Goal: Task Accomplishment & Management: Complete application form

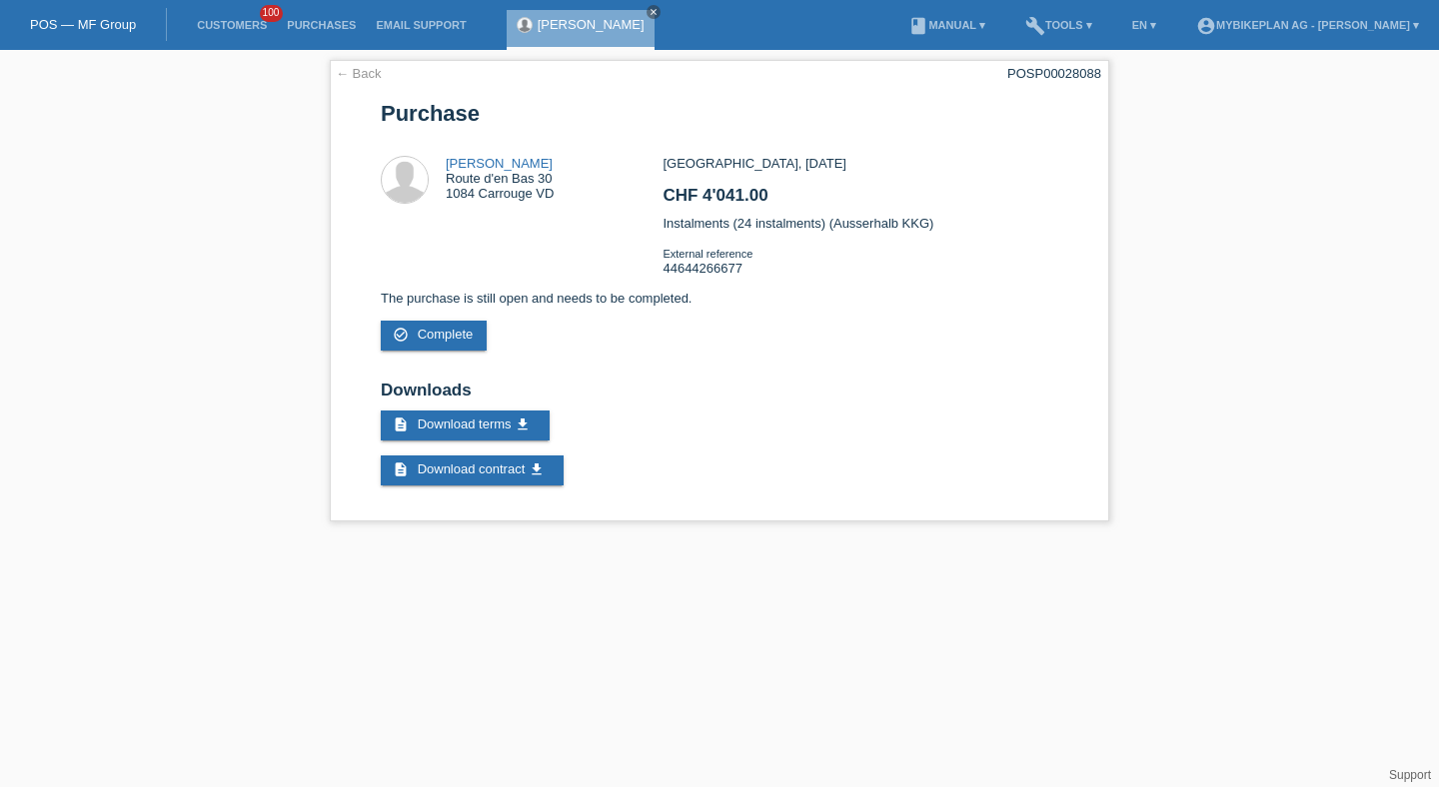
click at [234, 36] on li "Customers 100" at bounding box center [232, 25] width 90 height 51
click at [231, 26] on link "Customers" at bounding box center [232, 25] width 90 height 12
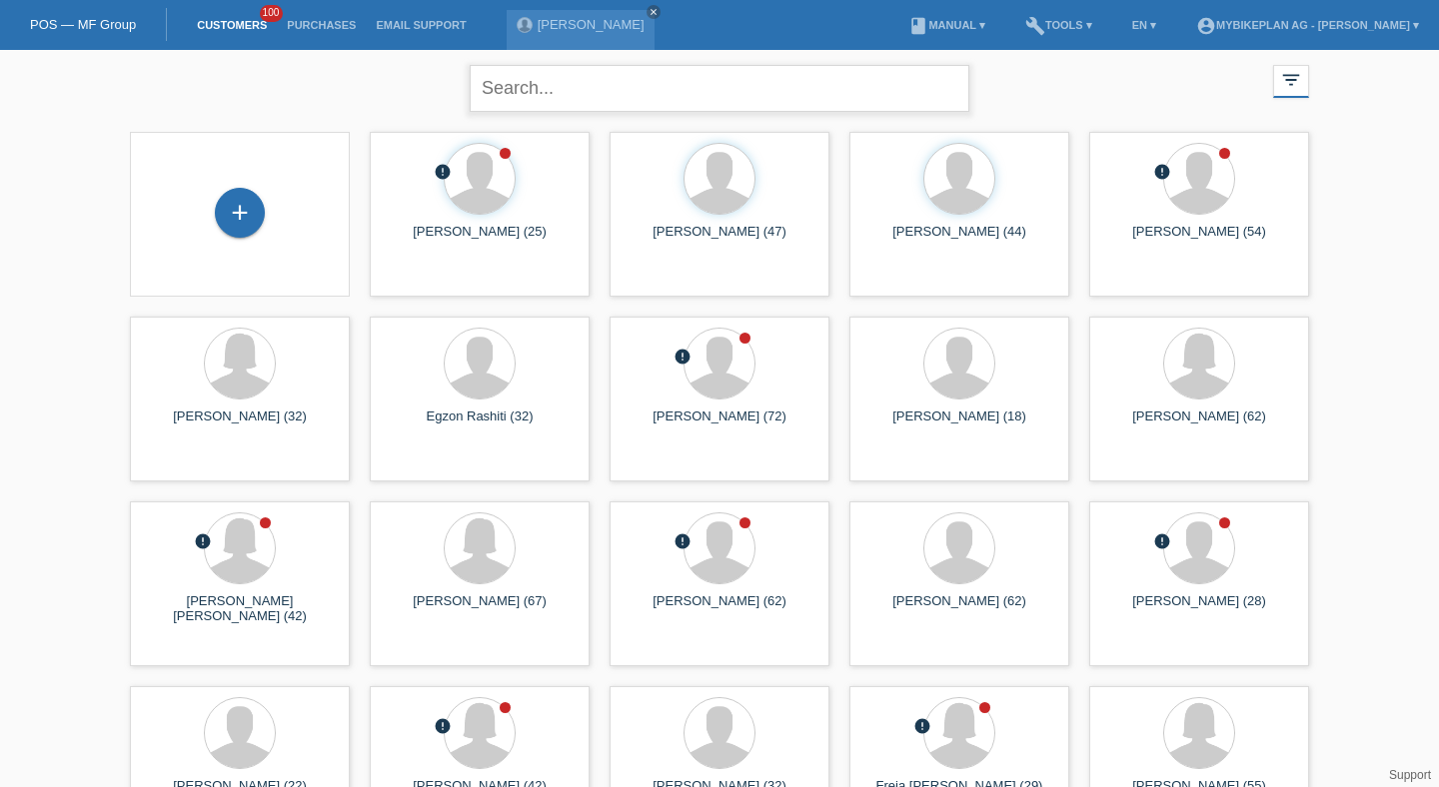
click at [515, 97] on input "text" at bounding box center [720, 88] width 500 height 47
type input "egzon"
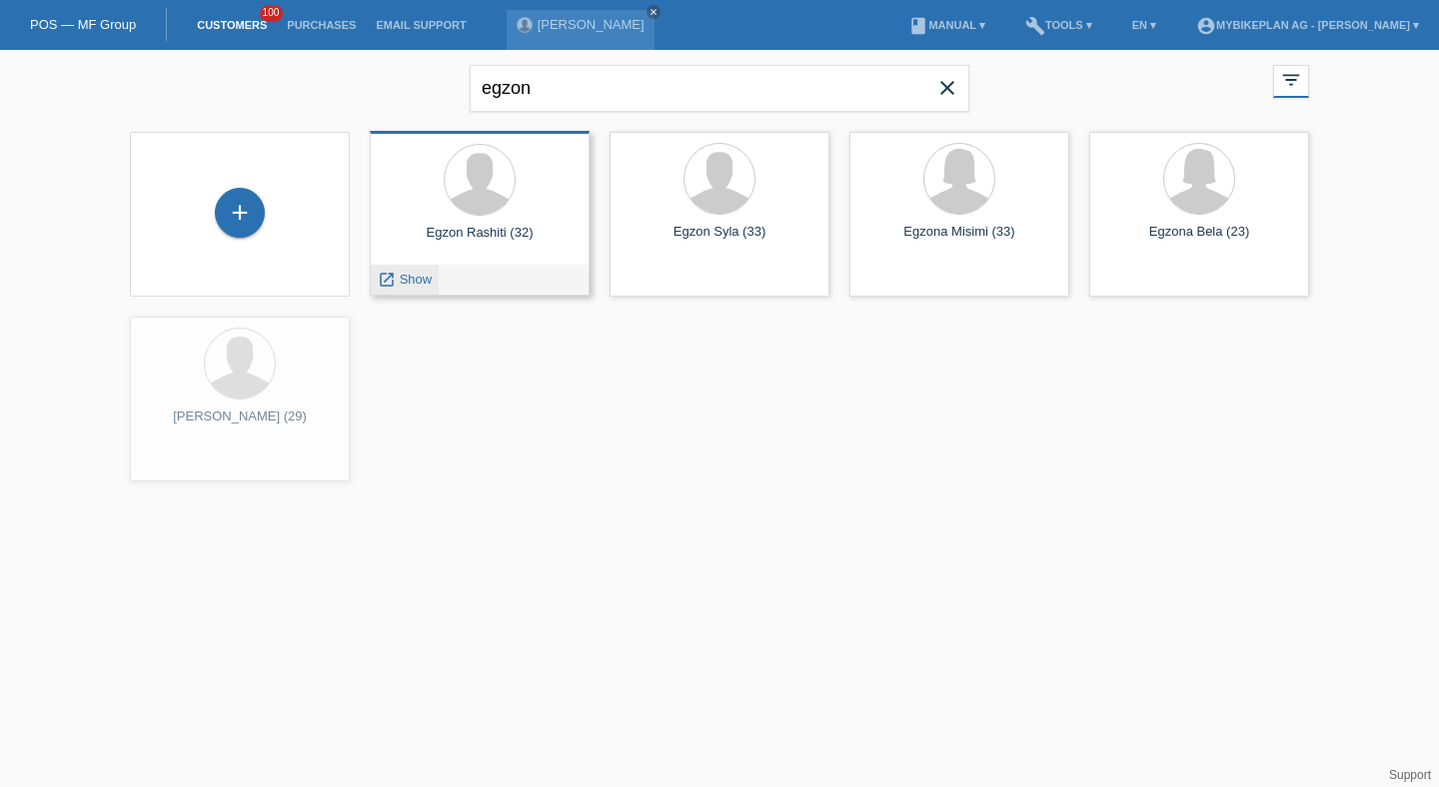
click at [407, 279] on span "Show" at bounding box center [416, 279] width 33 height 15
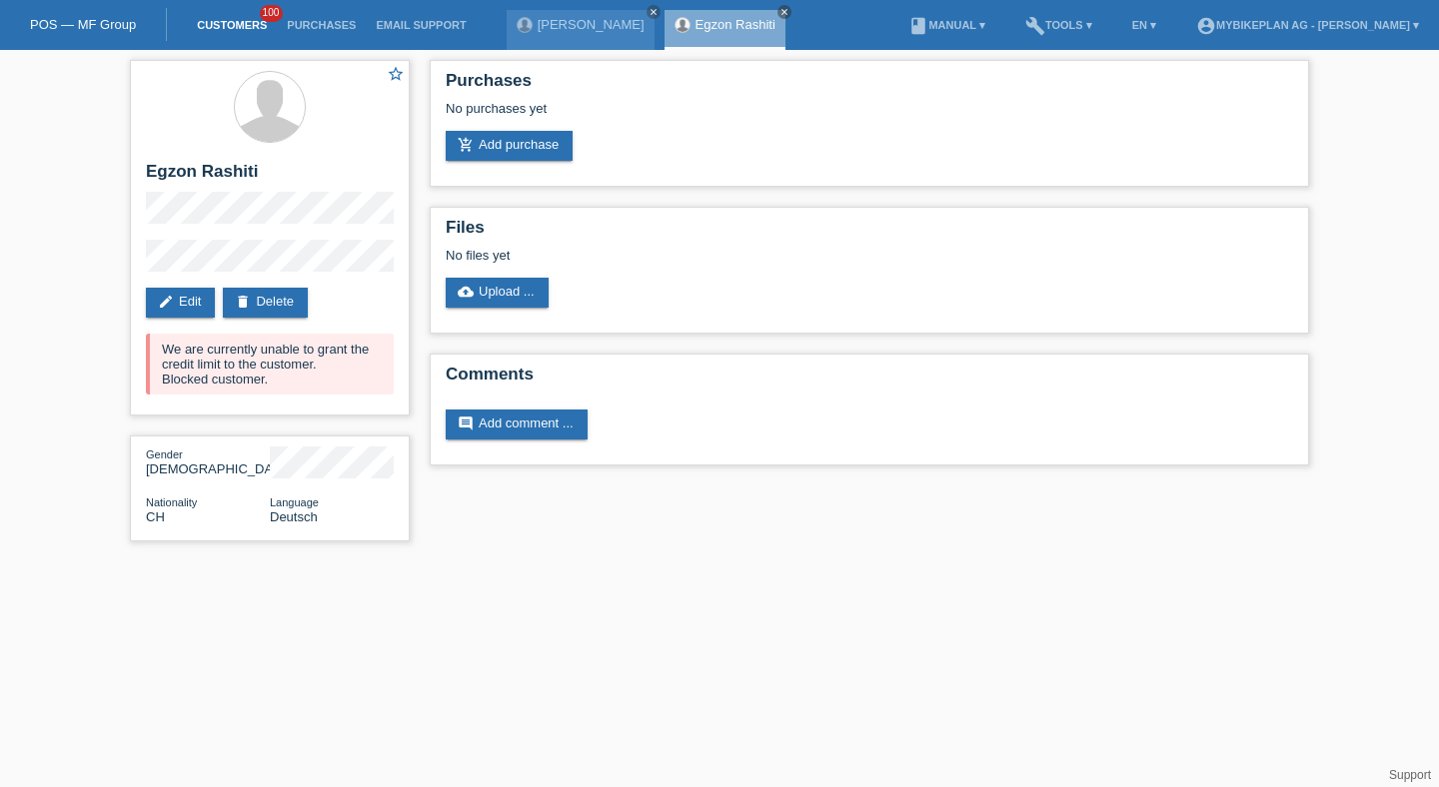
click at [228, 23] on link "Customers" at bounding box center [232, 25] width 90 height 12
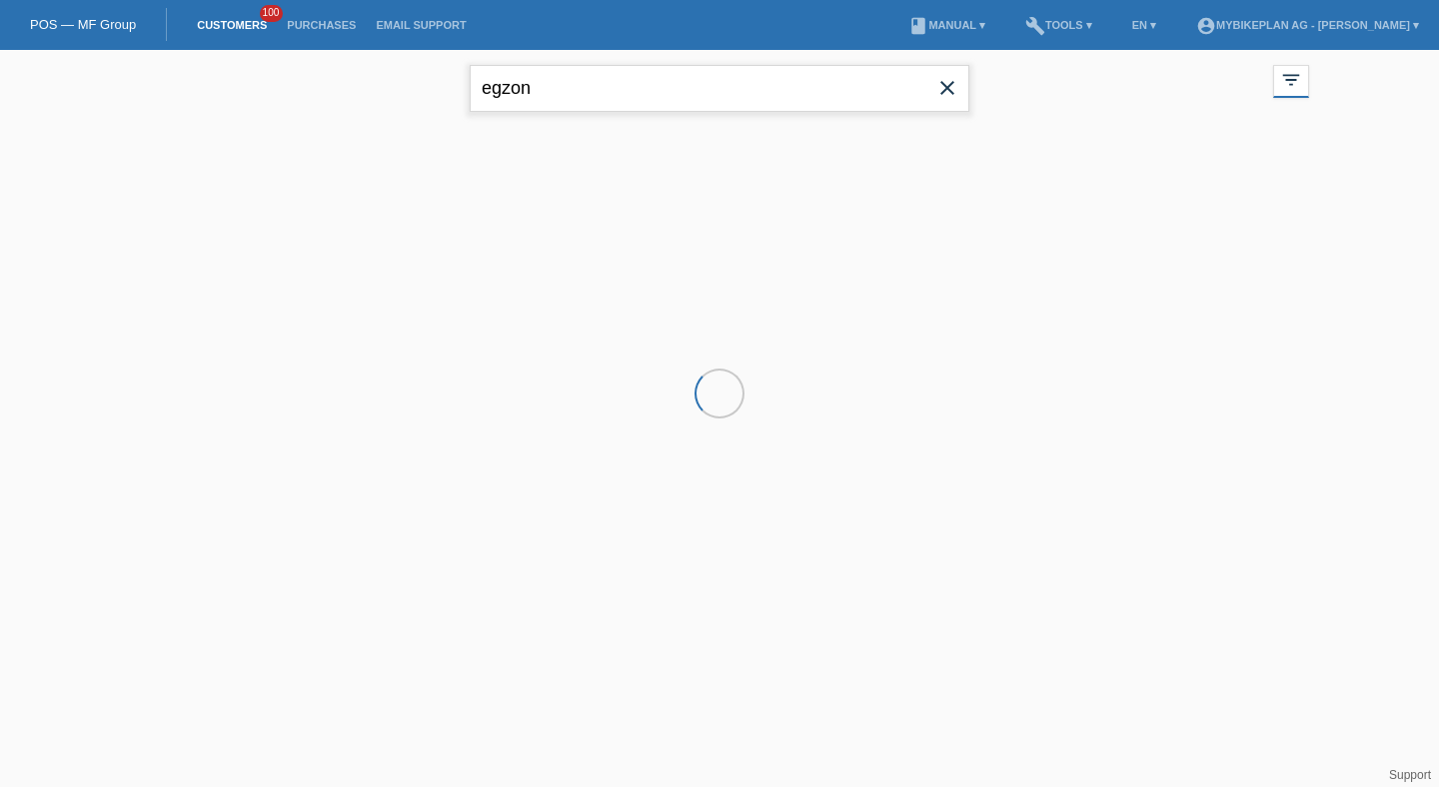
click at [600, 90] on input "egzon" at bounding box center [720, 88] width 500 height 47
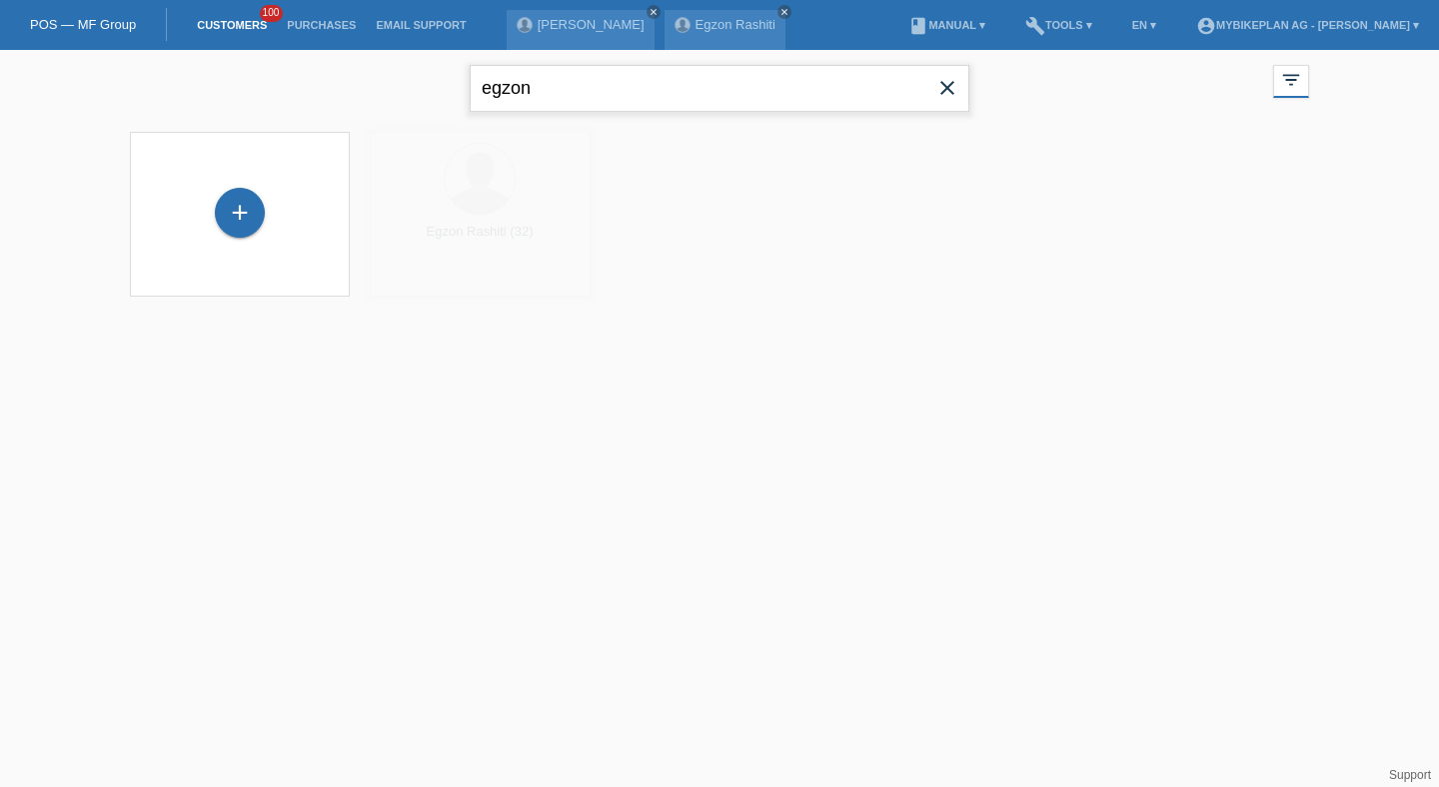
click at [600, 91] on input "egzon" at bounding box center [720, 88] width 500 height 47
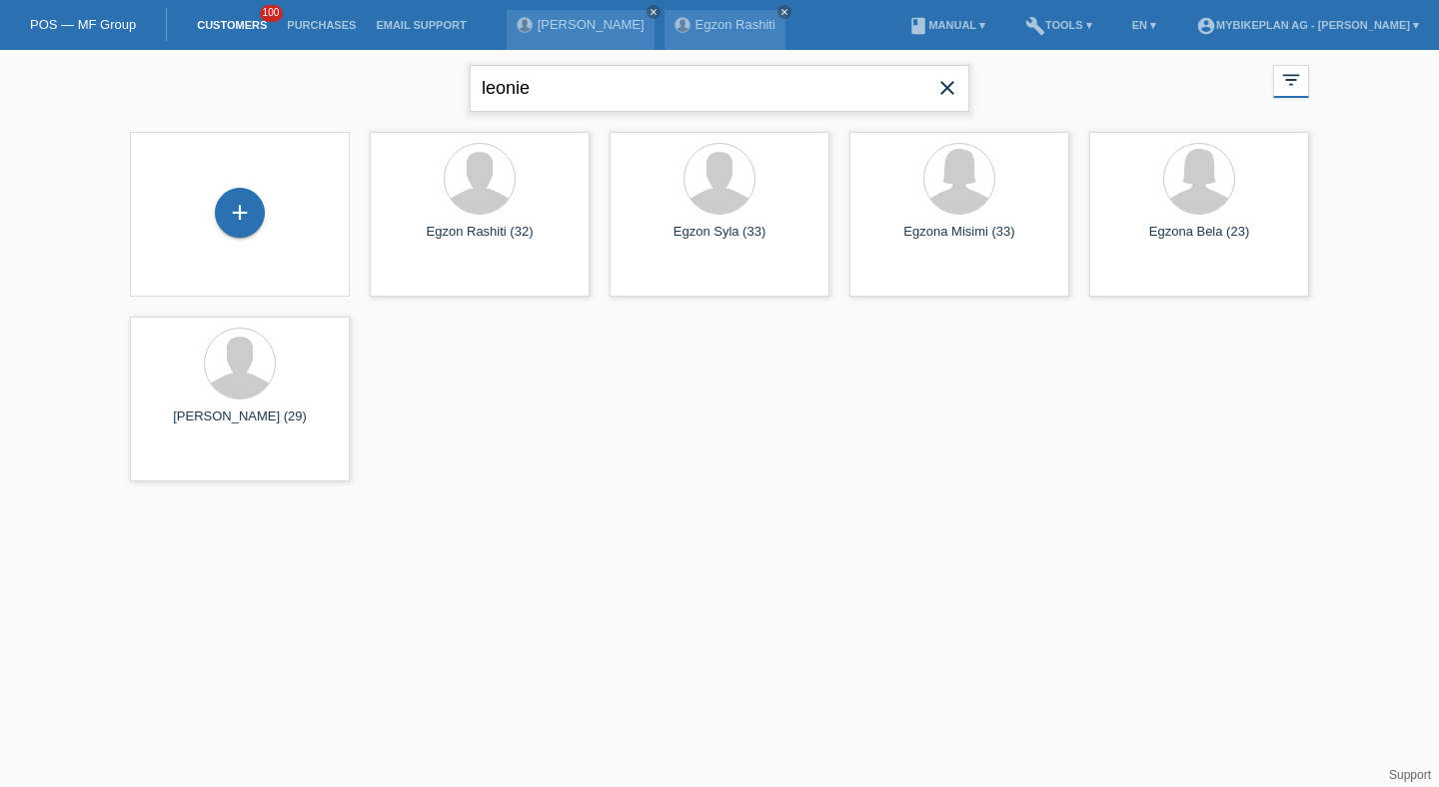
type input "leonie"
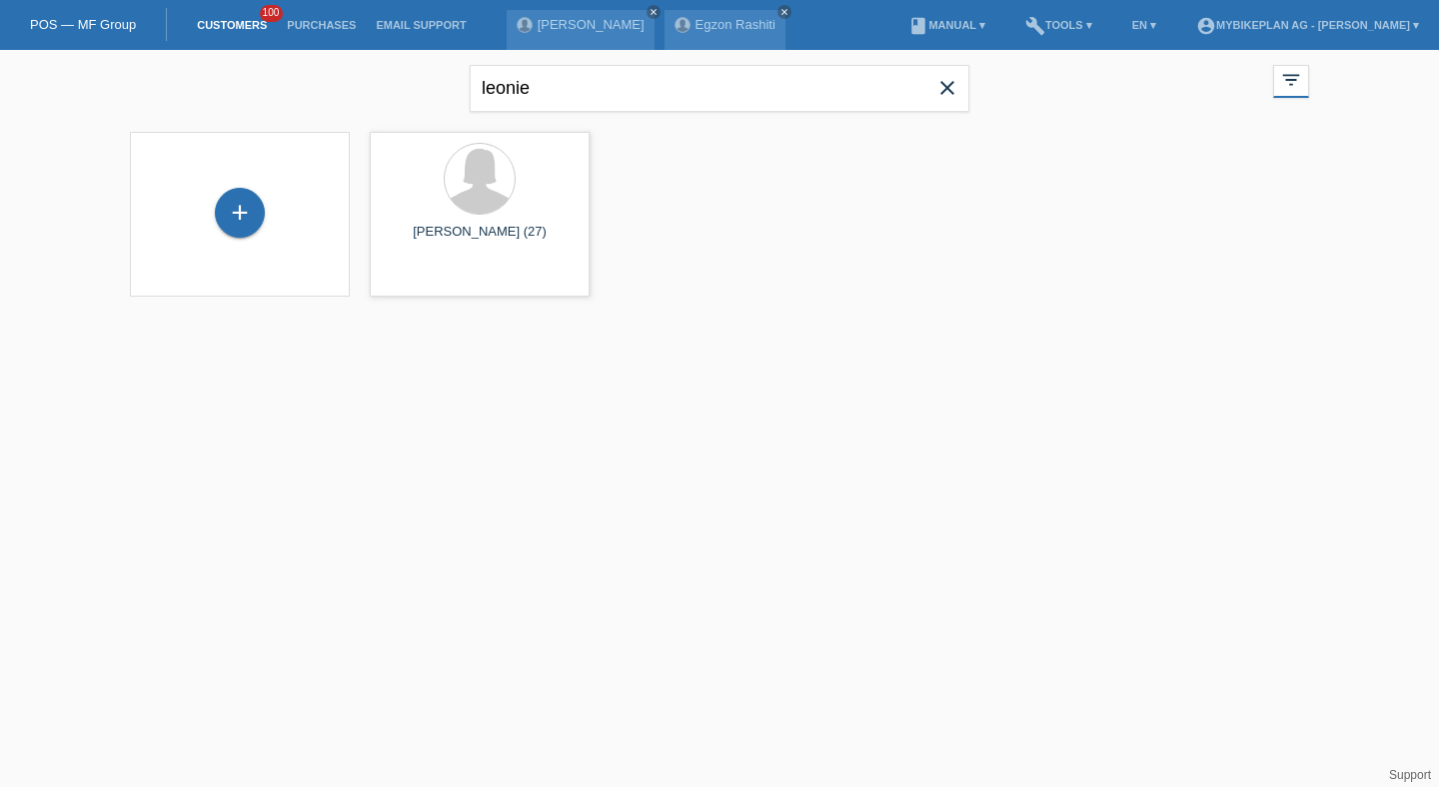
click at [944, 84] on icon "close" at bounding box center [947, 88] width 24 height 24
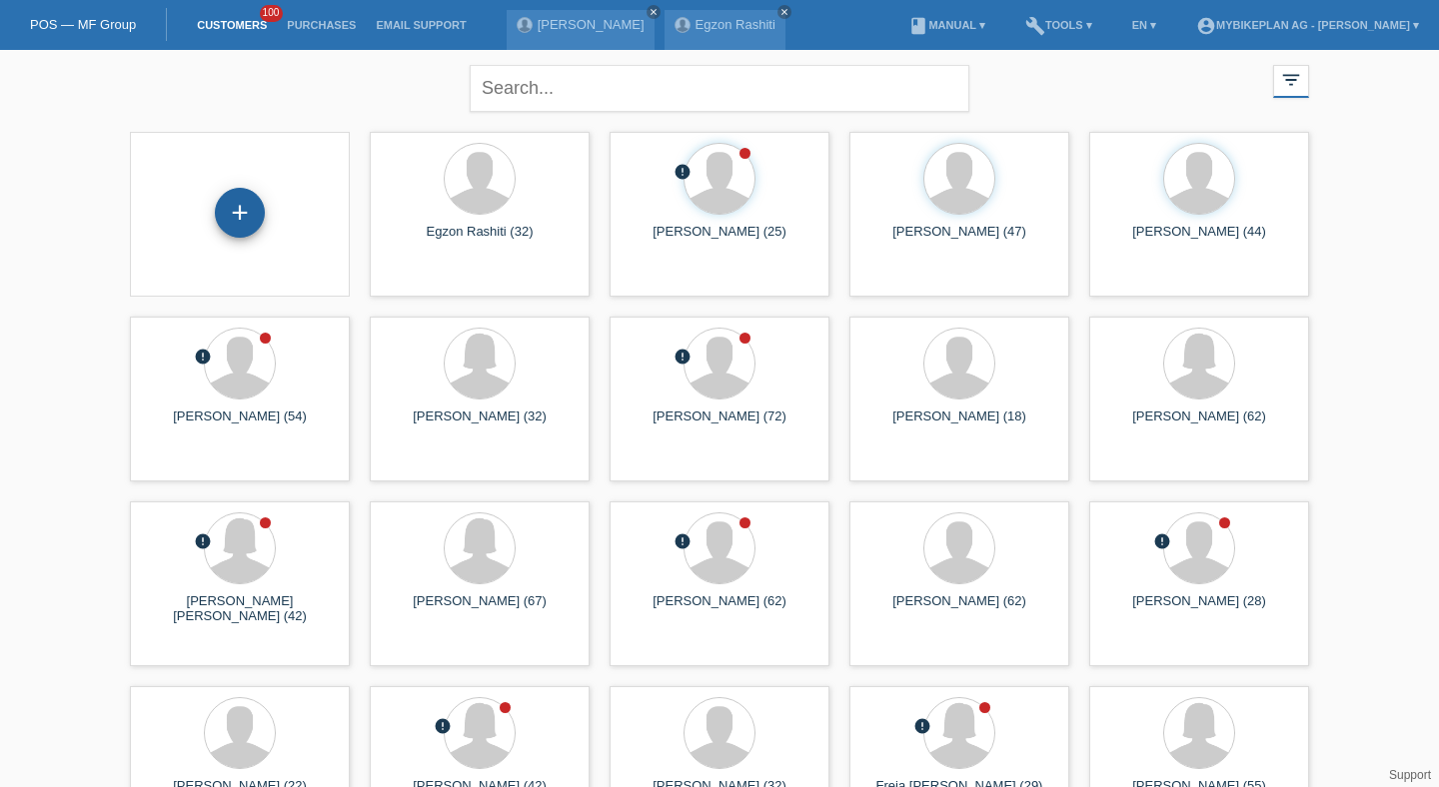
click at [241, 209] on div "+" at bounding box center [240, 213] width 50 height 50
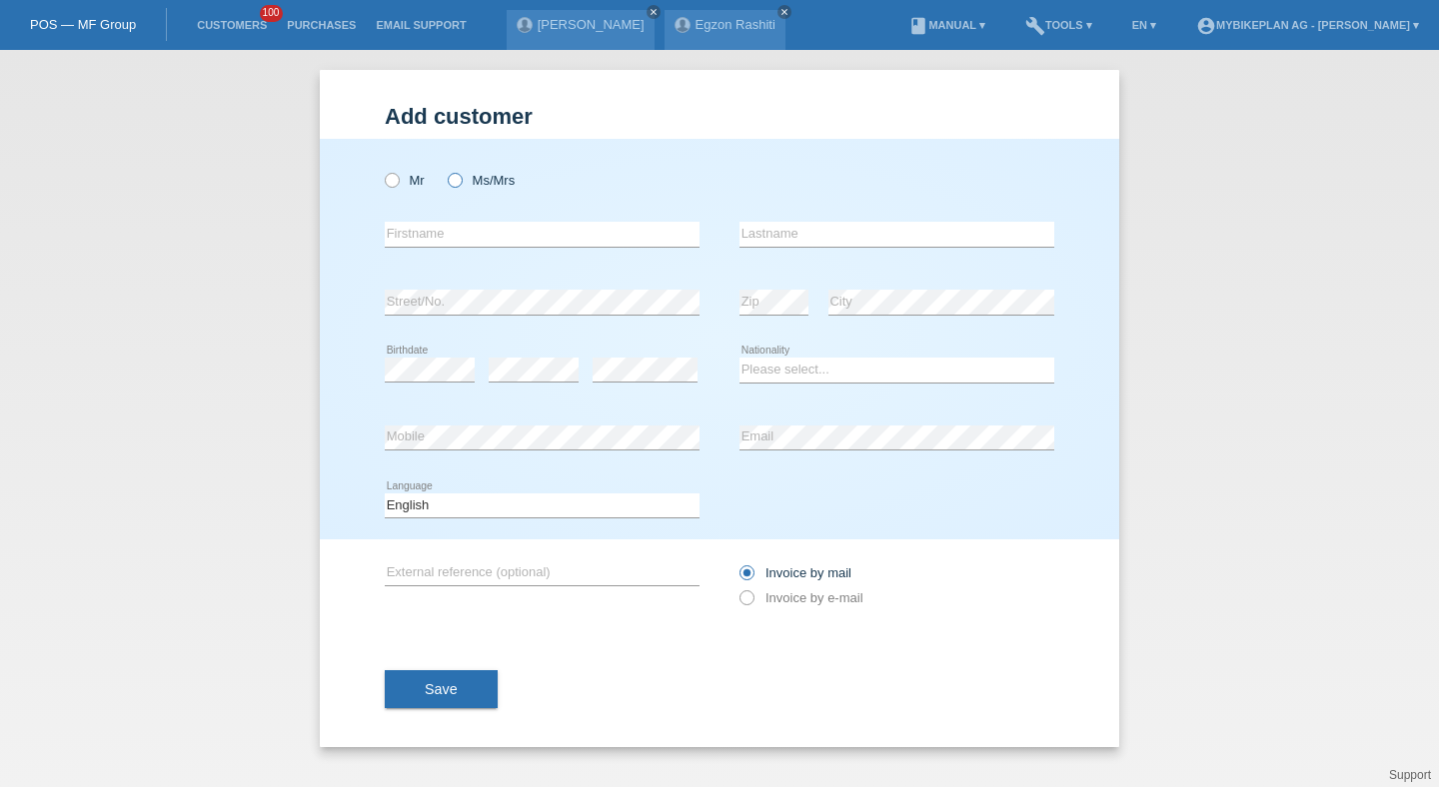
click at [480, 181] on label "Ms/Mrs" at bounding box center [481, 180] width 67 height 15
click at [461, 181] on input "Ms/Mrs" at bounding box center [454, 179] width 13 height 13
radio input "true"
click at [482, 247] on icon at bounding box center [542, 247] width 315 height 1
type input "Leonie"
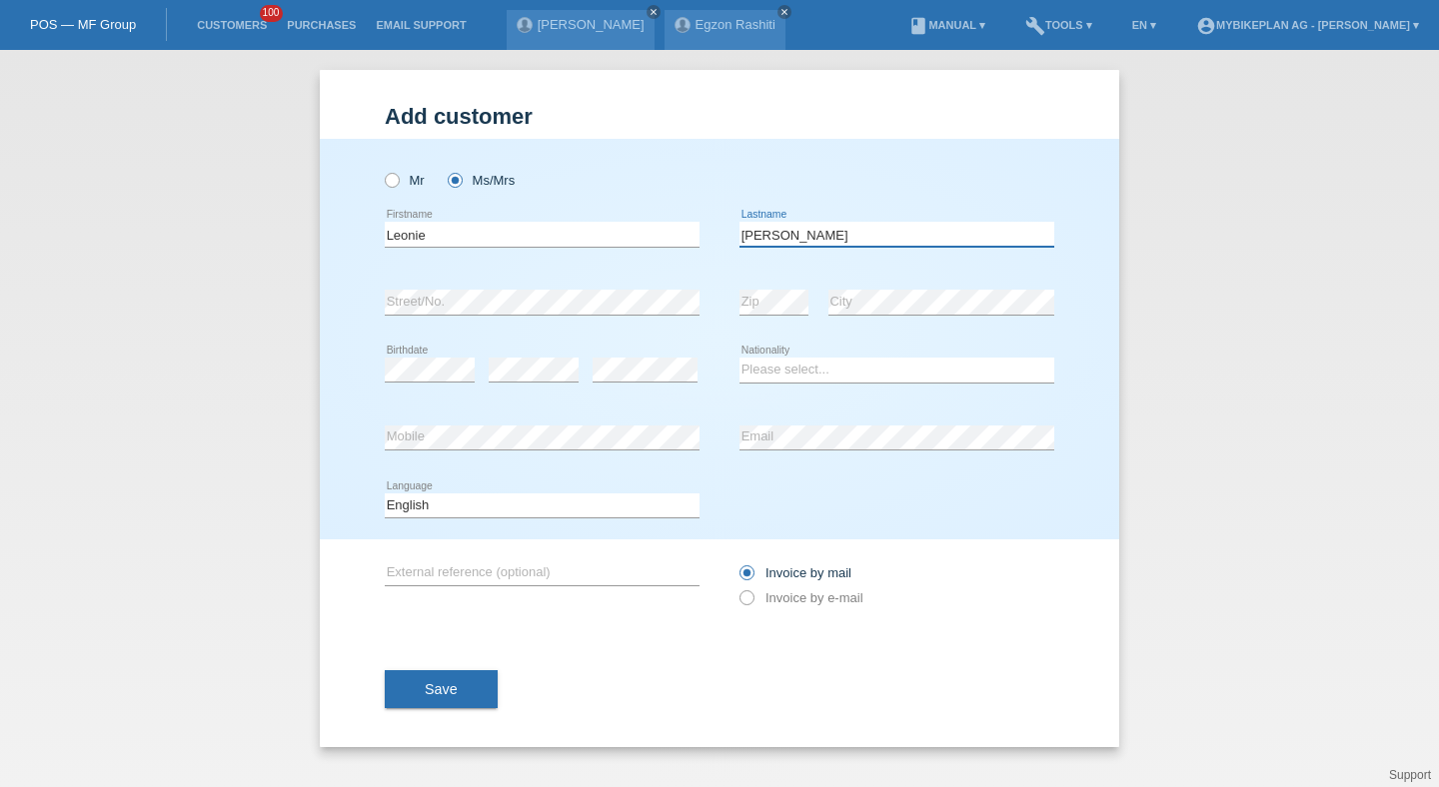
type input "[PERSON_NAME]"
click at [779, 380] on select "Please select... Switzerland Austria Germany Liechtenstein ------------ Afghani…" at bounding box center [896, 370] width 315 height 24
select select "CH"
click at [739, 359] on select "Please select... Switzerland Austria Germany Liechtenstein ------------ Afghani…" at bounding box center [896, 370] width 315 height 24
click at [586, 511] on select "Deutsch Français Italiano English" at bounding box center [542, 506] width 315 height 24
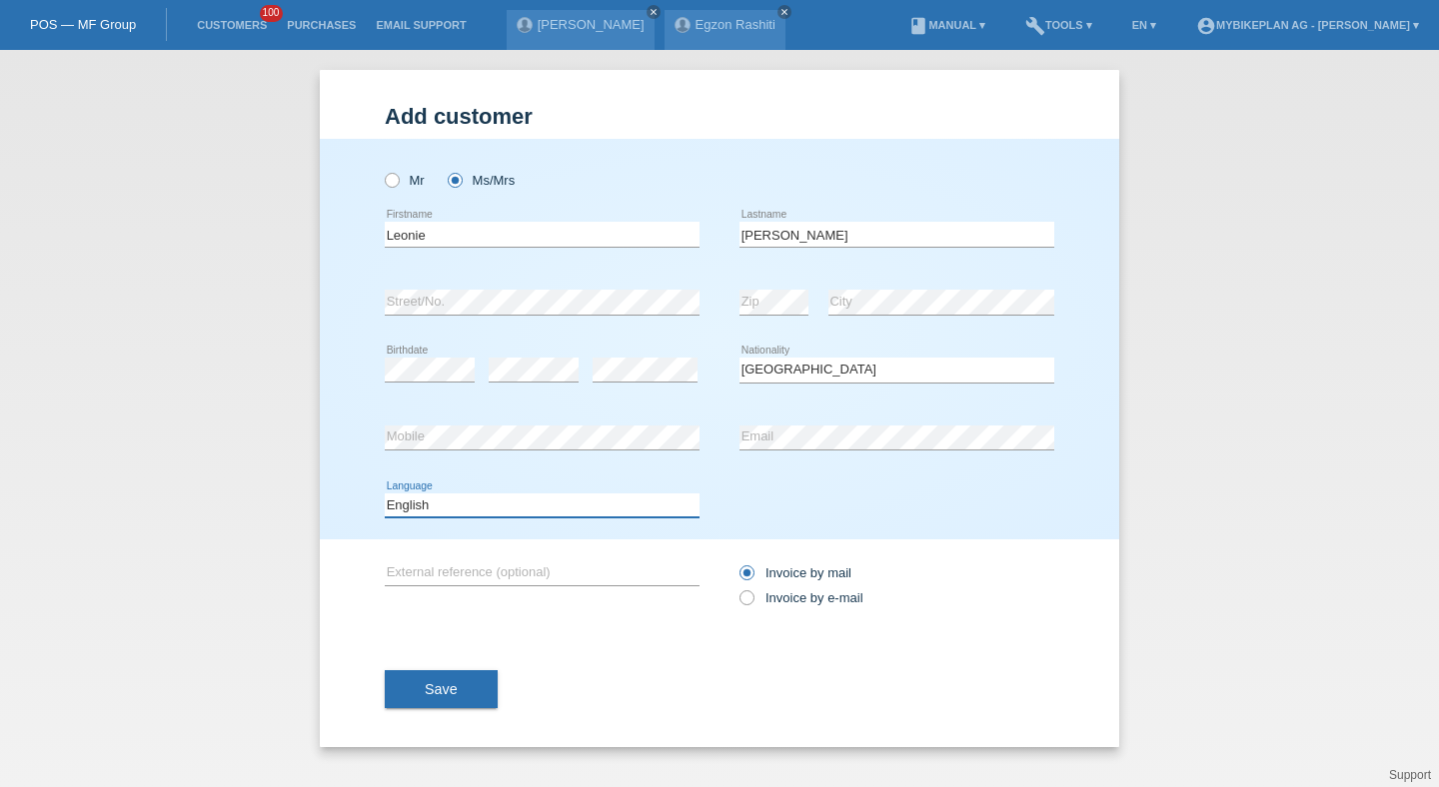
select select "de"
click at [385, 494] on select "Deutsch Français Italiano English" at bounding box center [542, 506] width 315 height 24
click at [764, 605] on label "Invoice by e-mail" at bounding box center [801, 597] width 124 height 15
click at [752, 606] on input "Invoice by e-mail" at bounding box center [745, 602] width 13 height 25
radio input "true"
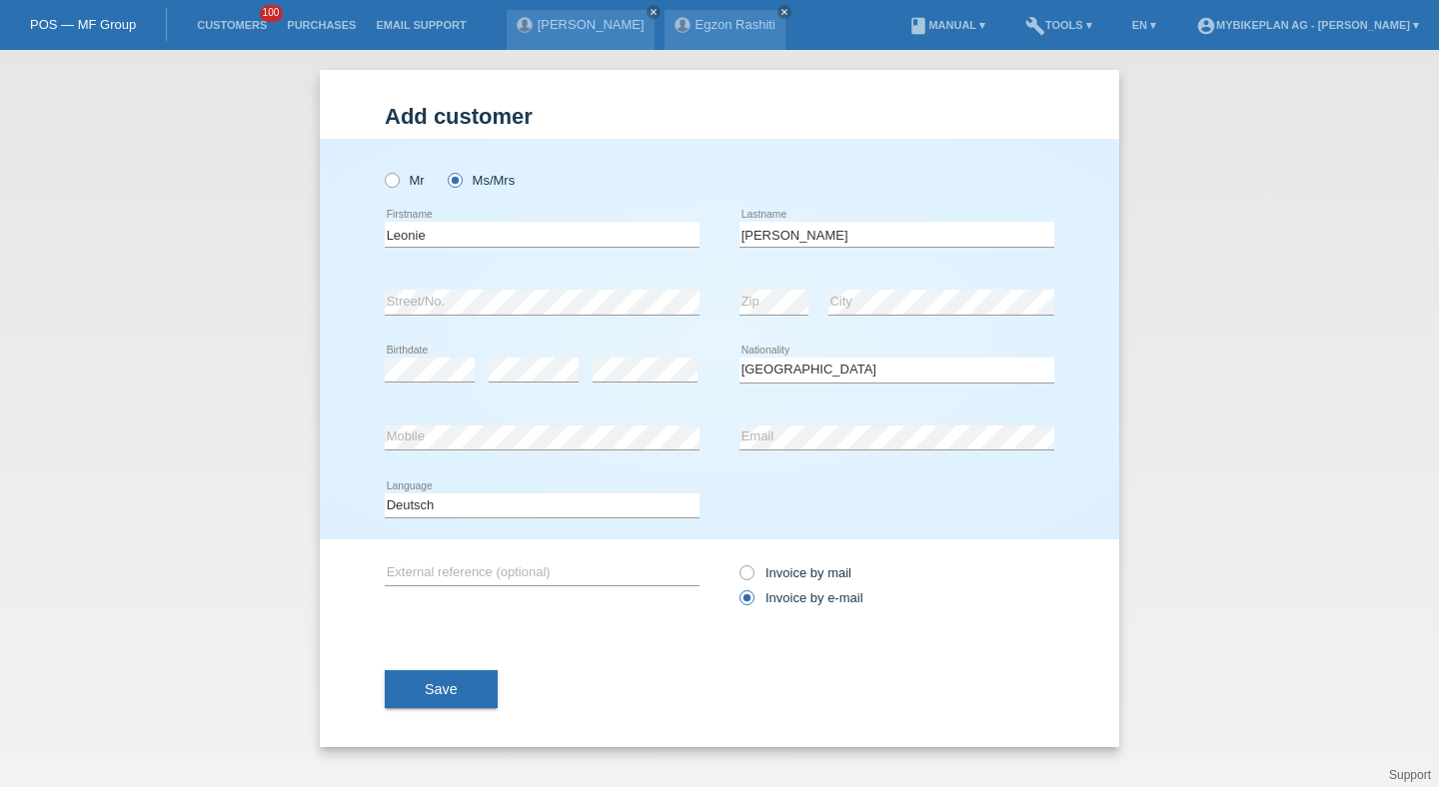
click at [409, 720] on div "Save" at bounding box center [719, 689] width 669 height 116
click at [432, 704] on button "Save" at bounding box center [441, 689] width 113 height 38
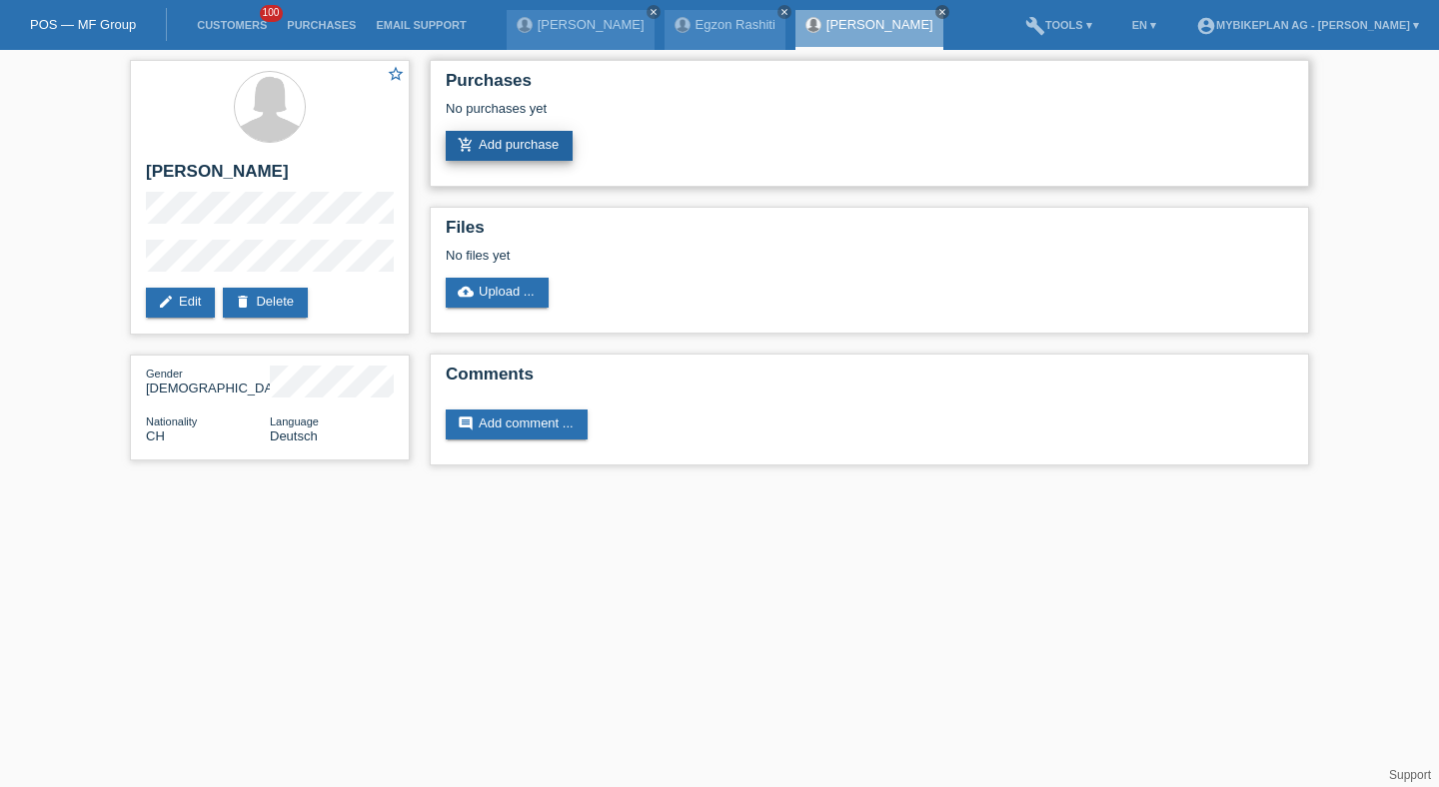
click at [514, 161] on link "add_shopping_cart Add purchase" at bounding box center [509, 146] width 127 height 30
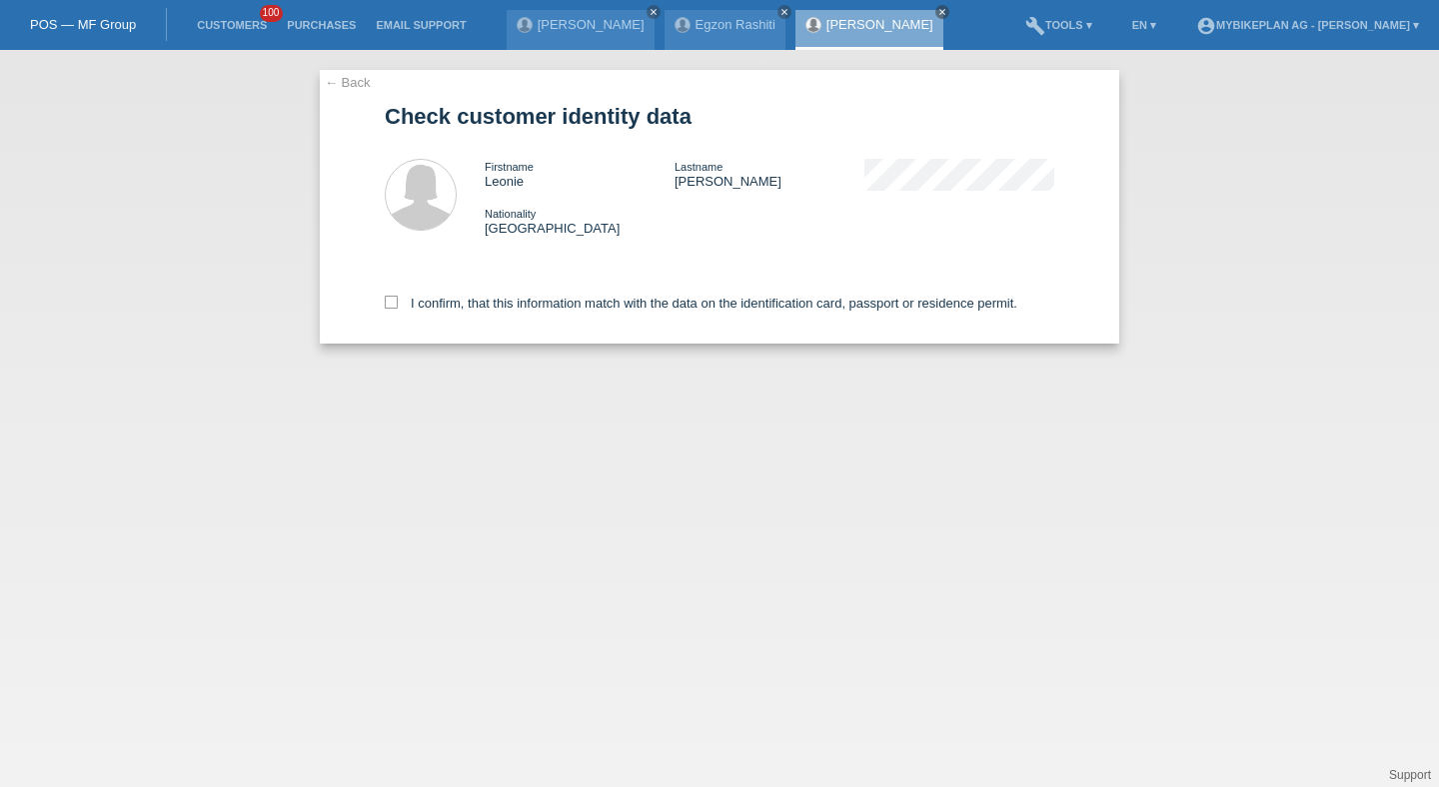
click at [475, 328] on div "I confirm, that this information match with the data on the identification card…" at bounding box center [719, 300] width 669 height 88
click at [479, 306] on label "I confirm, that this information match with the data on the identification card…" at bounding box center [701, 303] width 632 height 15
click at [398, 306] on input "I confirm, that this information match with the data on the identification card…" at bounding box center [391, 302] width 13 height 13
checkbox input "true"
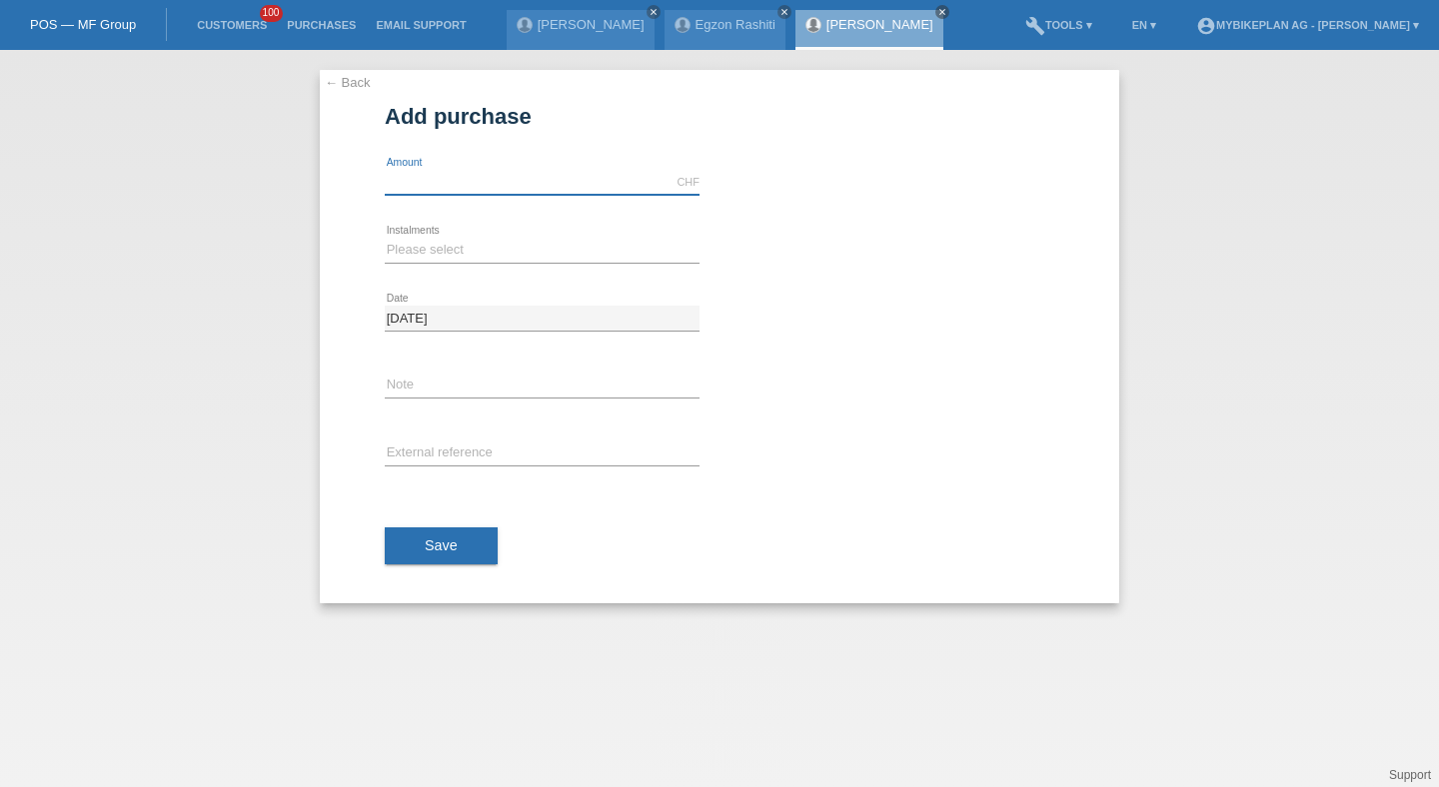
click at [463, 179] on input "text" at bounding box center [542, 182] width 315 height 25
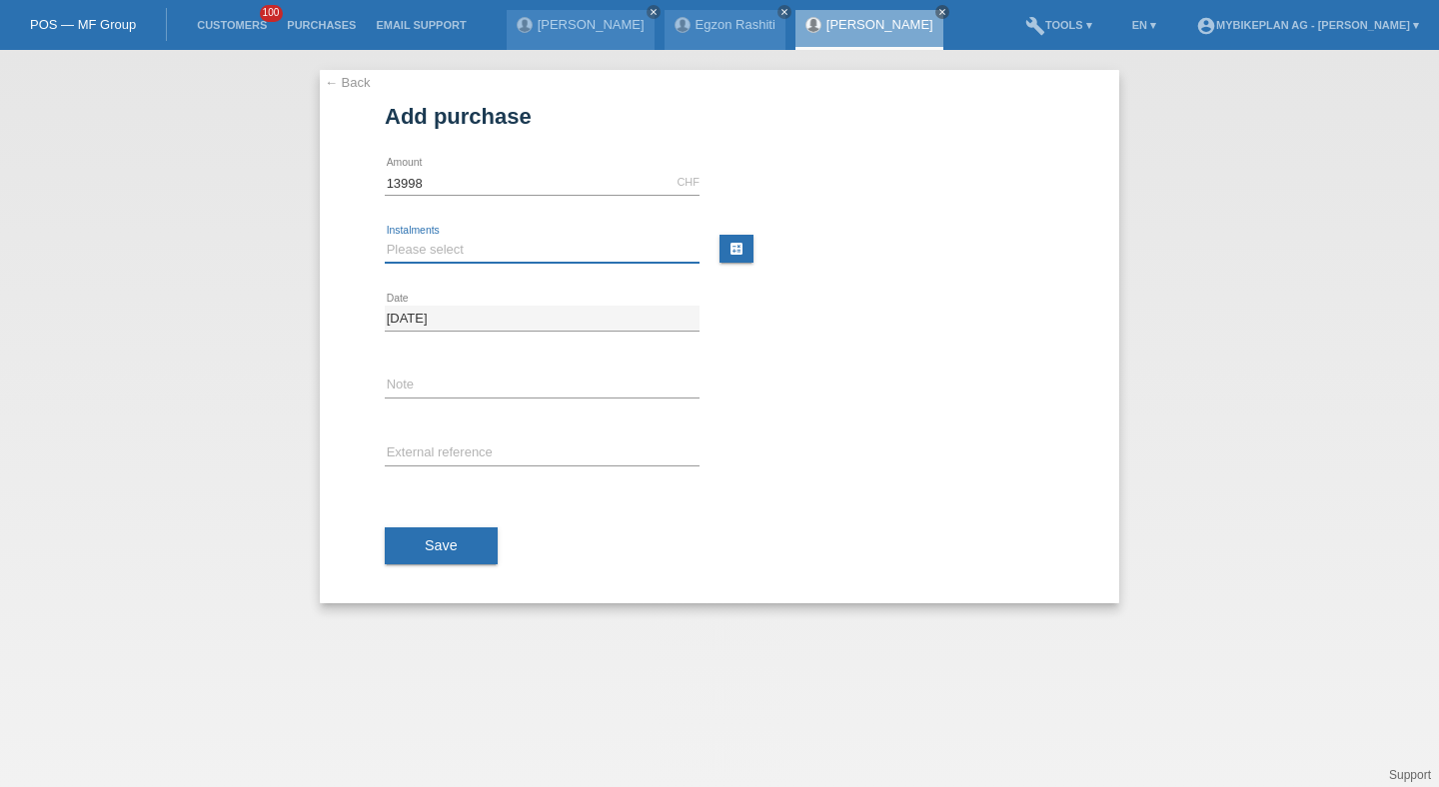
type input "13998.00"
click at [480, 244] on select "Please select 6 instalments 12 instalments 18 instalments 24 instalments 36 ins…" at bounding box center [542, 250] width 315 height 24
click at [565, 247] on select "Please select 6 instalments 12 instalments 18 instalments 24 instalments 36 ins…" at bounding box center [542, 250] width 315 height 24
select select "488"
click at [385, 238] on select "Please select 6 instalments 12 instalments 18 instalments 24 instalments 36 ins…" at bounding box center [542, 250] width 315 height 24
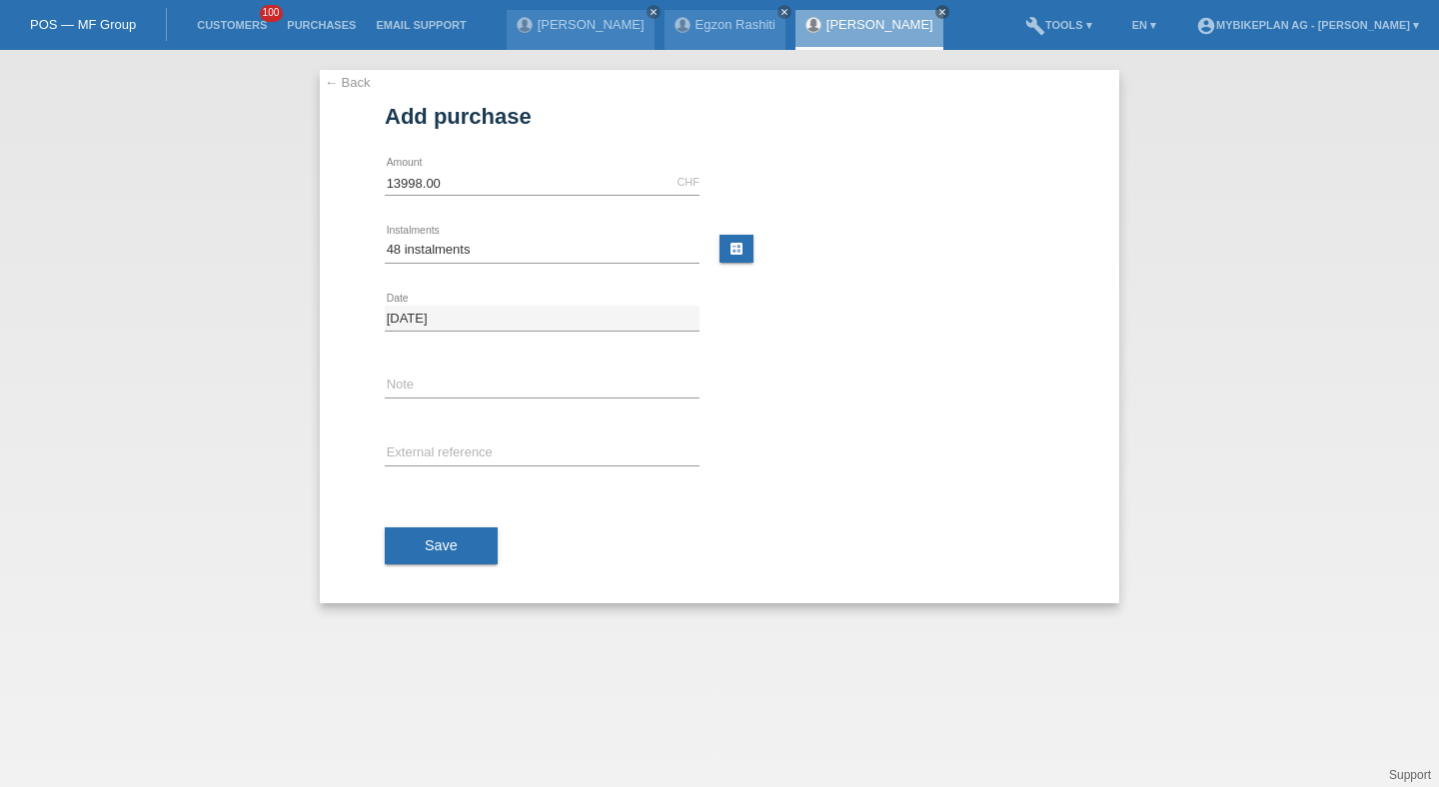
click at [498, 432] on div "error External reference" at bounding box center [542, 455] width 315 height 68
click at [495, 462] on input "text" at bounding box center [542, 454] width 315 height 25
paste input "44631821401"
type input "44631821401"
click at [443, 530] on button "Save" at bounding box center [441, 547] width 113 height 38
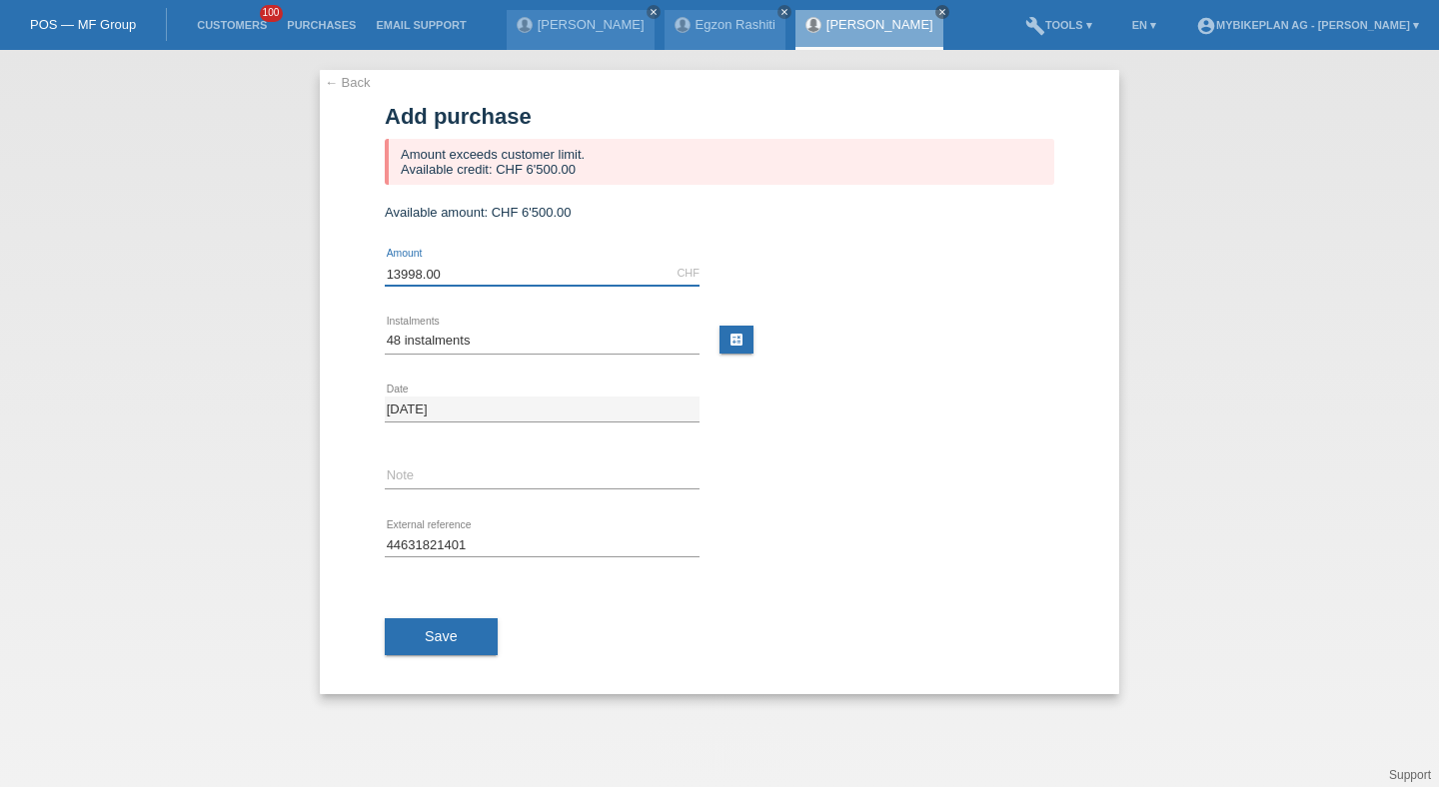
click at [499, 273] on input "13998.00" at bounding box center [542, 273] width 315 height 25
type input "6500.00"
click at [444, 666] on div "Save" at bounding box center [719, 637] width 669 height 116
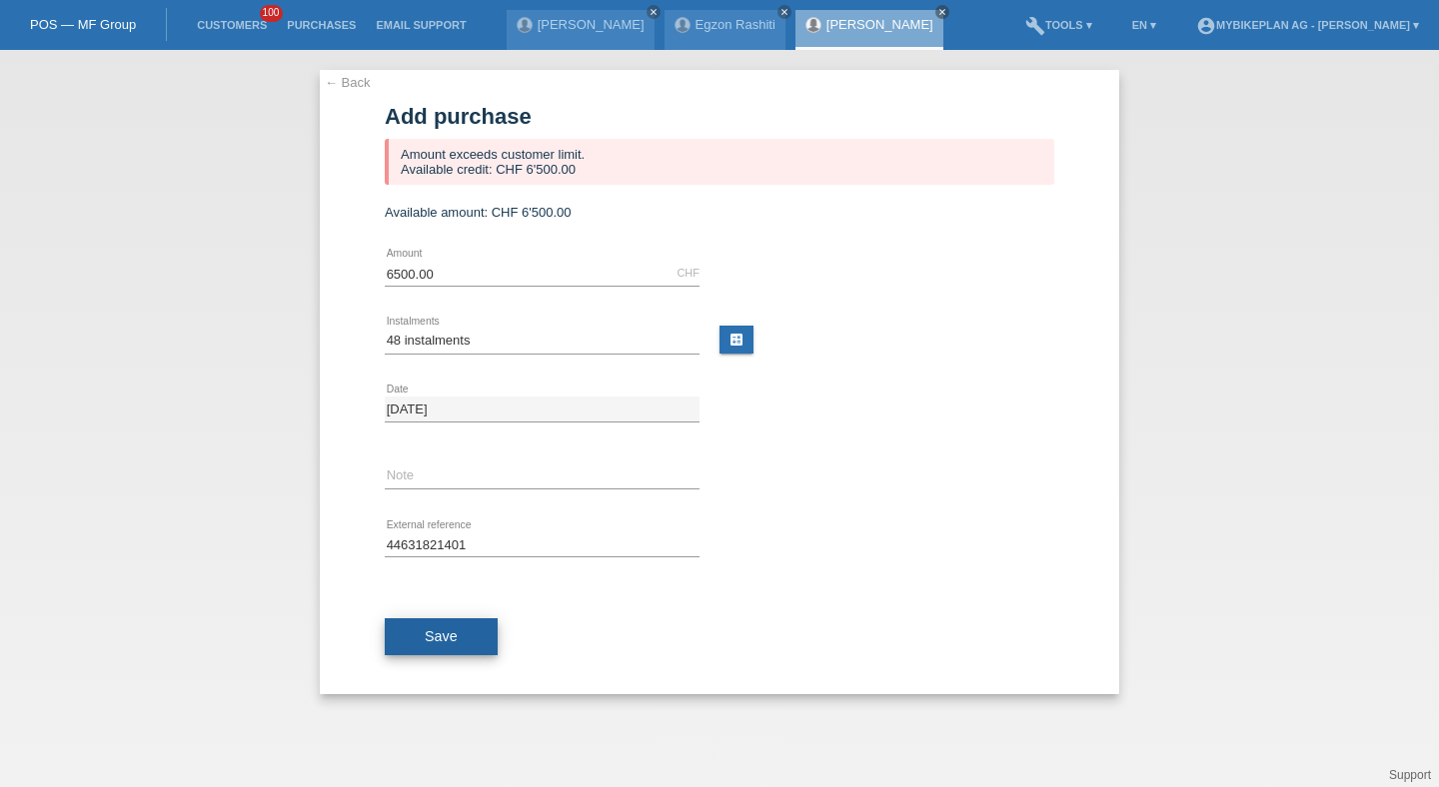
click at [450, 640] on span "Save" at bounding box center [441, 636] width 33 height 16
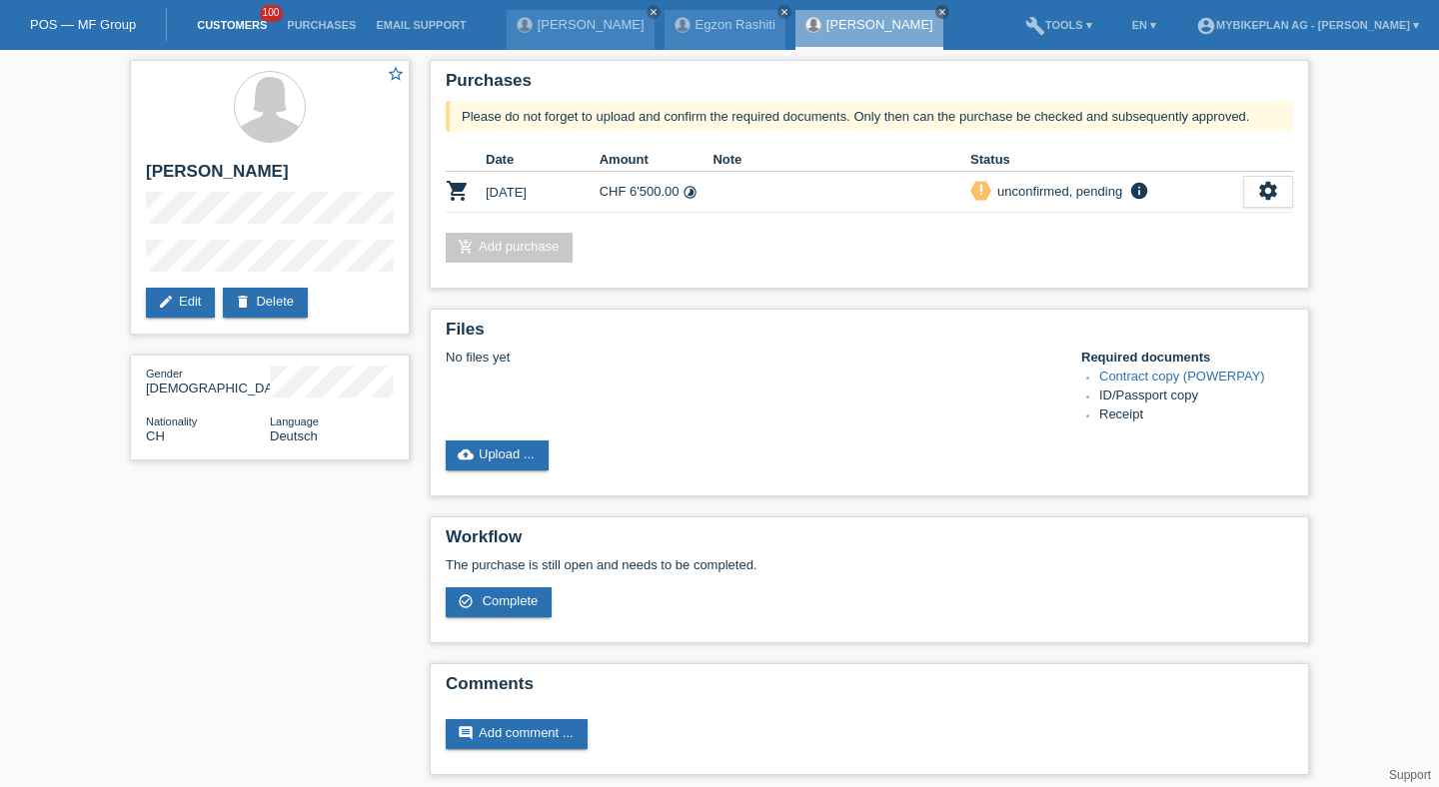
click at [210, 20] on link "Customers" at bounding box center [232, 25] width 90 height 12
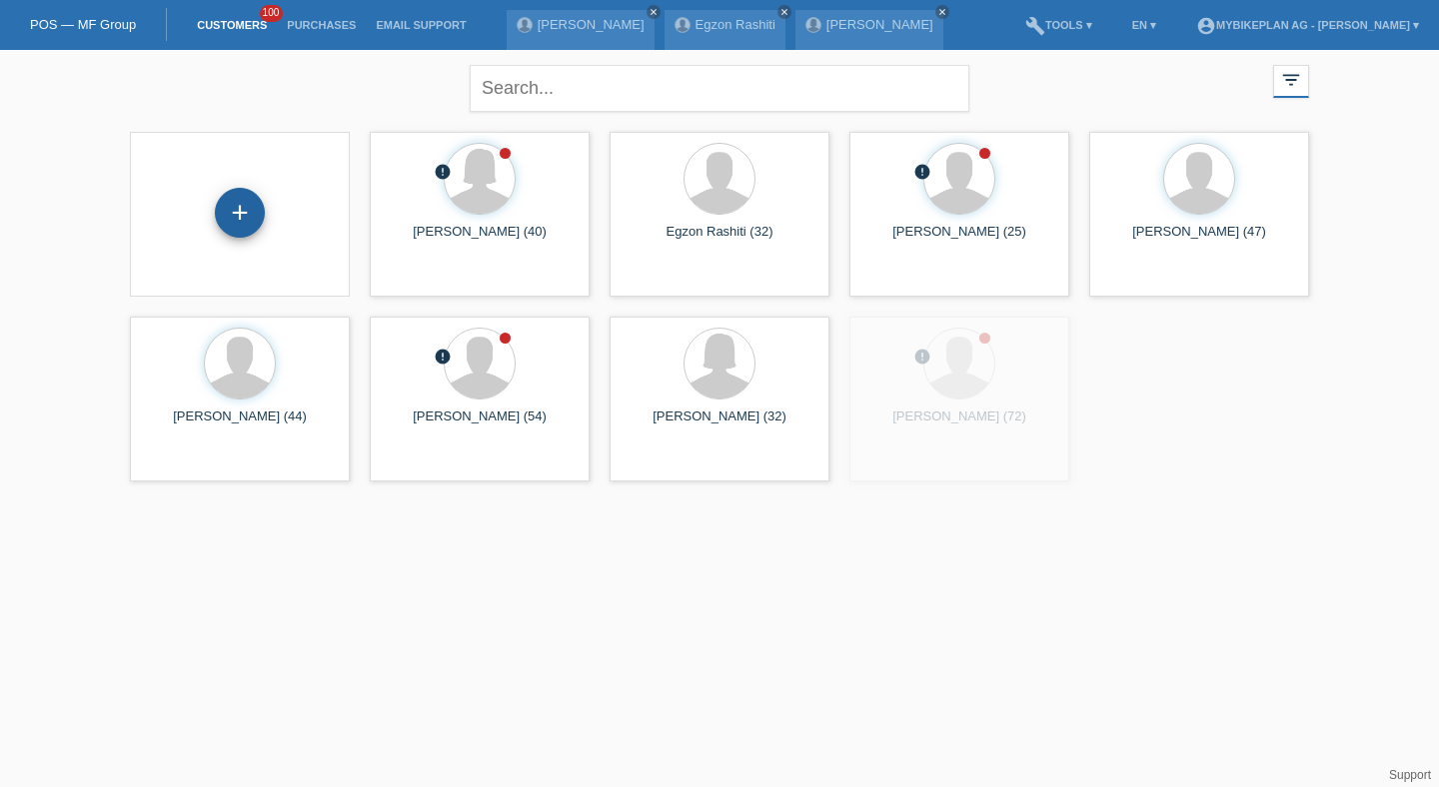
click at [244, 214] on div "+" at bounding box center [240, 213] width 50 height 50
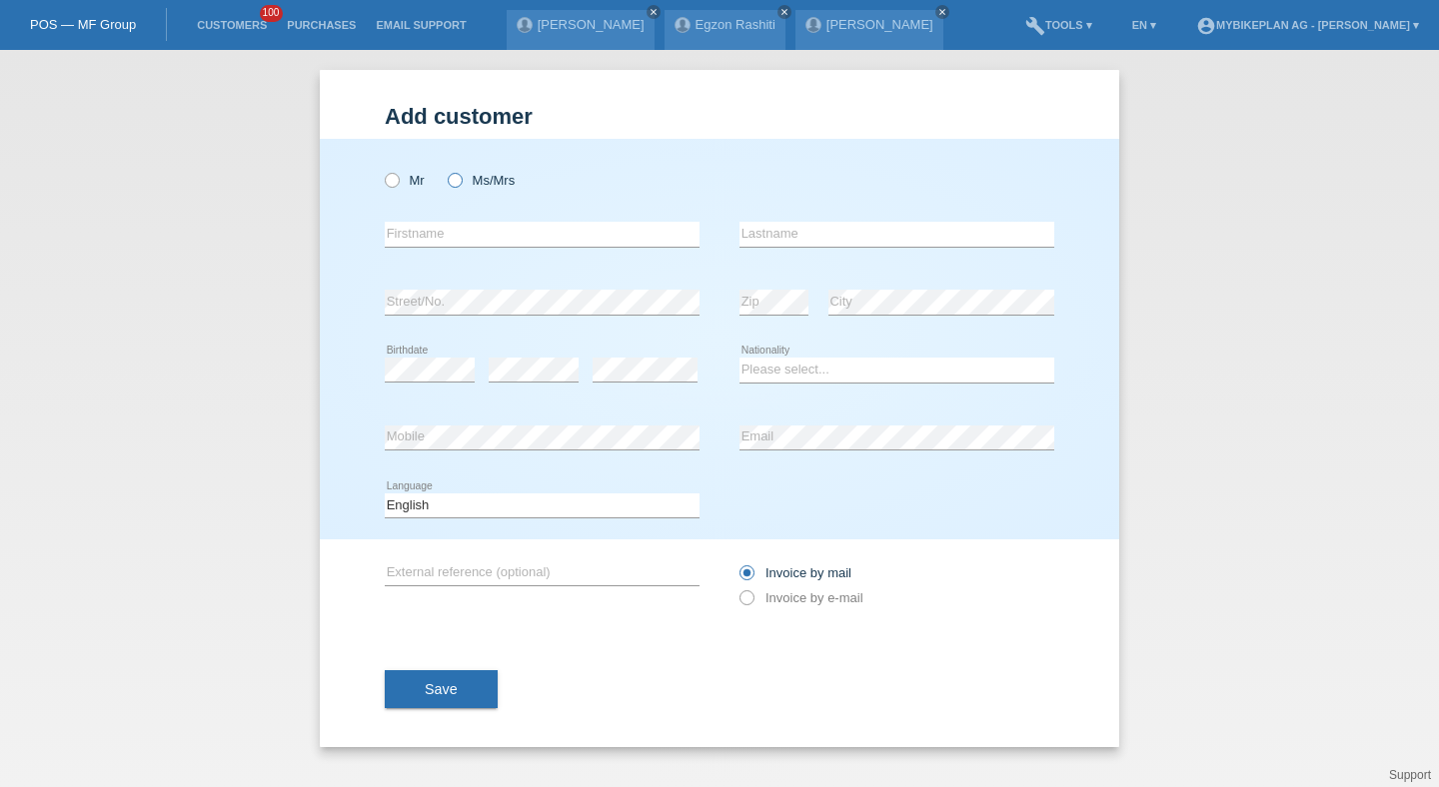
click at [484, 179] on label "Ms/Mrs" at bounding box center [481, 180] width 67 height 15
click at [461, 179] on input "Ms/Mrs" at bounding box center [454, 179] width 13 height 13
radio input "true"
click at [469, 234] on input "text" at bounding box center [542, 234] width 315 height 25
type input "[PERSON_NAME]"
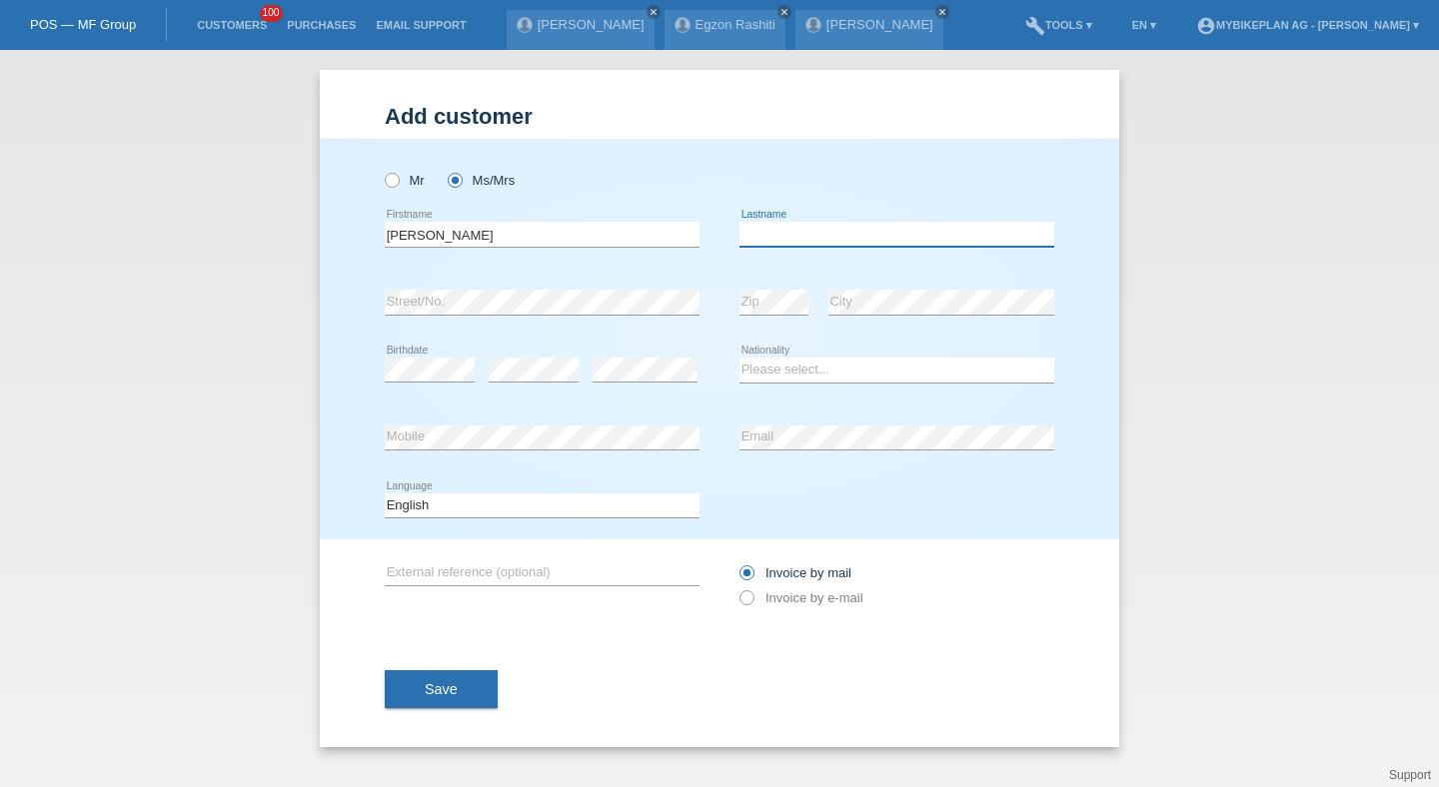
paste input "Lieser"
type input "Lieser"
click at [229, 31] on link "Customers" at bounding box center [232, 25] width 90 height 12
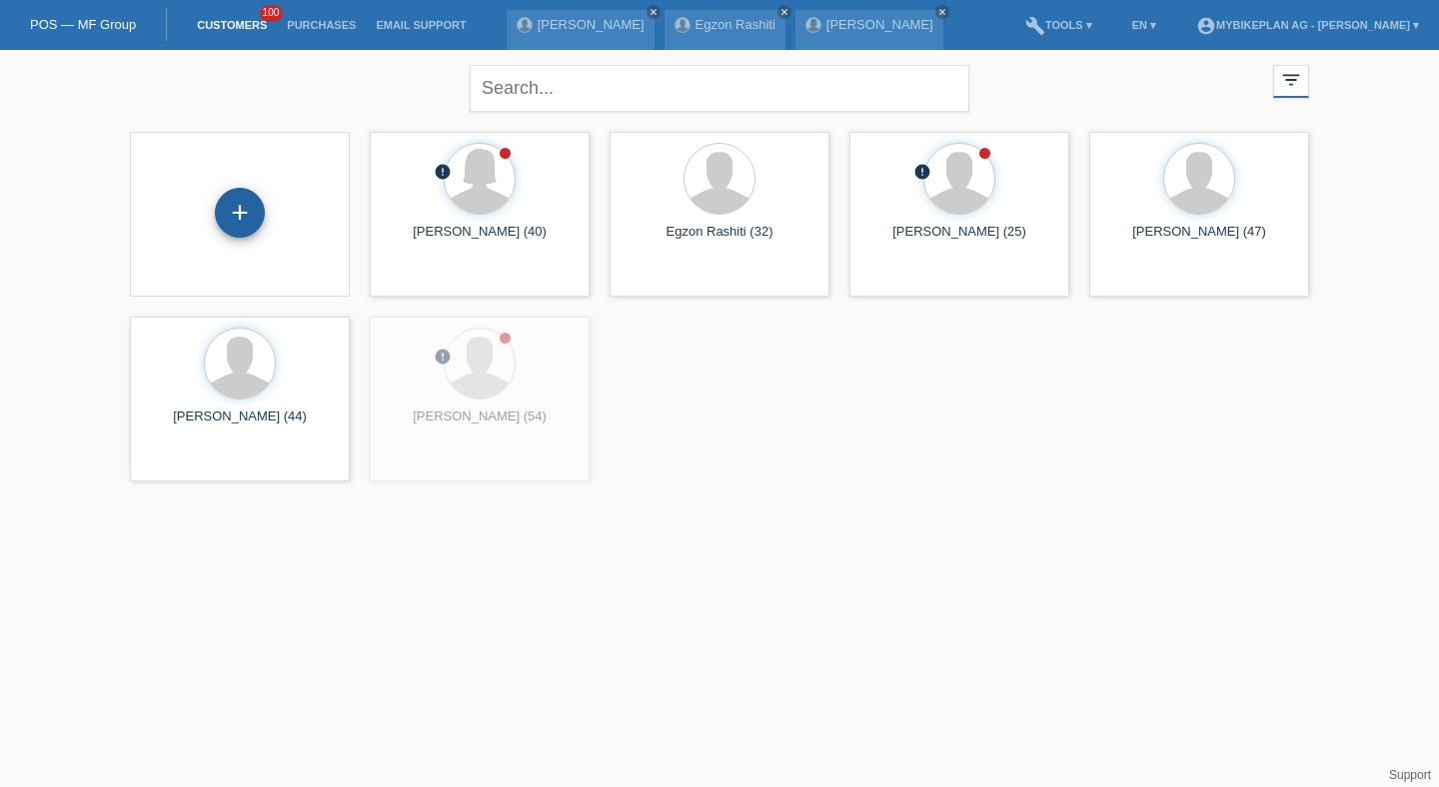
click at [231, 204] on div "+" at bounding box center [240, 213] width 50 height 50
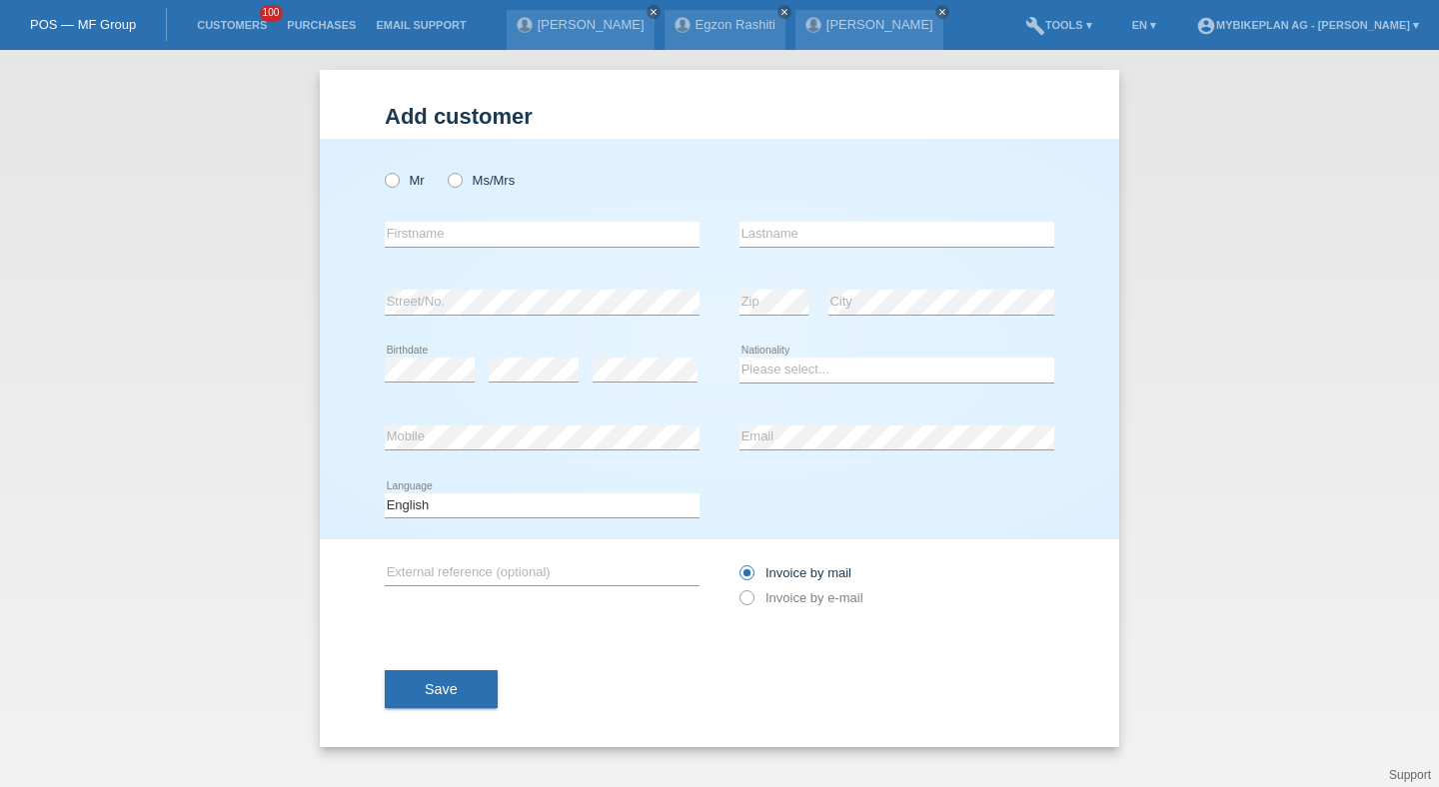
click at [427, 176] on div "Mr Ms/Mrs" at bounding box center [542, 180] width 315 height 41
click at [404, 182] on label "Mr" at bounding box center [405, 180] width 40 height 15
click at [398, 182] on input "Mr" at bounding box center [391, 179] width 13 height 13
radio input "true"
click at [421, 232] on input "text" at bounding box center [542, 234] width 315 height 25
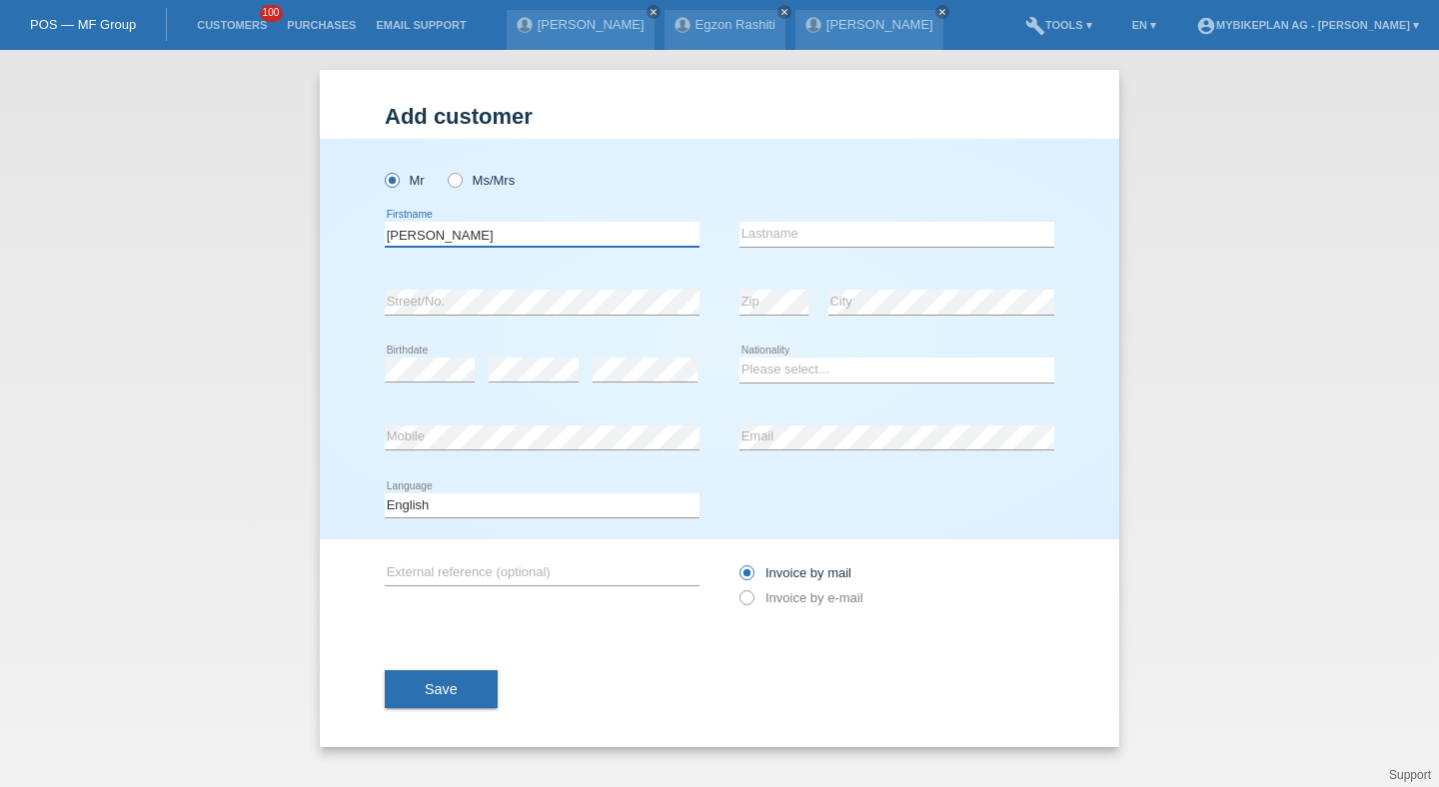
type input "Patrick"
paste input "Haldemann"
type input "Haldemann"
click at [792, 376] on select "Please select... Switzerland Austria Germany Liechtenstein ------------ Afghani…" at bounding box center [896, 370] width 315 height 24
select select "CH"
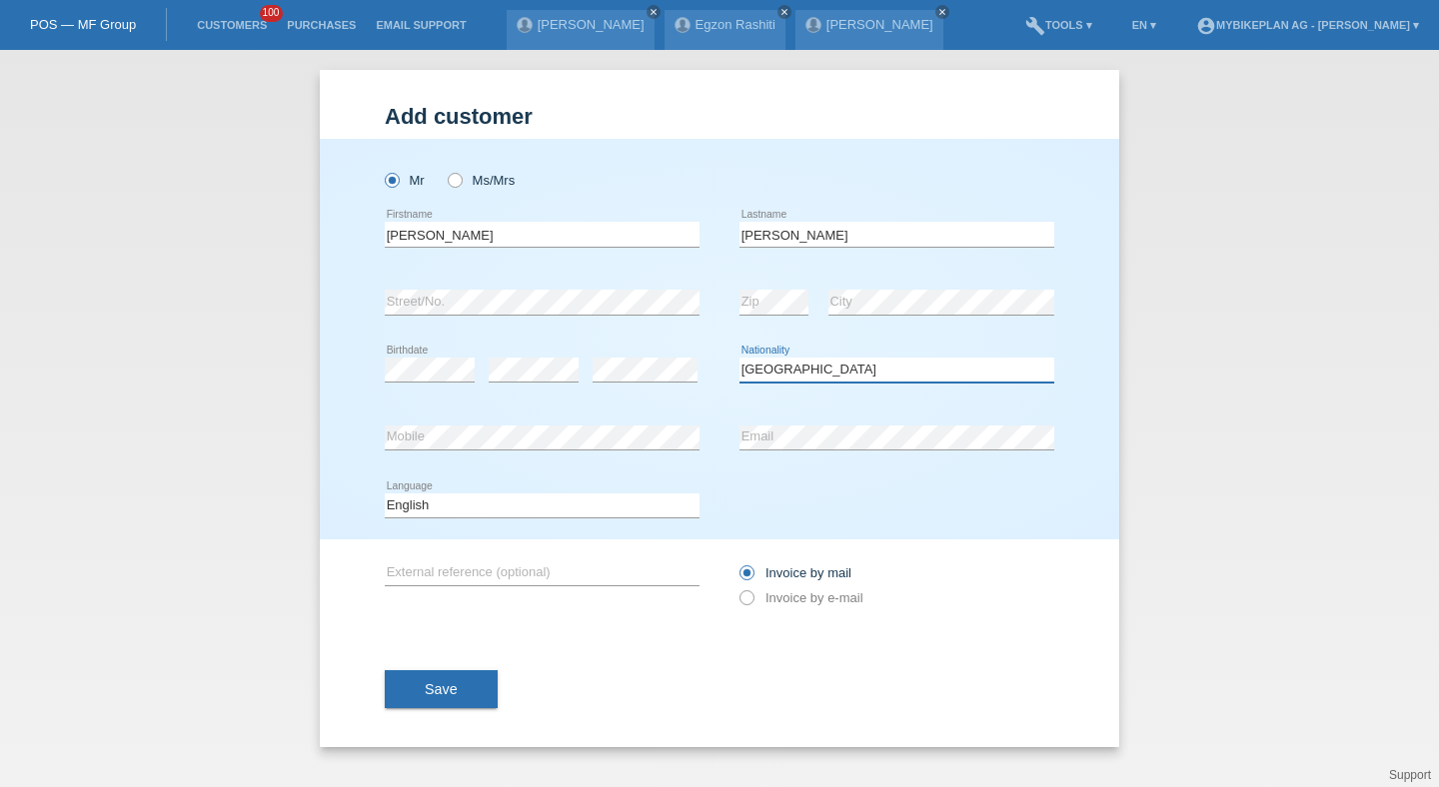
click at [739, 359] on select "Please select... Switzerland Austria Germany Liechtenstein ------------ Afghani…" at bounding box center [896, 370] width 315 height 24
click at [603, 505] on select "Deutsch Français Italiano English" at bounding box center [542, 506] width 315 height 24
select select "de"
click at [385, 494] on select "Deutsch Français Italiano English" at bounding box center [542, 506] width 315 height 24
click at [794, 604] on label "Invoice by e-mail" at bounding box center [801, 597] width 124 height 15
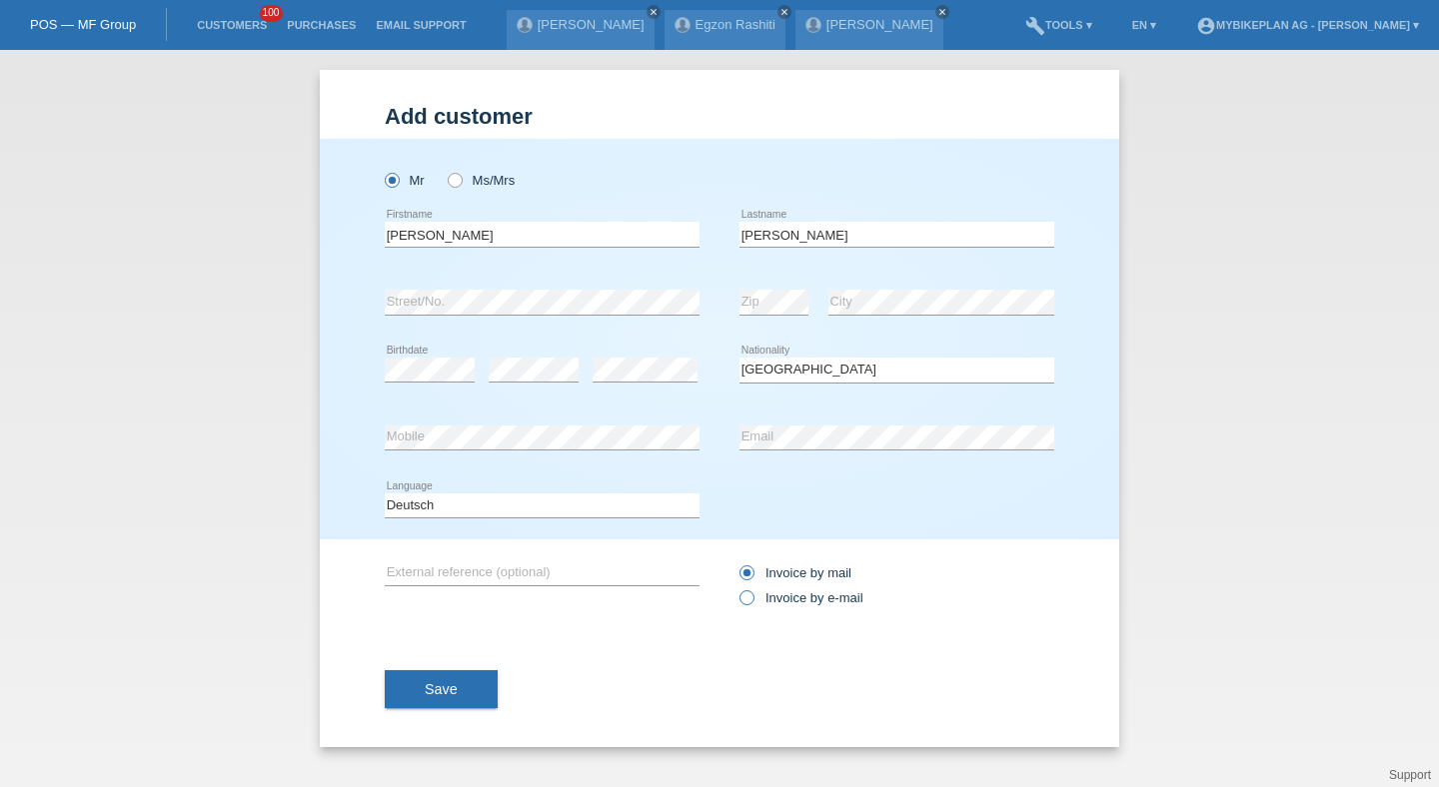
click at [752, 604] on input "Invoice by e-mail" at bounding box center [745, 602] width 13 height 25
radio input "true"
click at [497, 679] on button "Save" at bounding box center [441, 689] width 113 height 38
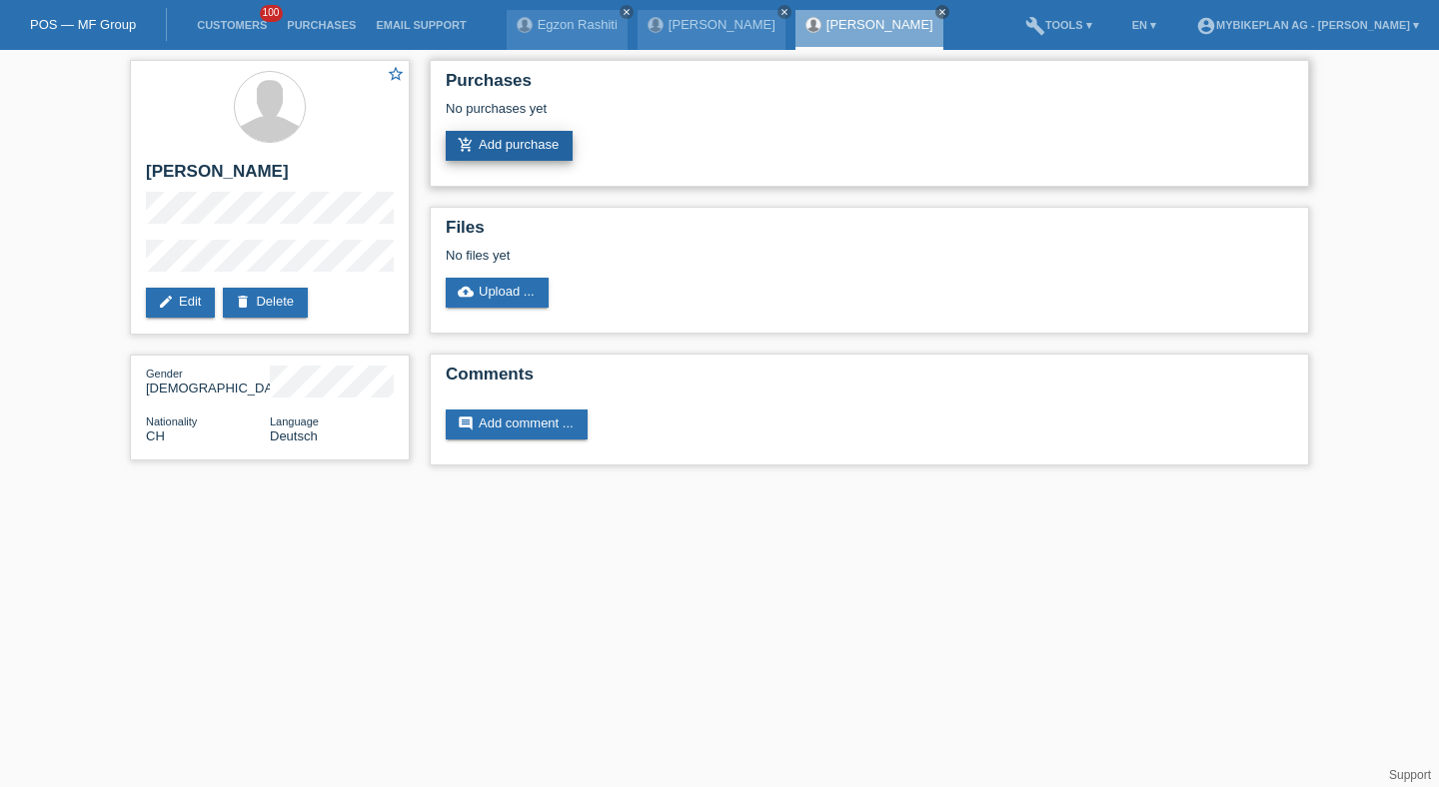
click at [521, 147] on link "add_shopping_cart Add purchase" at bounding box center [509, 146] width 127 height 30
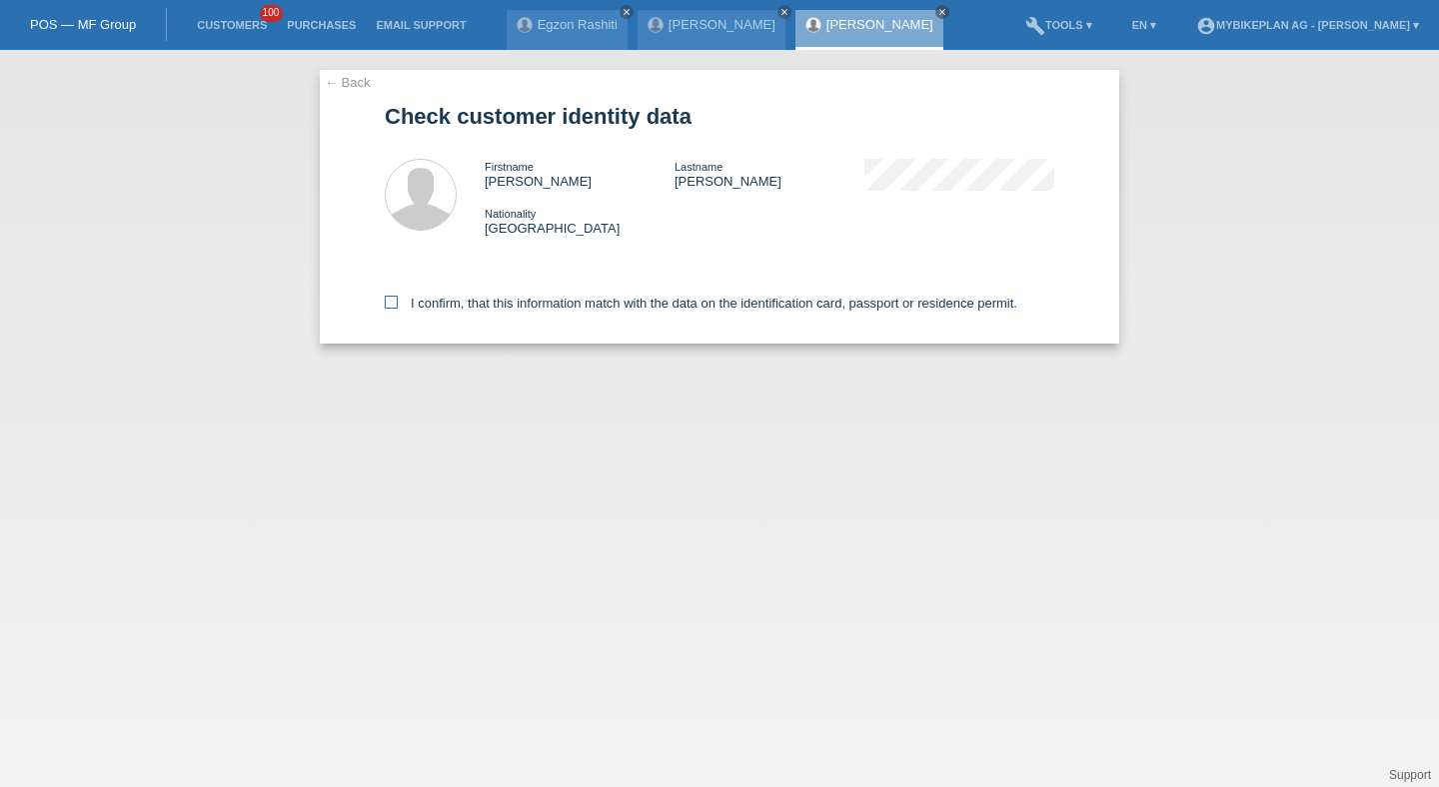
click at [512, 303] on label "I confirm, that this information match with the data on the identification card…" at bounding box center [701, 303] width 632 height 15
click at [398, 303] on input "I confirm, that this information match with the data on the identification card…" at bounding box center [391, 302] width 13 height 13
checkbox input "true"
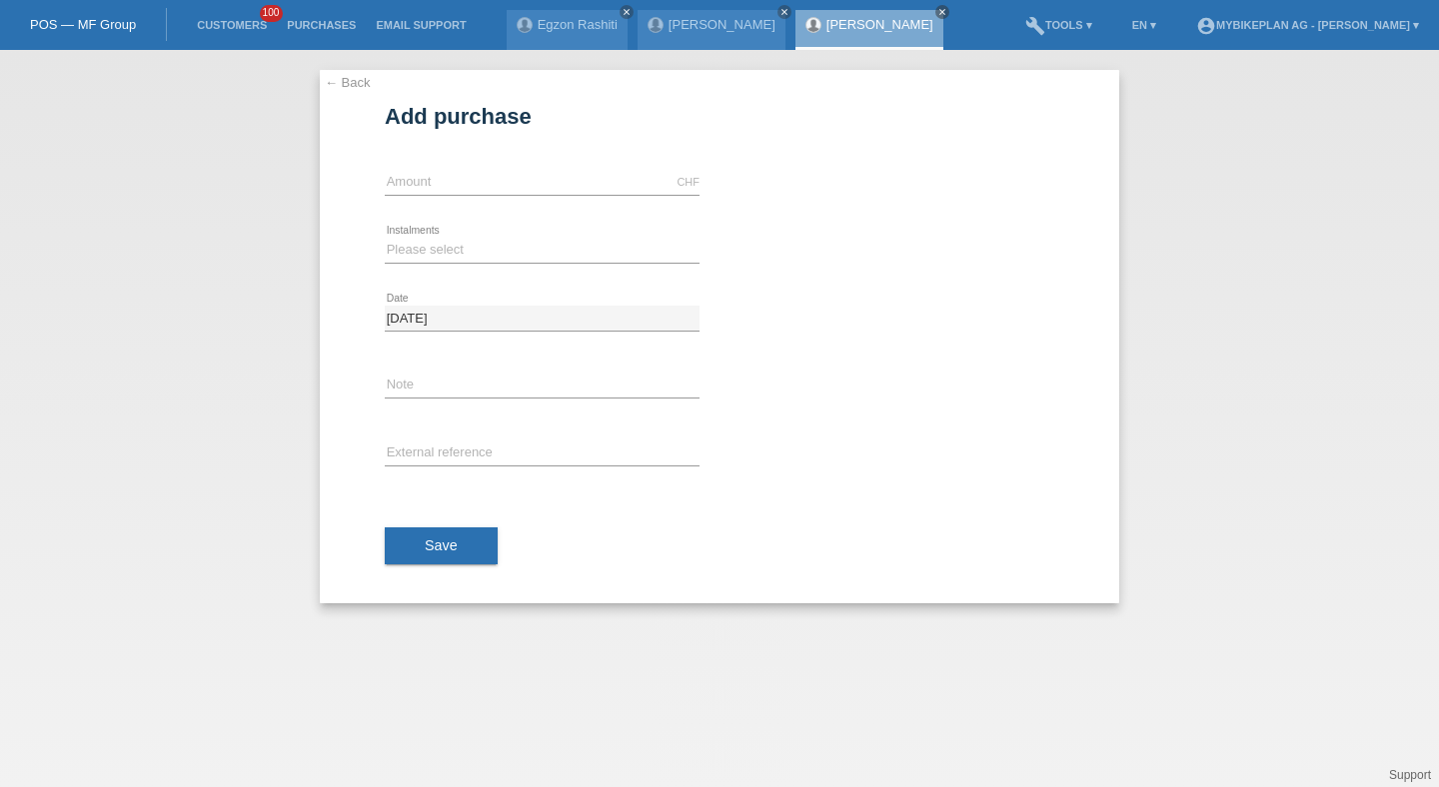
click at [514, 200] on div "CHF error Amount" at bounding box center [542, 183] width 315 height 68
click at [514, 194] on div "CHF error Amount" at bounding box center [542, 183] width 315 height 26
type input "7999.00"
click at [433, 285] on div "[DATE] error Date" at bounding box center [542, 319] width 315 height 68
click at [433, 252] on select "Please select 6 instalments 12 instalments 18 instalments 24 instalments 36 ins…" at bounding box center [542, 250] width 315 height 24
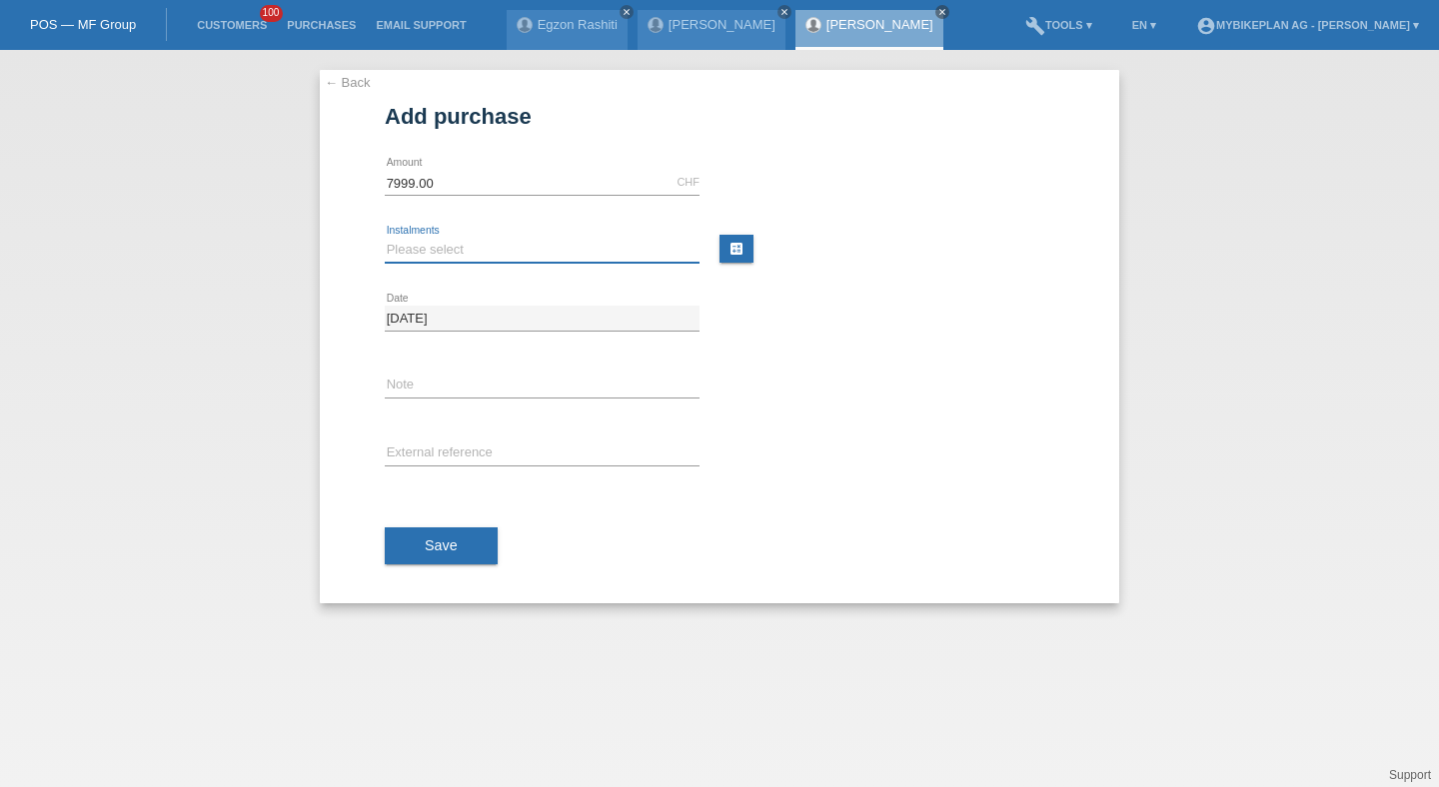
select select "488"
click at [385, 238] on select "Please select 6 instalments 12 instalments 18 instalments 24 instalments 36 ins…" at bounding box center [542, 250] width 315 height 24
click at [428, 449] on input "text" at bounding box center [542, 454] width 315 height 25
paste input "44744177990"
type input "44744177990"
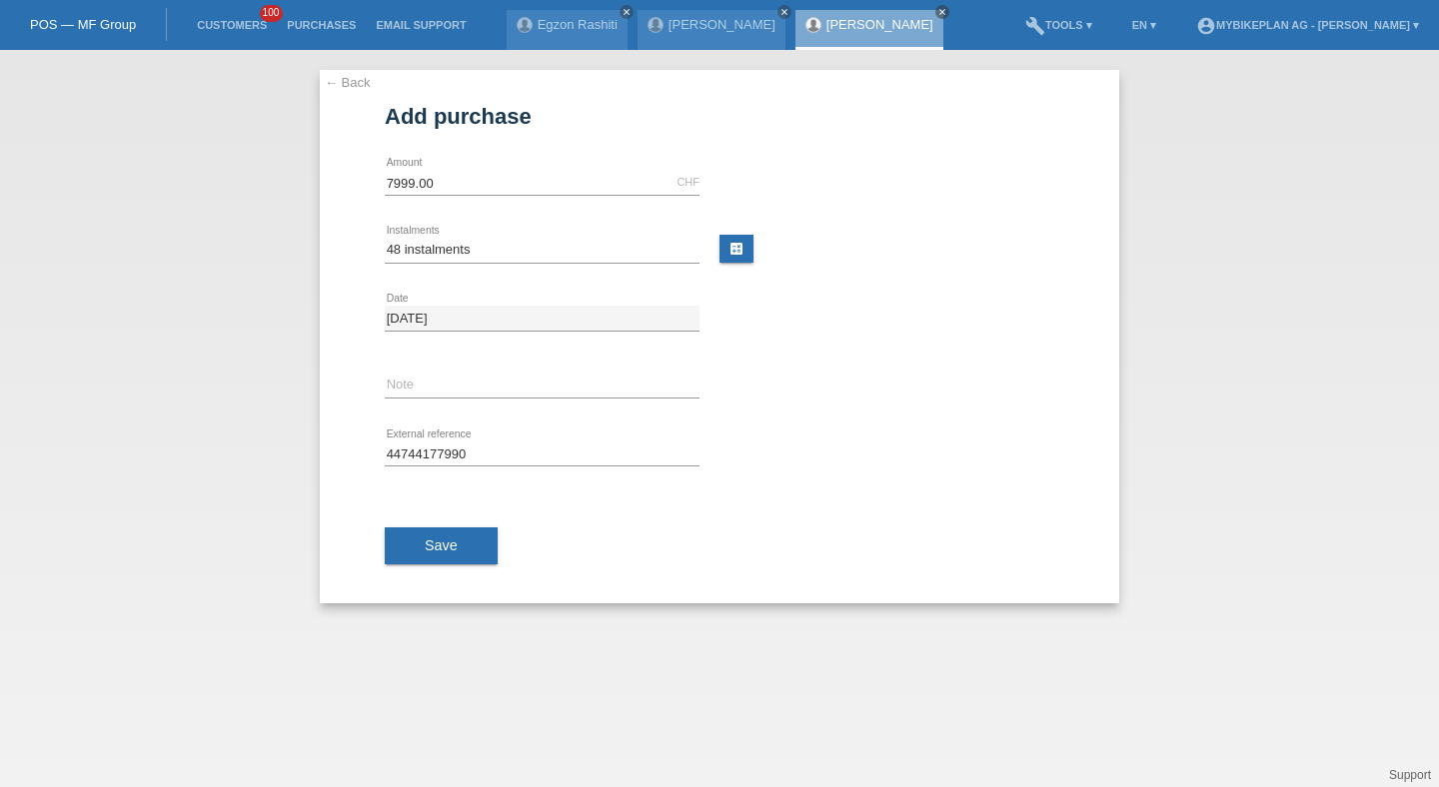
click at [430, 528] on button "Save" at bounding box center [441, 547] width 113 height 38
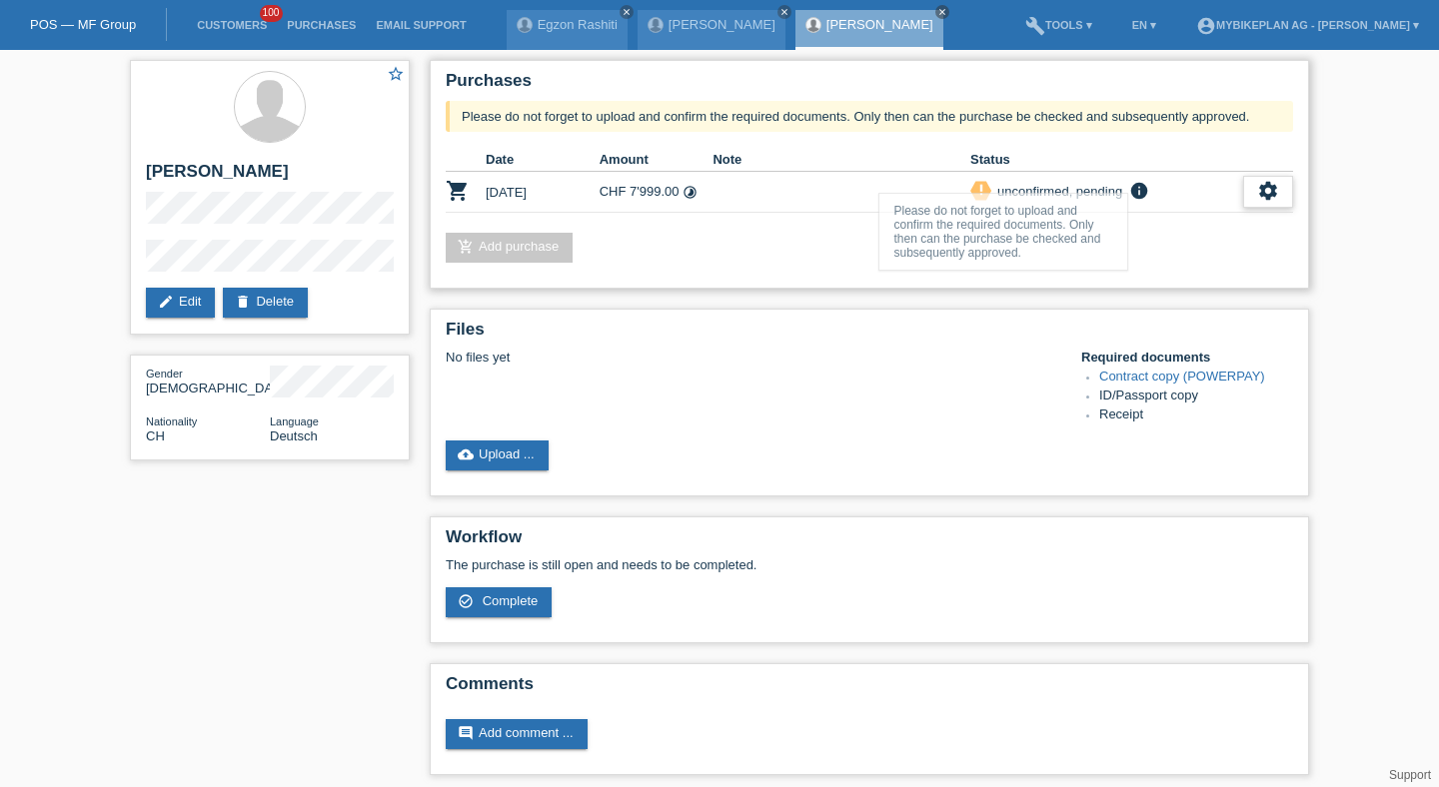
click at [1249, 189] on div "settings" at bounding box center [1268, 192] width 50 height 32
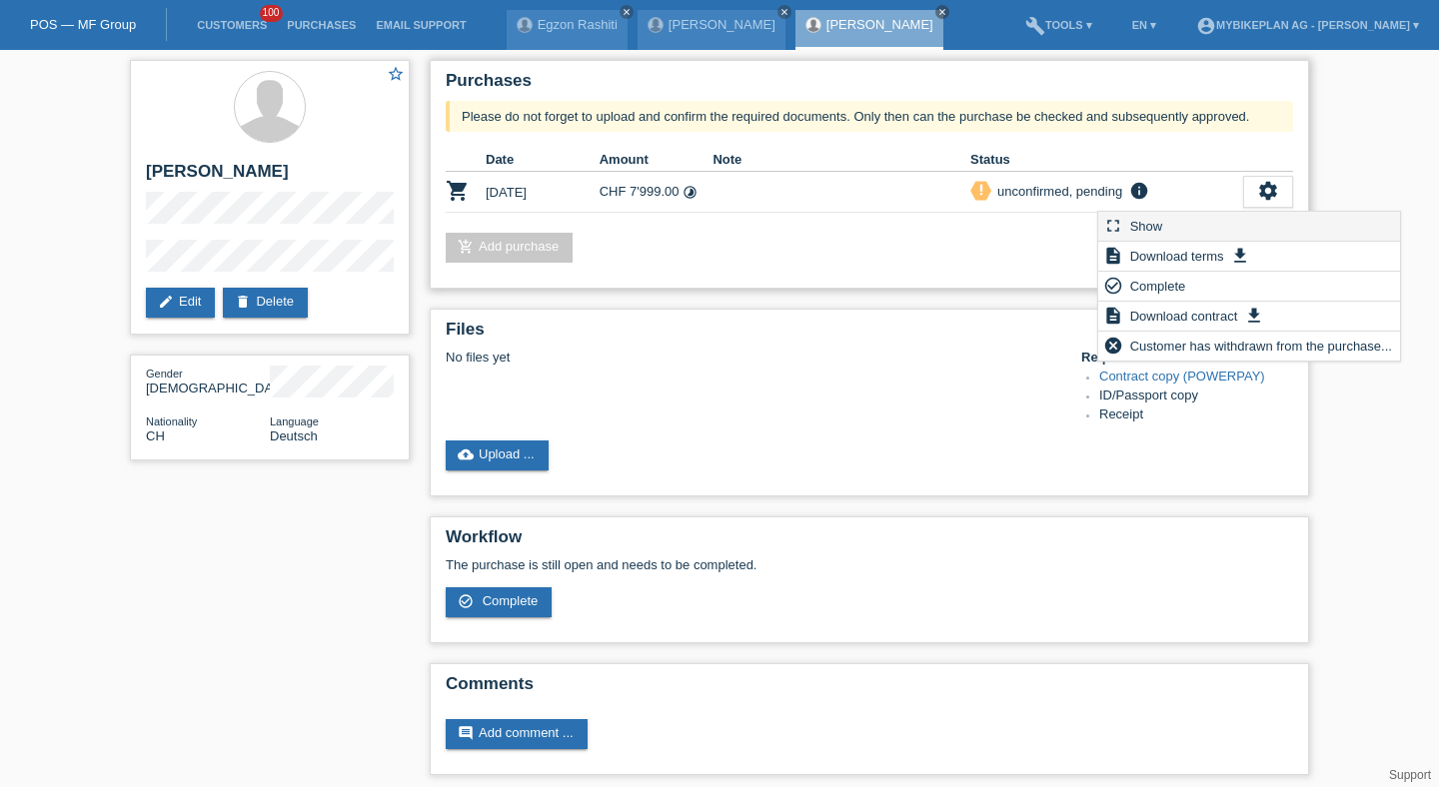
click at [1201, 223] on div "fullscreen Show" at bounding box center [1249, 227] width 302 height 30
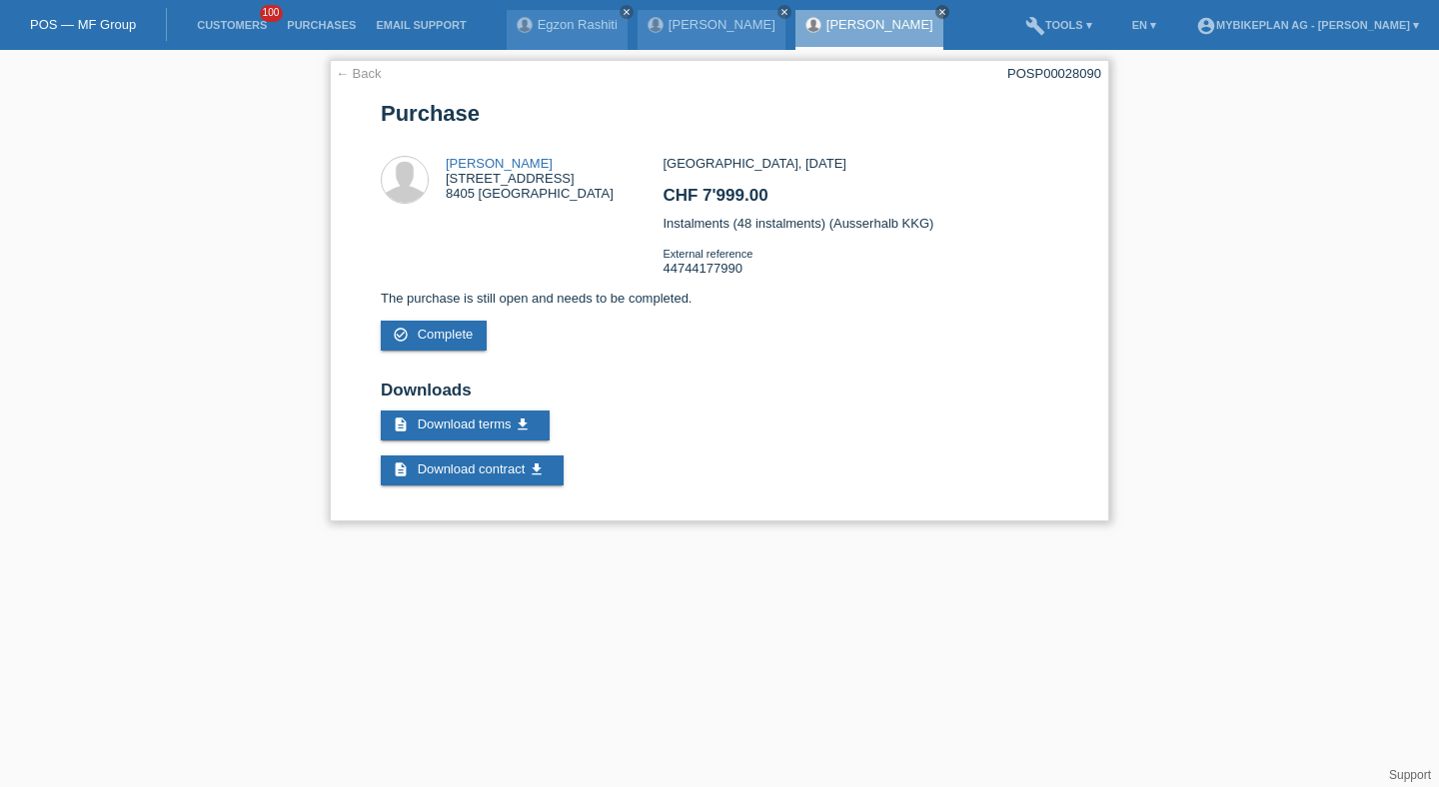
click at [1068, 75] on div "POSP00028090" at bounding box center [1054, 73] width 94 height 15
copy div "POSP00028090"
click at [257, 15] on li "Customers 100" at bounding box center [232, 25] width 90 height 51
click at [254, 27] on link "Customers" at bounding box center [232, 25] width 90 height 12
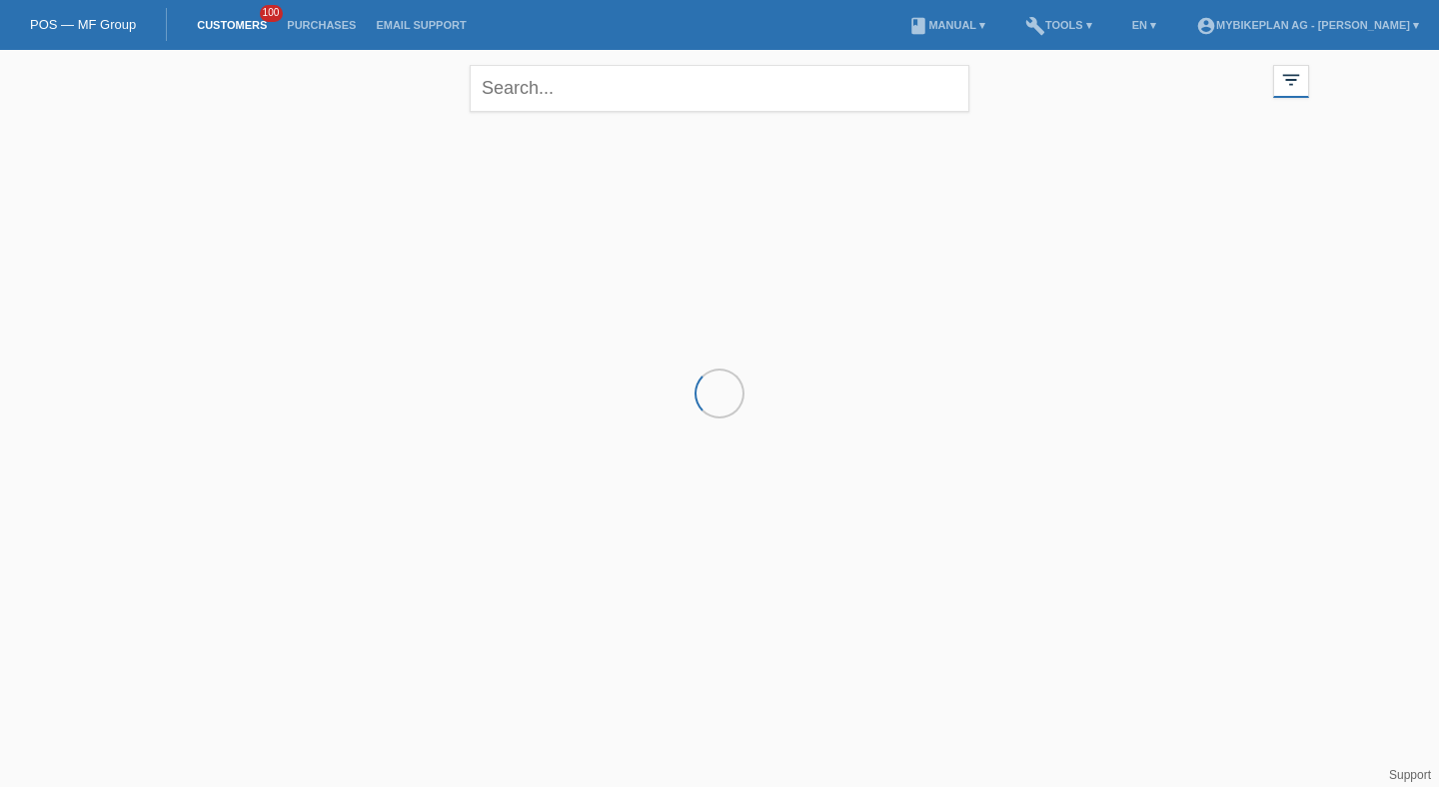
click at [602, 112] on div "close" at bounding box center [720, 86] width 500 height 72
click at [606, 97] on input "text" at bounding box center [720, 88] width 500 height 47
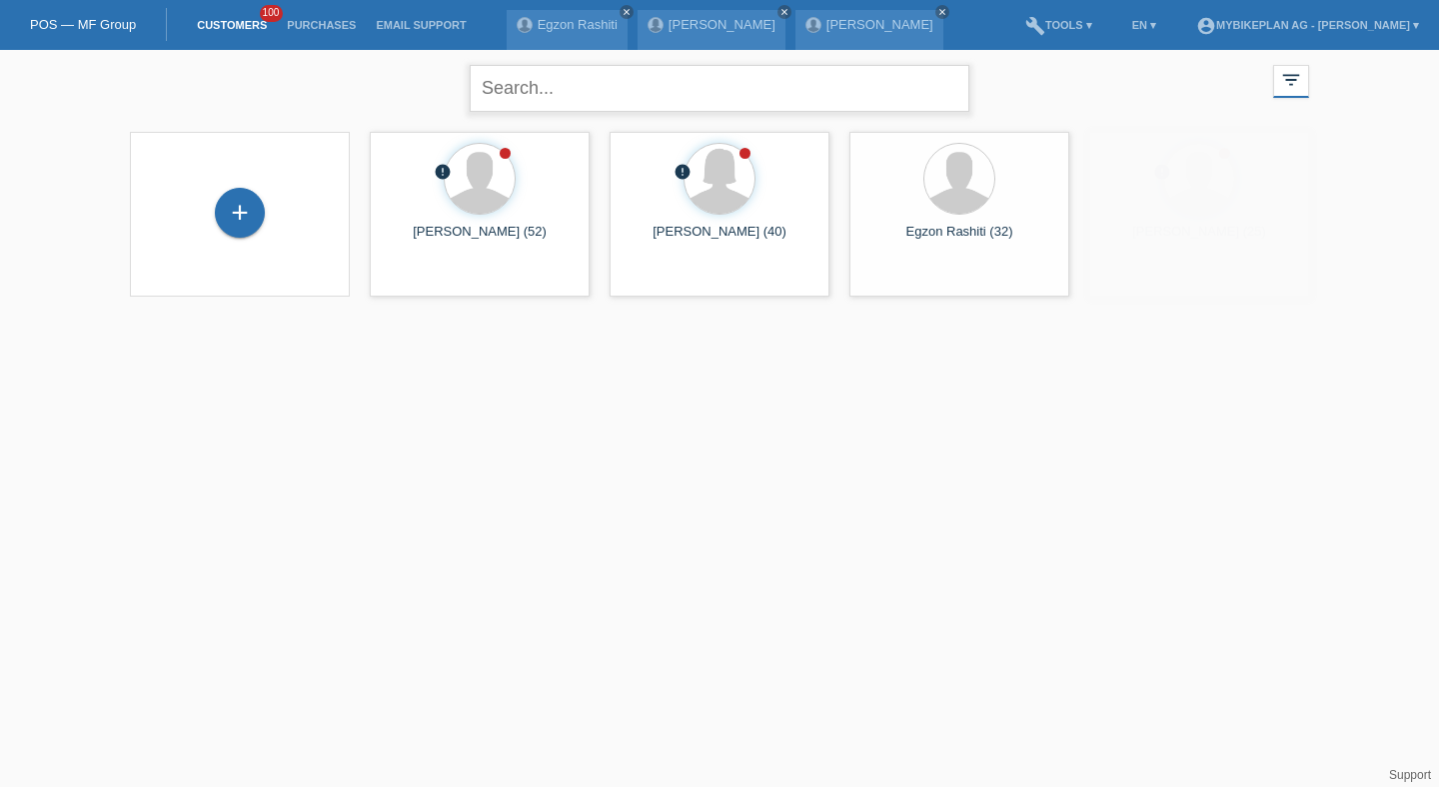
type input "f"
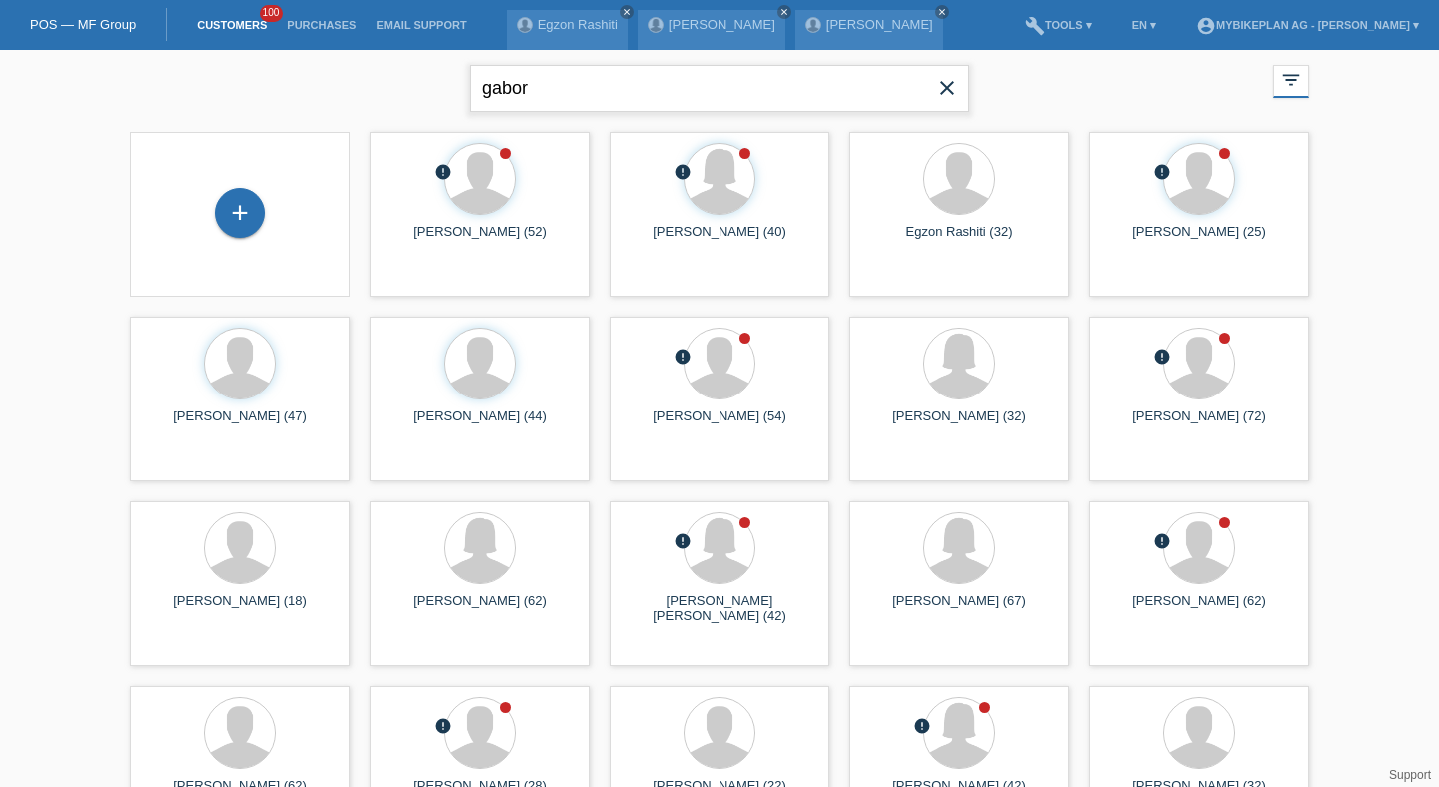
type input "gabor"
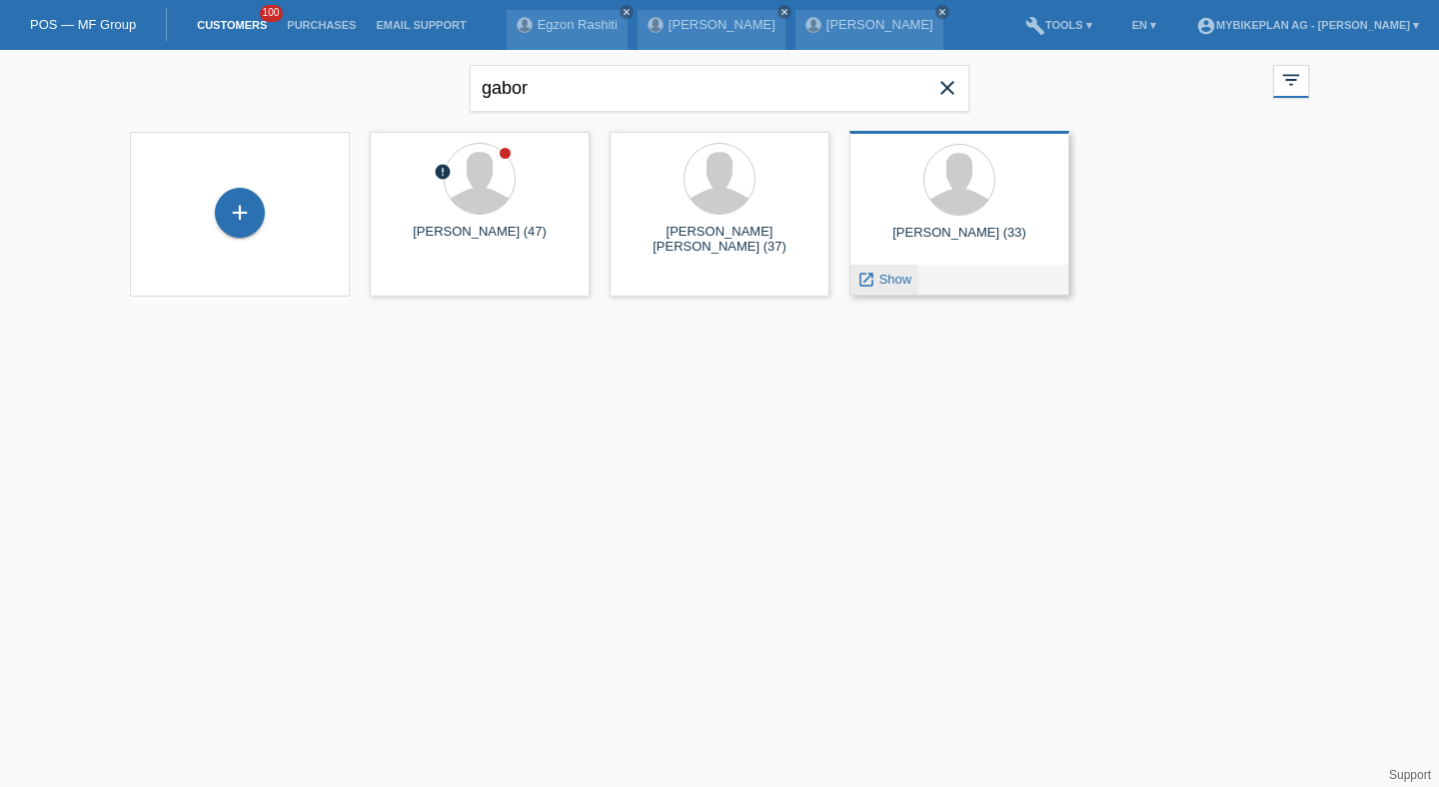
click at [858, 281] on icon "launch" at bounding box center [866, 280] width 18 height 18
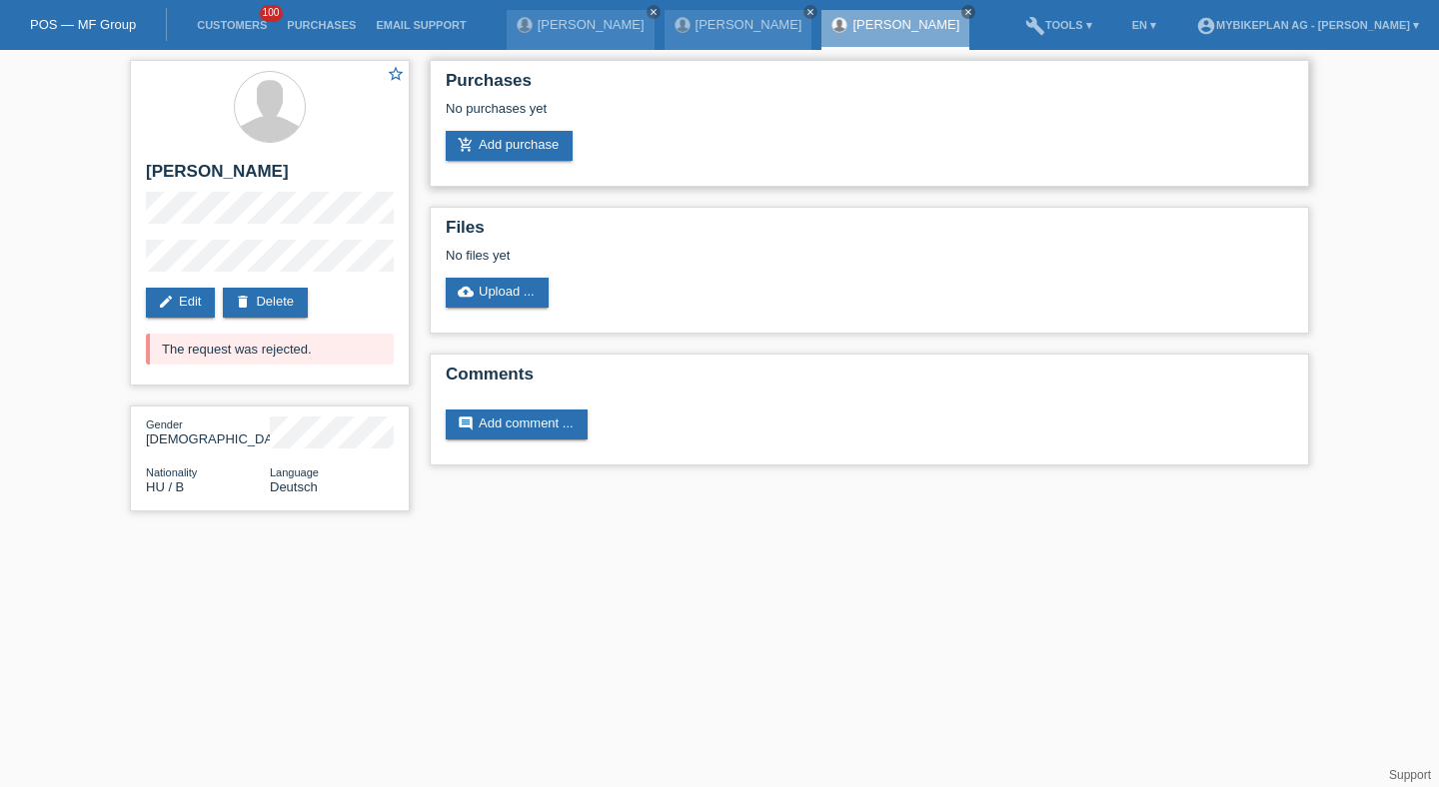
click at [517, 163] on div "Purchases No purchases yet add_shopping_cart Add purchase" at bounding box center [869, 123] width 879 height 127
click at [521, 144] on link "add_shopping_cart Add purchase" at bounding box center [509, 146] width 127 height 30
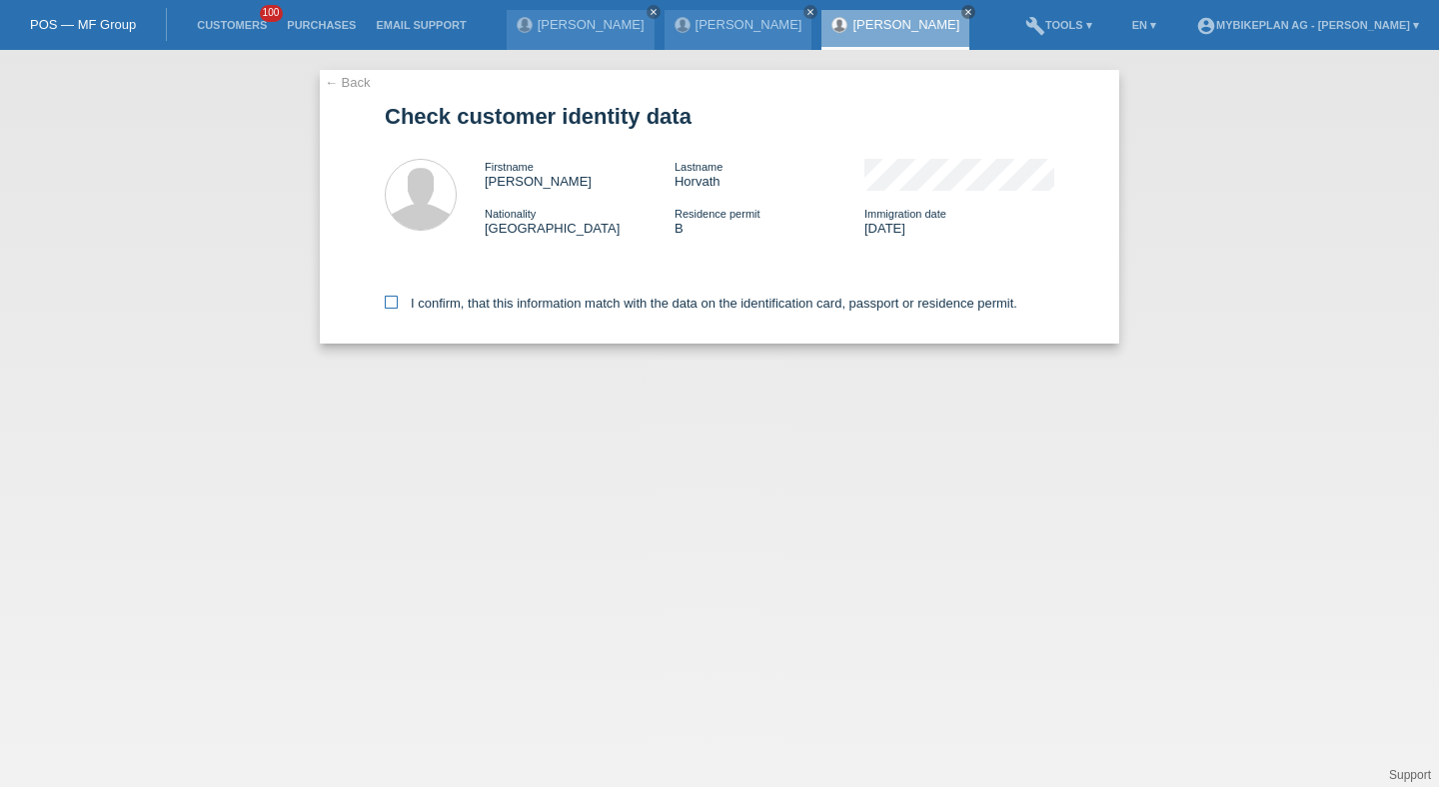
click at [473, 311] on label "I confirm, that this information match with the data on the identification card…" at bounding box center [701, 303] width 632 height 15
click at [398, 309] on input "I confirm, that this information match with the data on the identification card…" at bounding box center [391, 302] width 13 height 13
checkbox input "true"
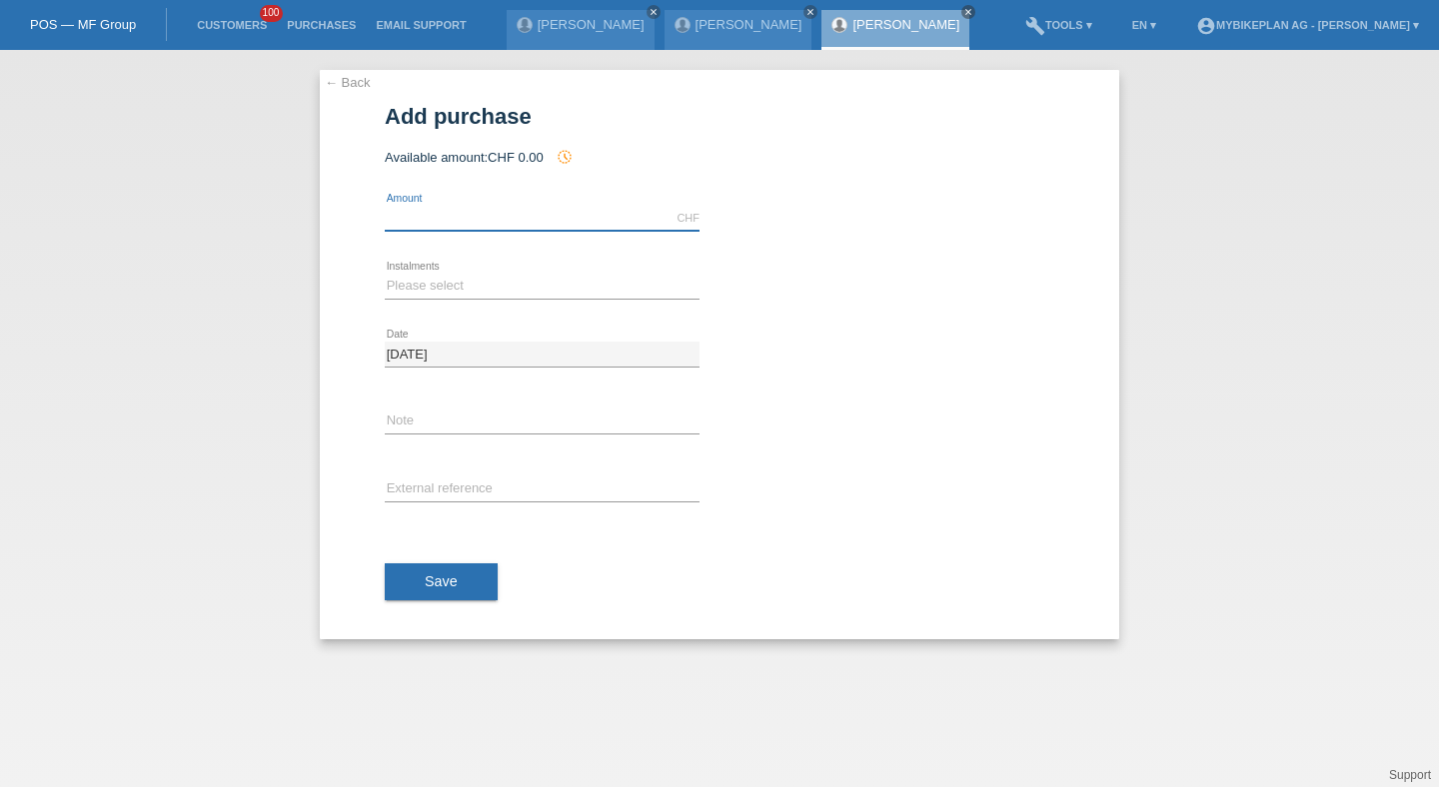
click at [397, 217] on input "text" at bounding box center [542, 218] width 315 height 25
type input "3300.00"
click at [416, 301] on div "Please select 6 instalments 12 instalments 18 instalments 24 instalments 36 ins…" at bounding box center [542, 287] width 315 height 68
click at [427, 300] on div "Please select 6 instalments 12 instalments 18 instalments 24 instalments 36 ins…" at bounding box center [542, 287] width 315 height 68
click at [427, 296] on select "Please select 6 instalments 12 instalments 18 instalments 24 instalments 36 ins…" at bounding box center [542, 286] width 315 height 24
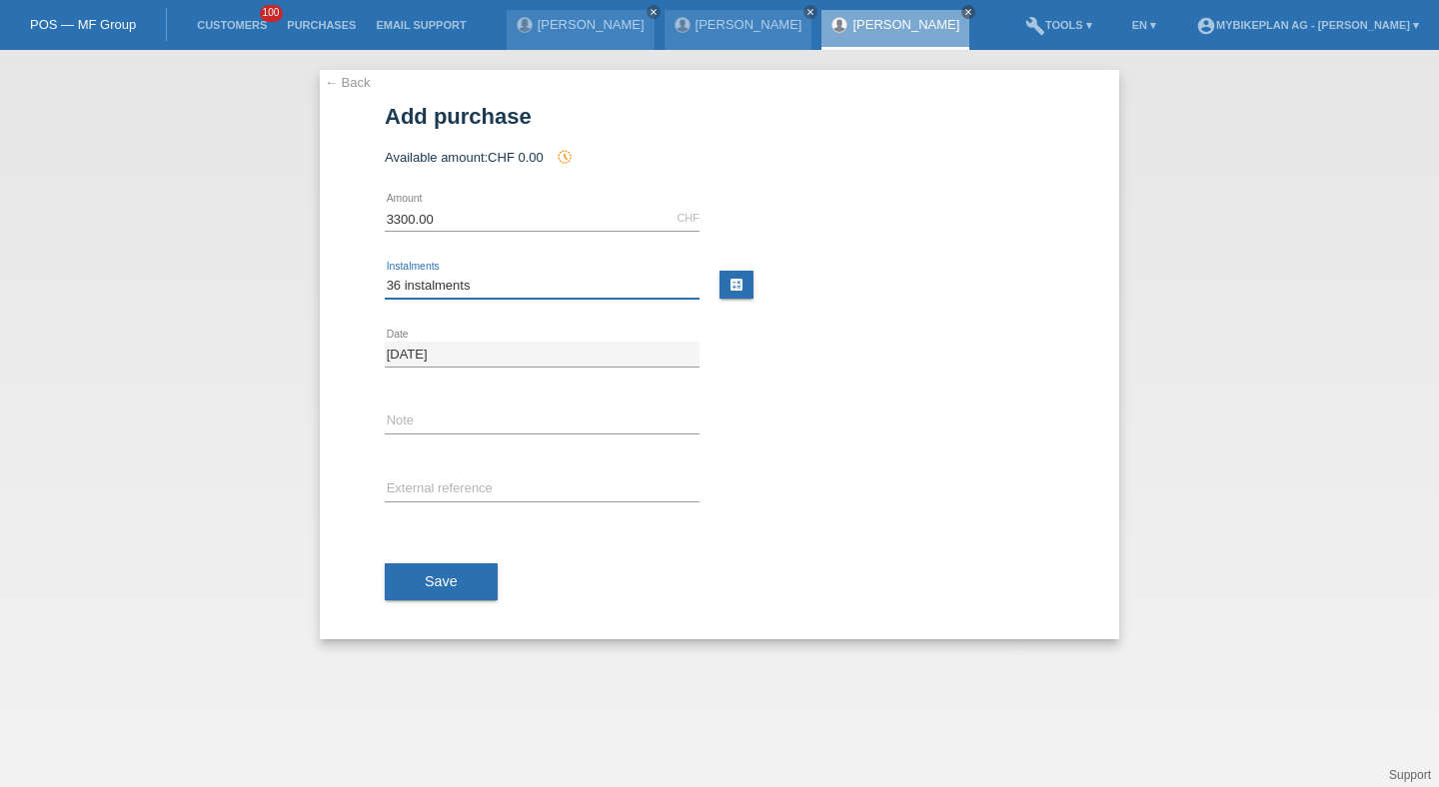
click at [385, 274] on select "Please select 6 instalments 12 instalments 18 instalments 24 instalments 36 ins…" at bounding box center [542, 286] width 315 height 24
click at [429, 301] on div "Please select 6 instalments 12 instalments 18 instalments 24 instalments 36 ins…" at bounding box center [542, 287] width 315 height 68
click at [429, 284] on select "Please select 6 instalments 12 instalments 18 instalments 24 instalments 36 ins…" at bounding box center [542, 286] width 315 height 24
select select "488"
click at [385, 274] on select "Please select 6 instalments 12 instalments 18 instalments 24 instalments 36 ins…" at bounding box center [542, 286] width 315 height 24
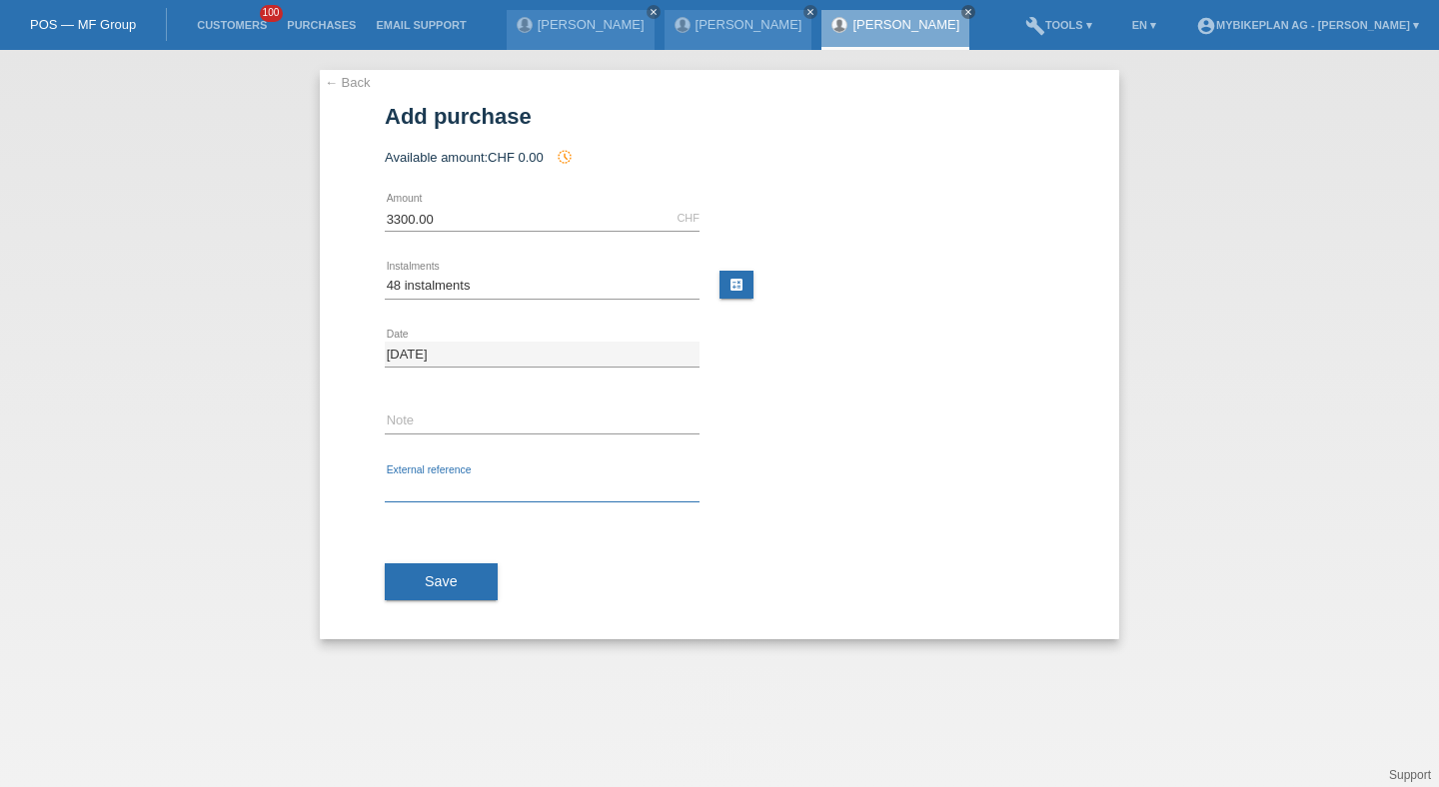
click at [439, 488] on input "text" at bounding box center [542, 490] width 315 height 25
paste input "44634804544"
type input "44634804544"
drag, startPoint x: 398, startPoint y: 606, endPoint x: 399, endPoint y: 591, distance: 15.0
click at [398, 600] on div "Save" at bounding box center [719, 583] width 669 height 116
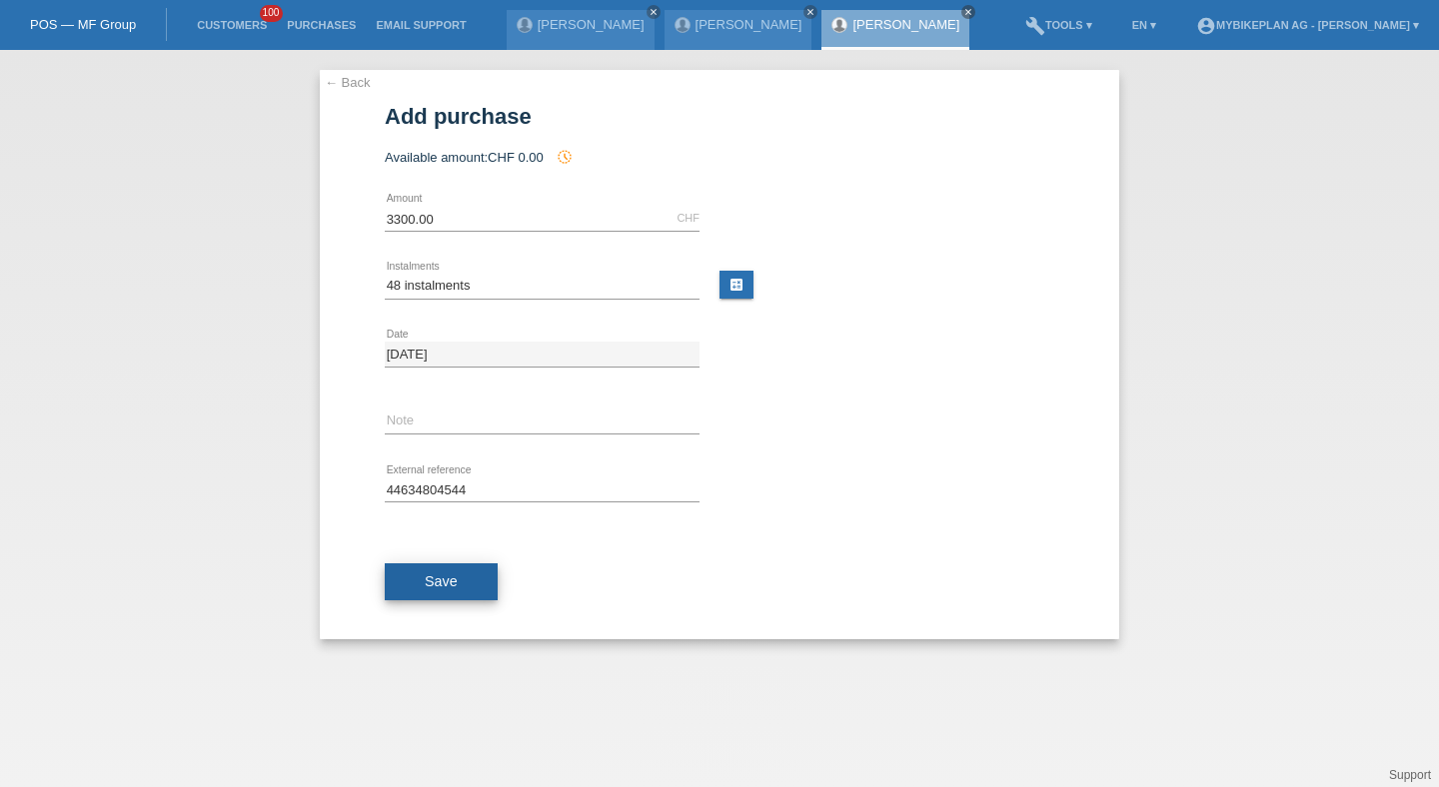
click at [400, 591] on button "Save" at bounding box center [441, 582] width 113 height 38
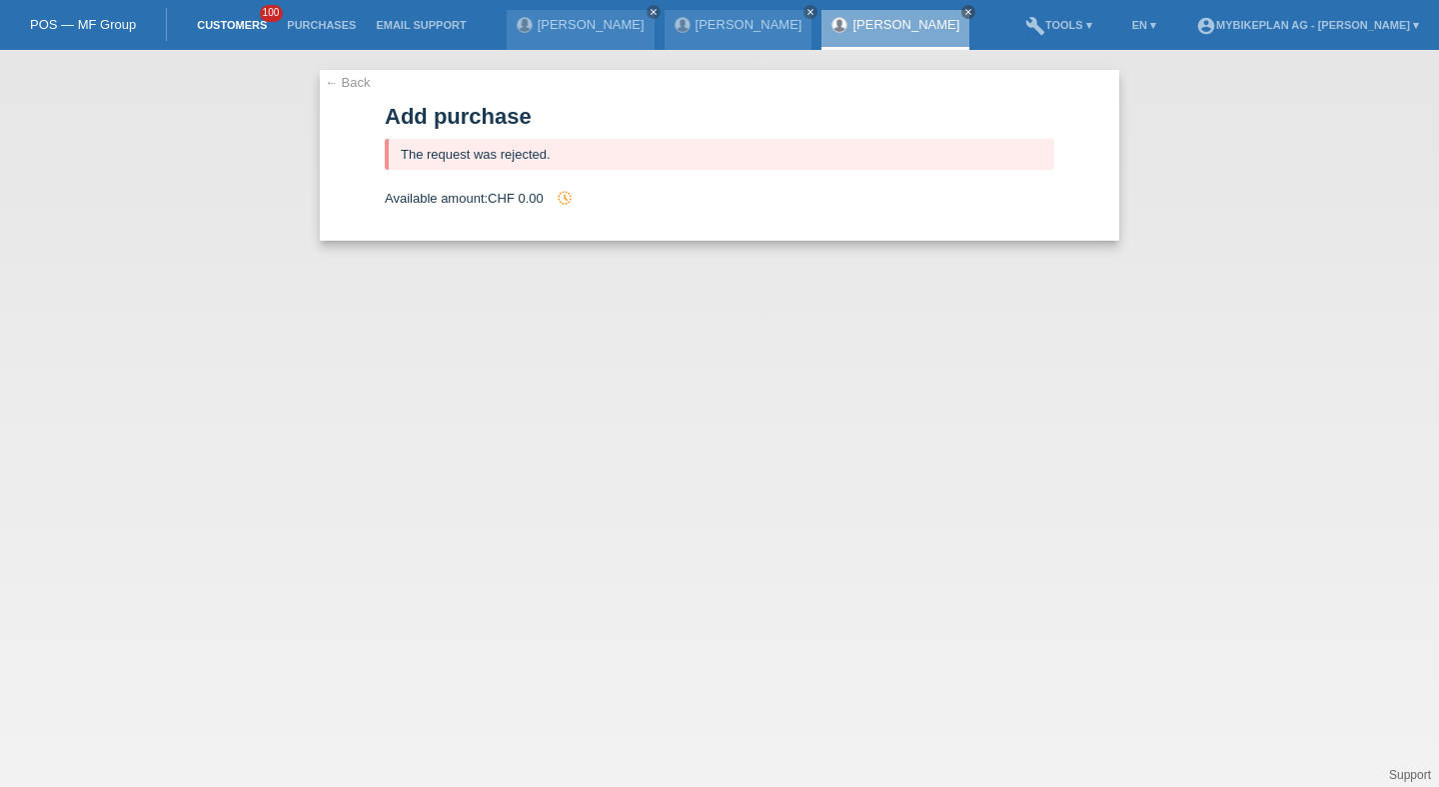
click at [238, 31] on link "Customers" at bounding box center [232, 25] width 90 height 12
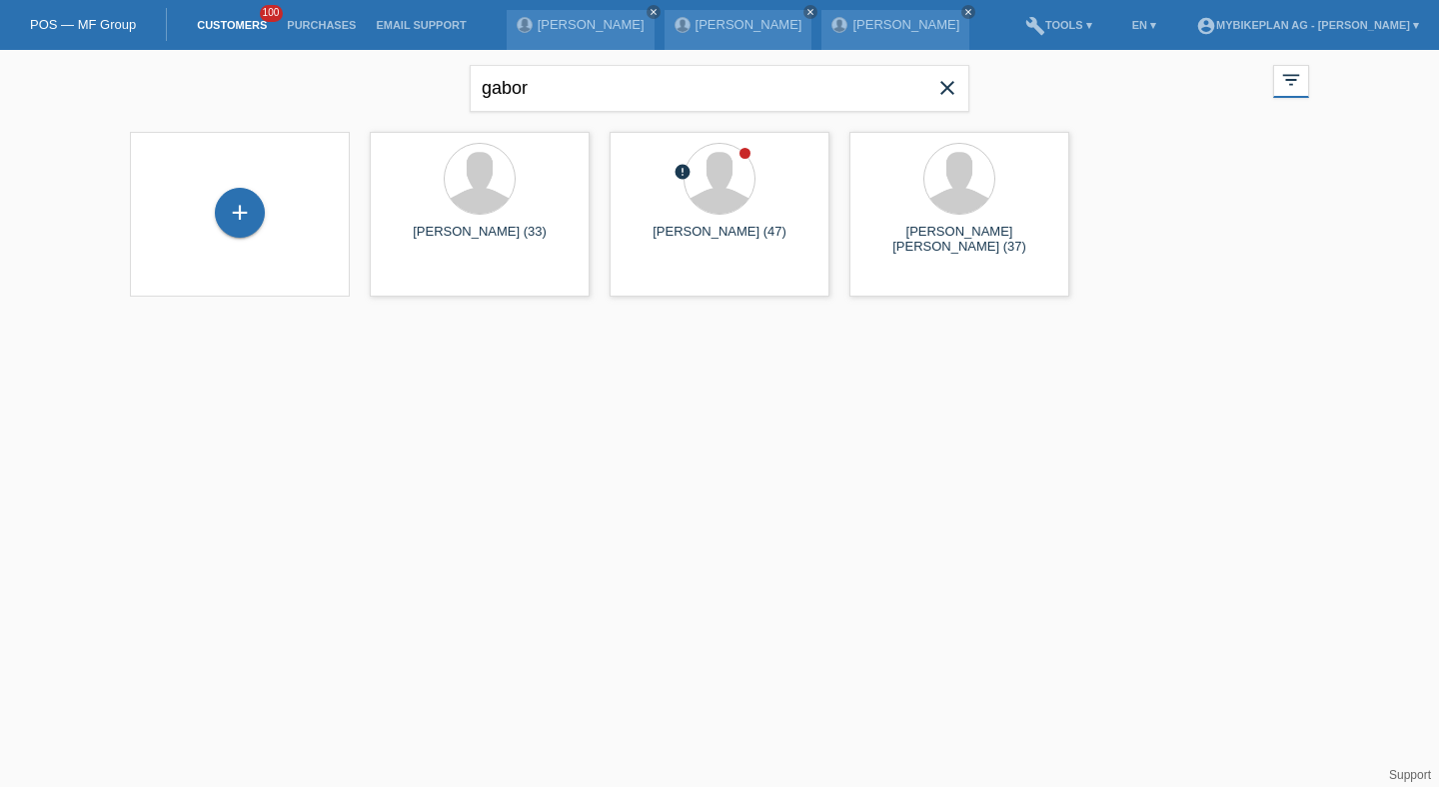
click at [961, 79] on span "close" at bounding box center [947, 90] width 40 height 30
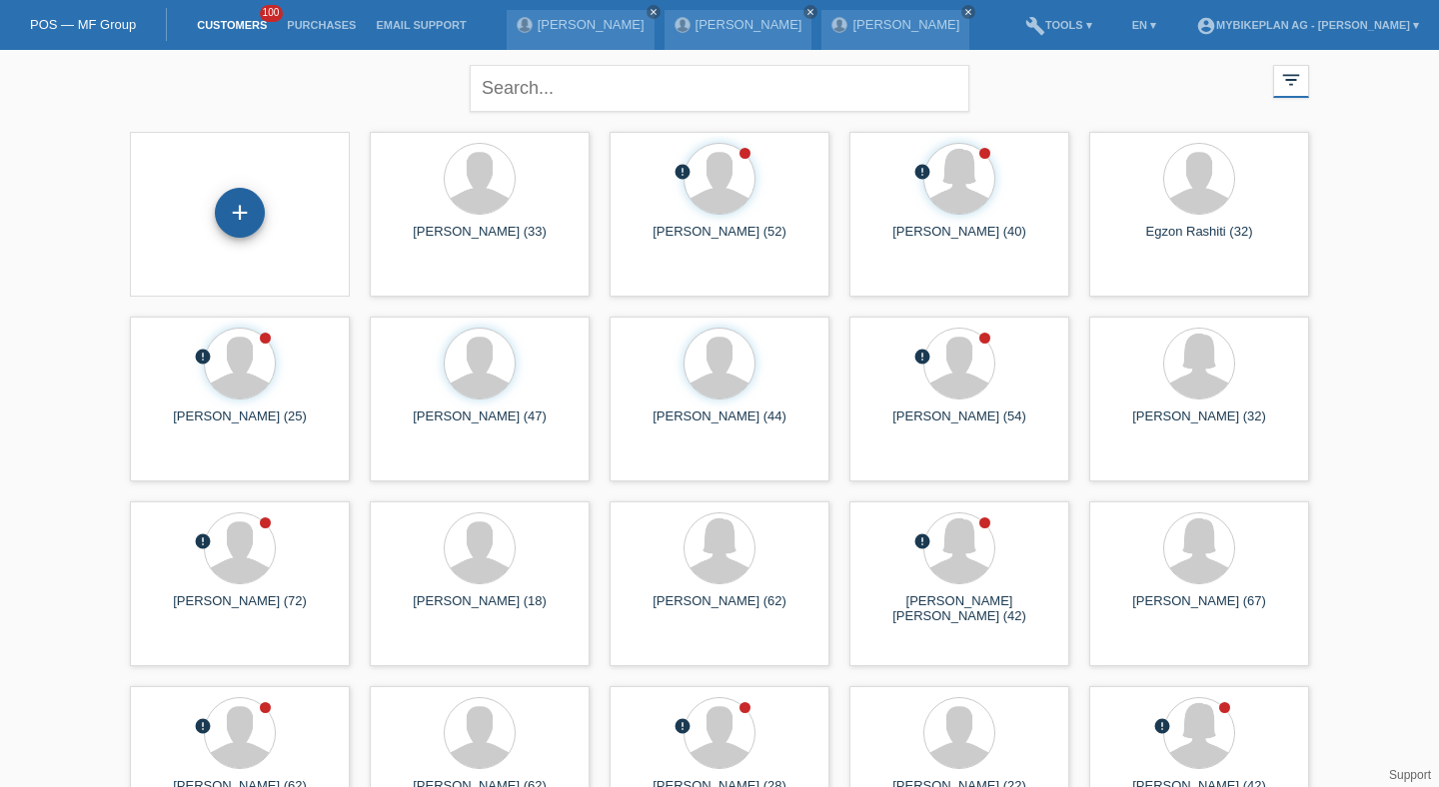
click at [251, 207] on div "+" at bounding box center [240, 213] width 48 height 34
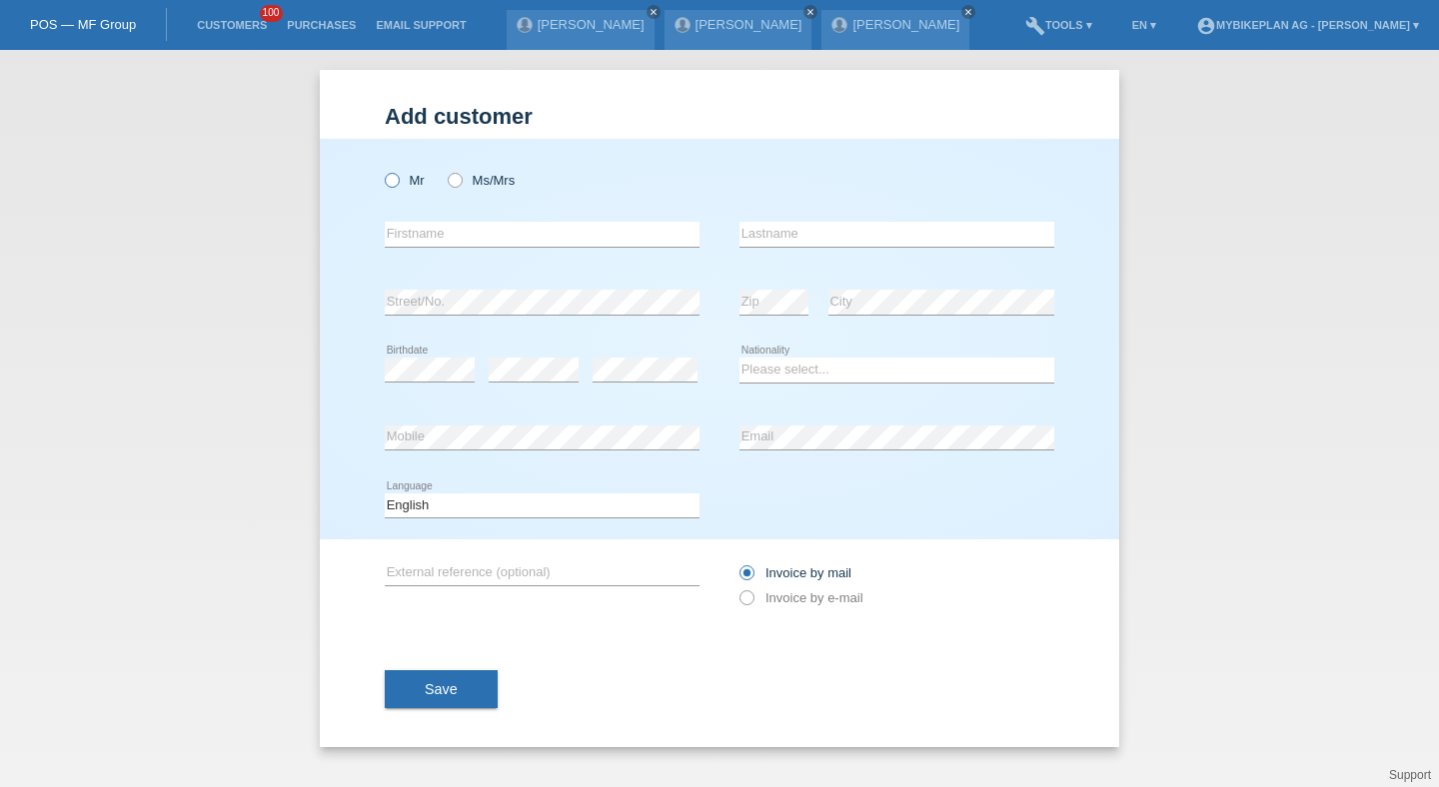
click at [401, 181] on label "Mr" at bounding box center [405, 180] width 40 height 15
click at [398, 181] on input "Mr" at bounding box center [391, 179] width 13 height 13
radio input "true"
click at [440, 250] on div "error Firstname" at bounding box center [542, 235] width 315 height 68
click at [449, 244] on input "text" at bounding box center [542, 234] width 315 height 25
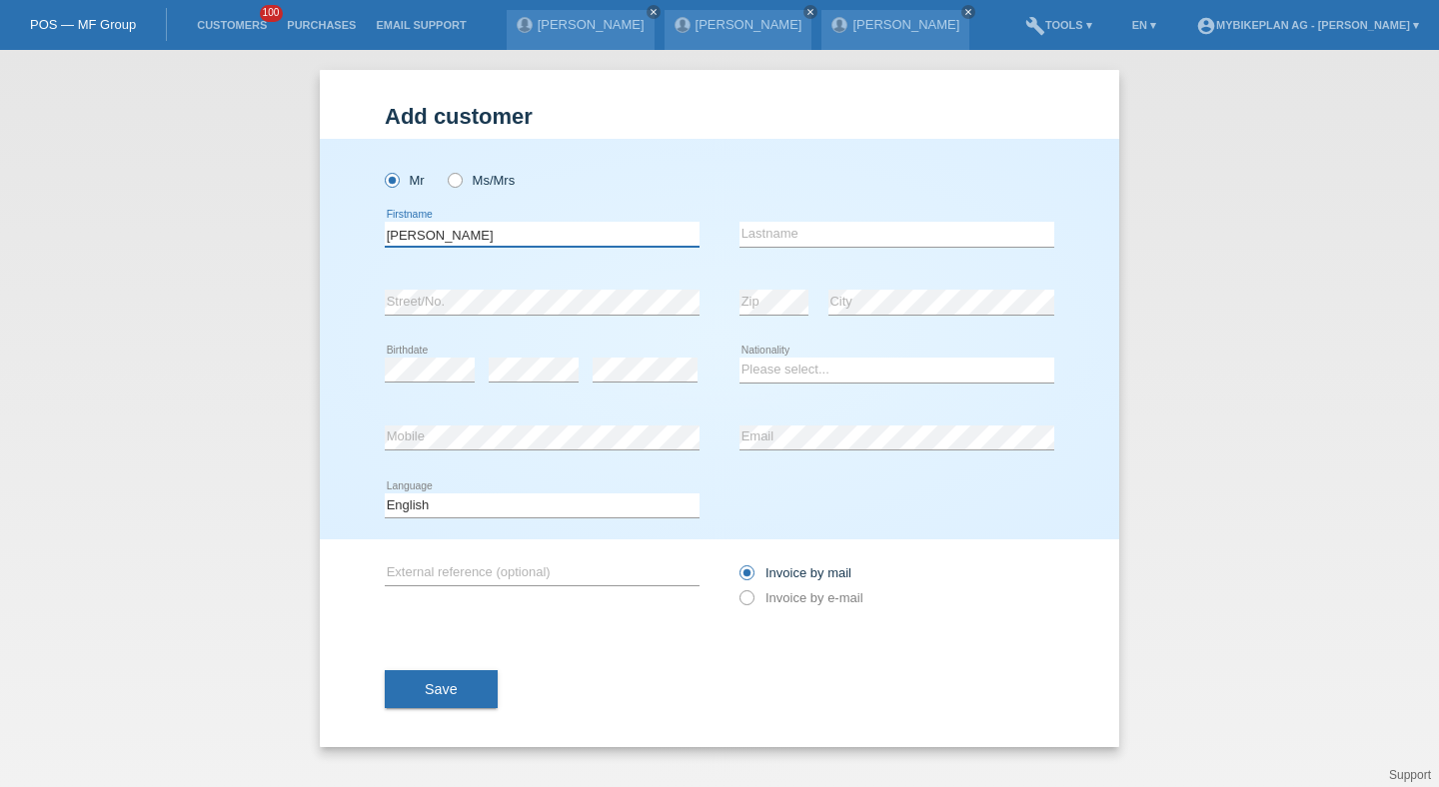
type input "Stan"
paste input "catalin Ion"
type input "catalin Ion"
click at [406, 231] on input "Stan" at bounding box center [542, 234] width 315 height 25
click at [406, 232] on input "Stan" at bounding box center [542, 234] width 315 height 25
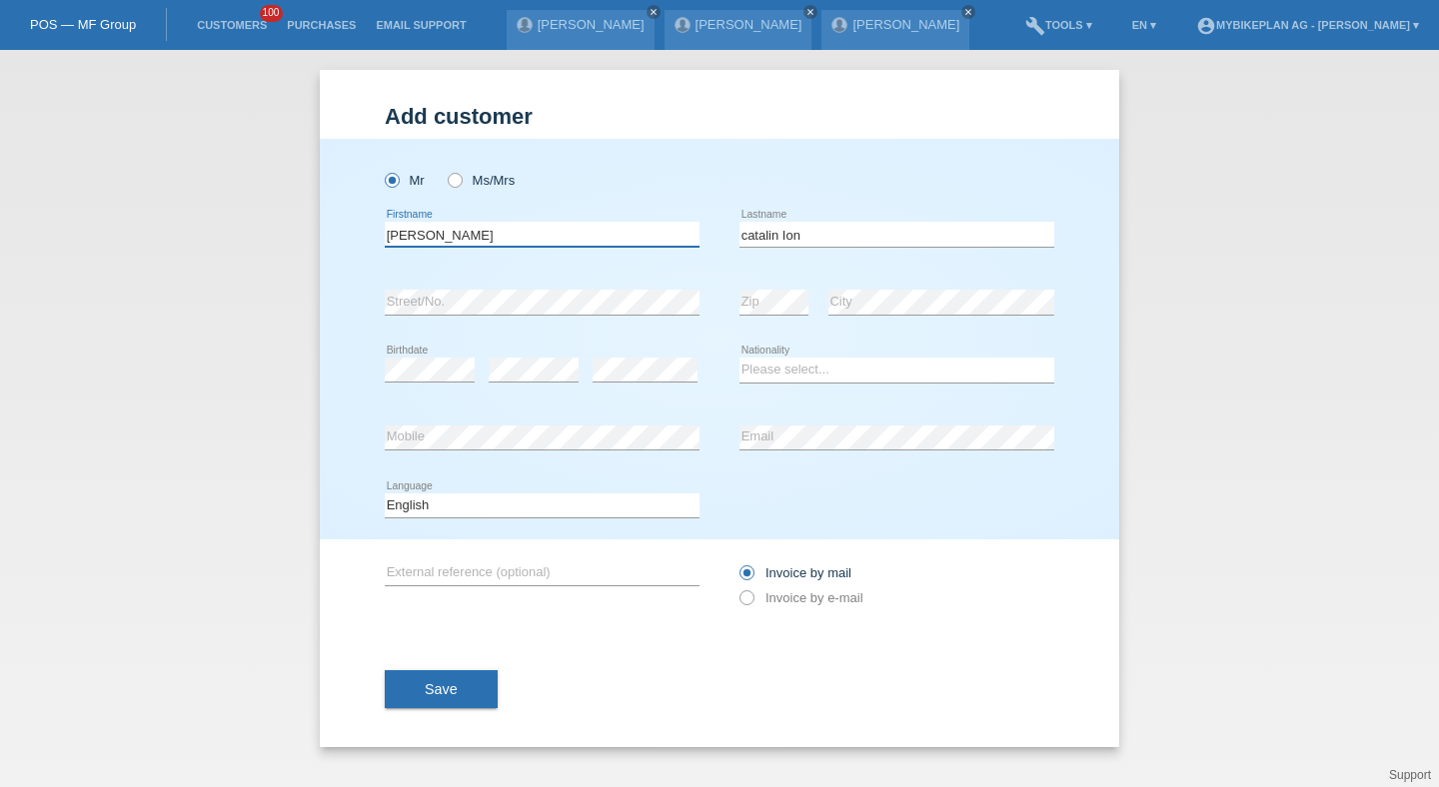
type input "[PERSON_NAME]"
paste input "Burri"
type input "Burri"
click at [782, 370] on select "Please select... Switzerland Austria Germany Liechtenstein ------------ Afghani…" at bounding box center [896, 370] width 315 height 24
select select "CH"
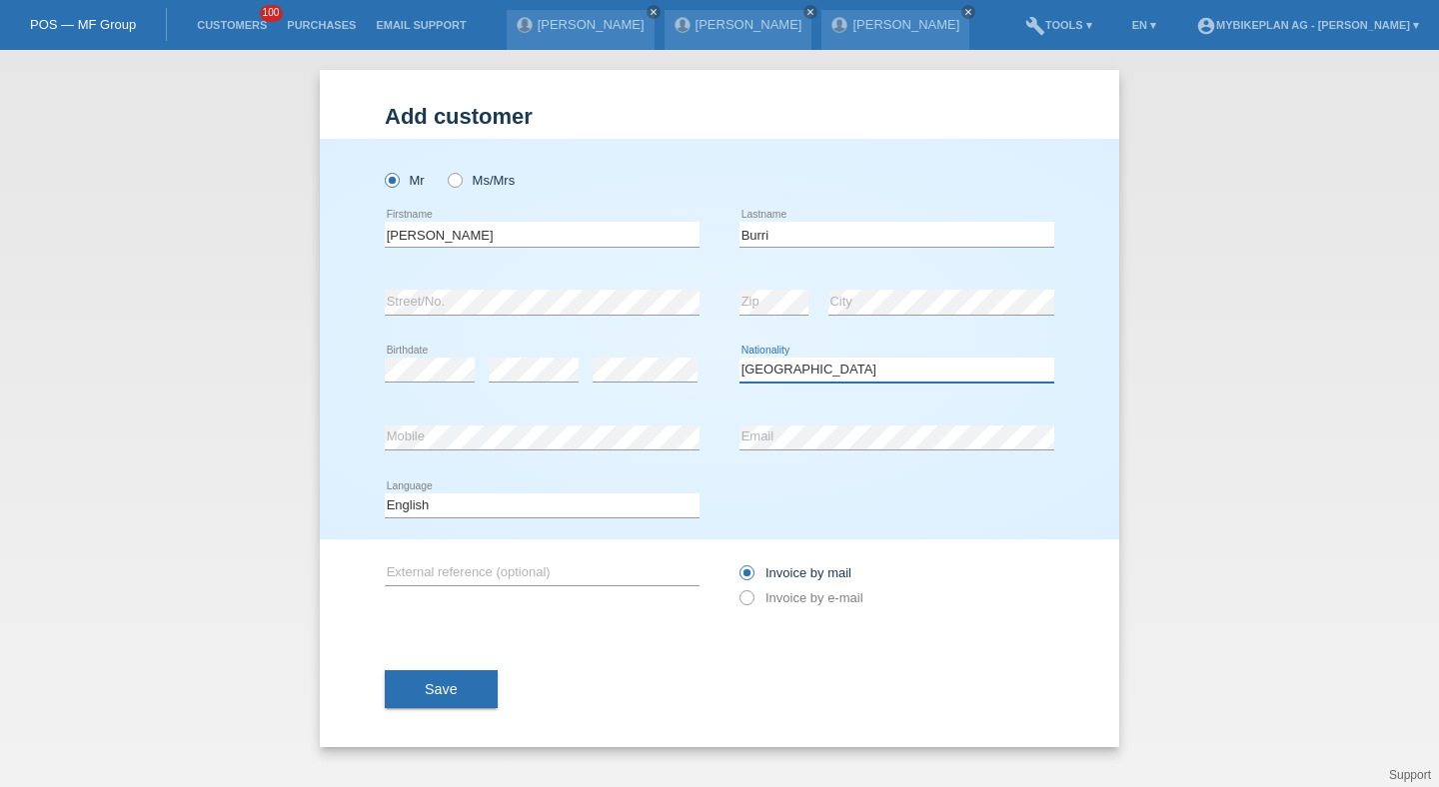
click at [739, 359] on select "Please select... Switzerland Austria Germany Liechtenstein ------------ Afghani…" at bounding box center [896, 370] width 315 height 24
click at [791, 425] on div "error Email" at bounding box center [896, 439] width 315 height 68
click at [550, 515] on select "Deutsch Français Italiano English" at bounding box center [542, 506] width 315 height 24
select select "de"
click at [385, 494] on select "Deutsch Français Italiano English" at bounding box center [542, 506] width 315 height 24
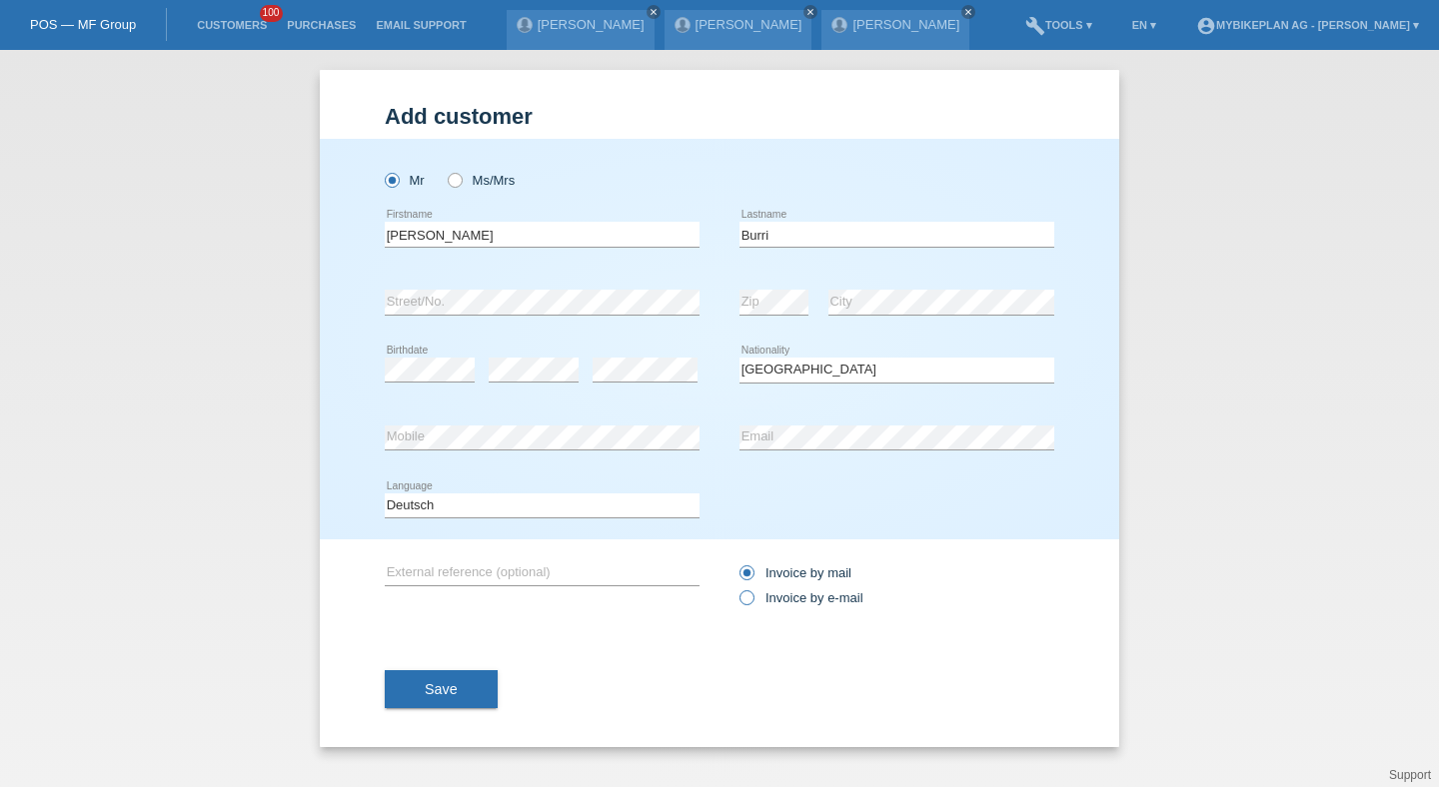
click at [767, 596] on label "Invoice by e-mail" at bounding box center [801, 597] width 124 height 15
click at [752, 596] on input "Invoice by e-mail" at bounding box center [745, 602] width 13 height 25
radio input "true"
click at [429, 681] on button "Save" at bounding box center [441, 689] width 113 height 38
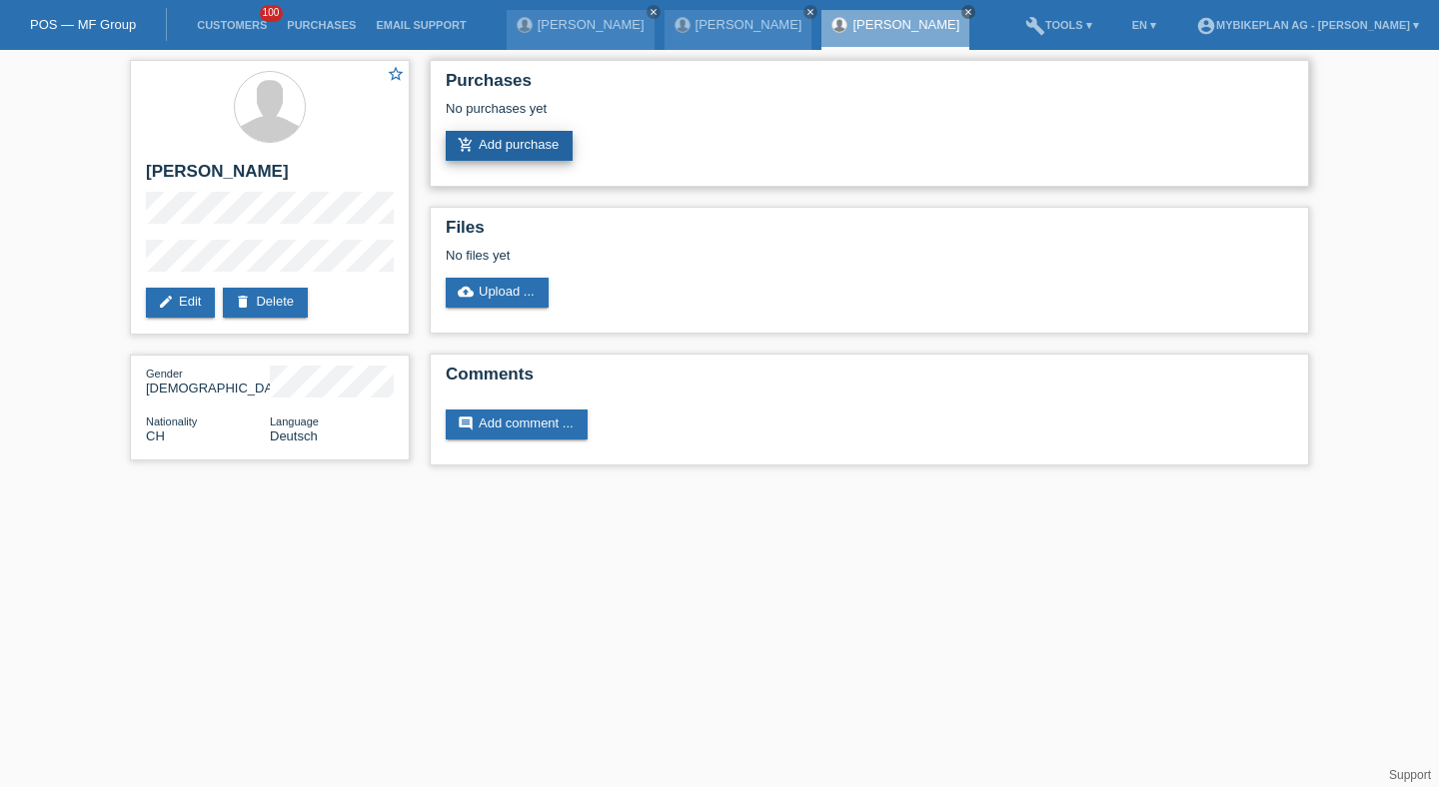
click at [507, 146] on link "add_shopping_cart Add purchase" at bounding box center [509, 146] width 127 height 30
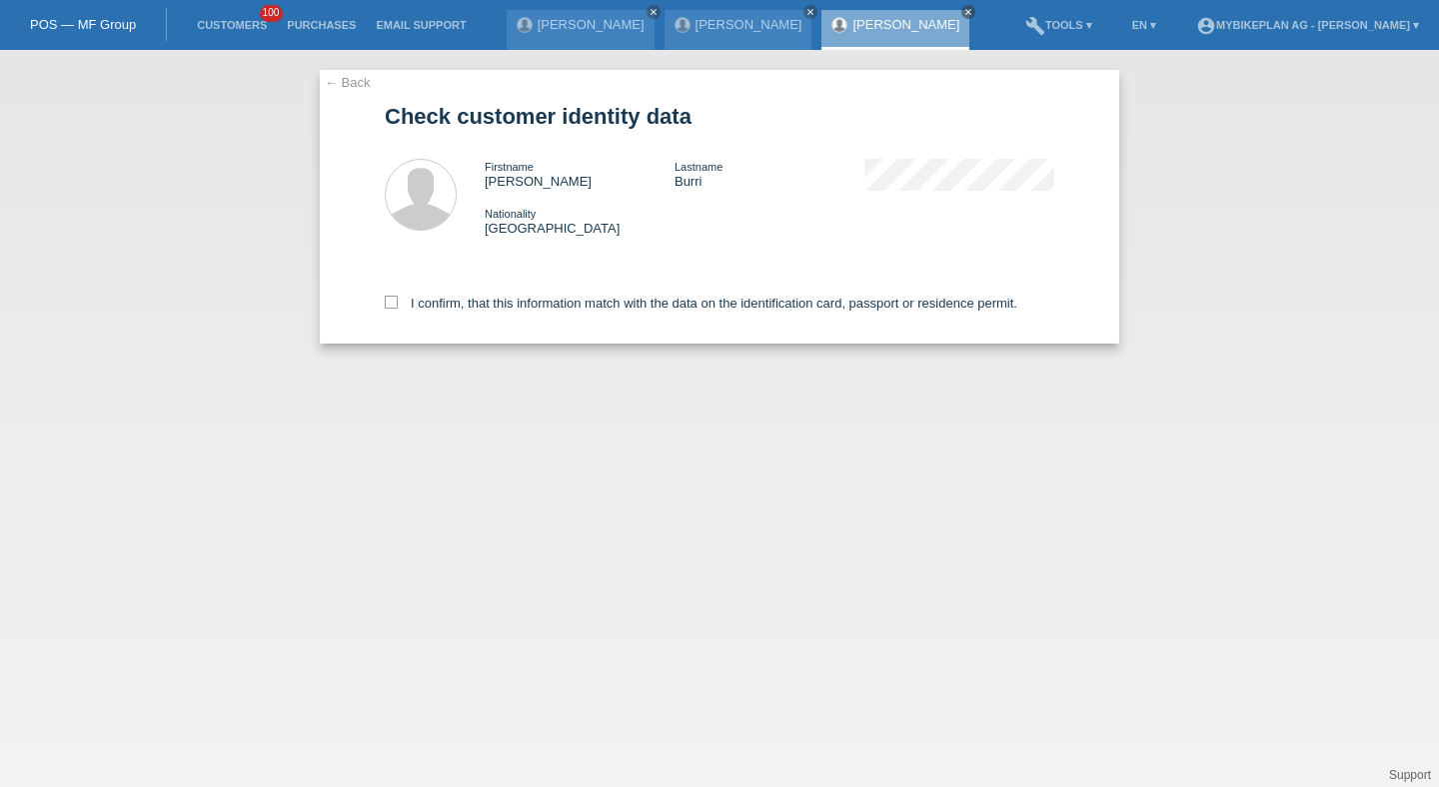
click at [588, 288] on div "I confirm, that this information match with the data on the identification card…" at bounding box center [719, 300] width 669 height 88
click at [587, 309] on label "I confirm, that this information match with the data on the identification card…" at bounding box center [701, 303] width 632 height 15
click at [398, 309] on input "I confirm, that this information match with the data on the identification card…" at bounding box center [391, 302] width 13 height 13
checkbox input "true"
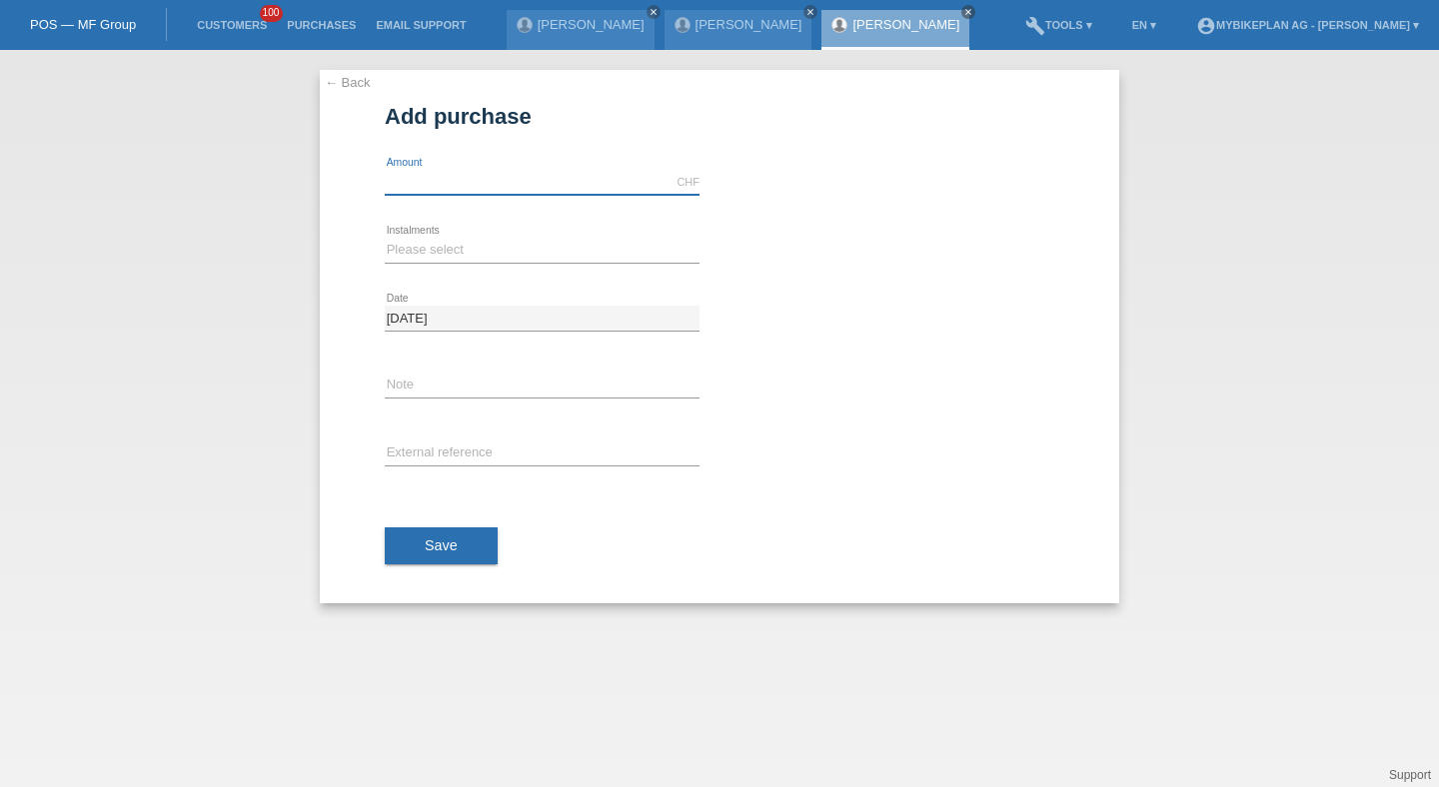
click at [538, 171] on input "text" at bounding box center [542, 182] width 315 height 25
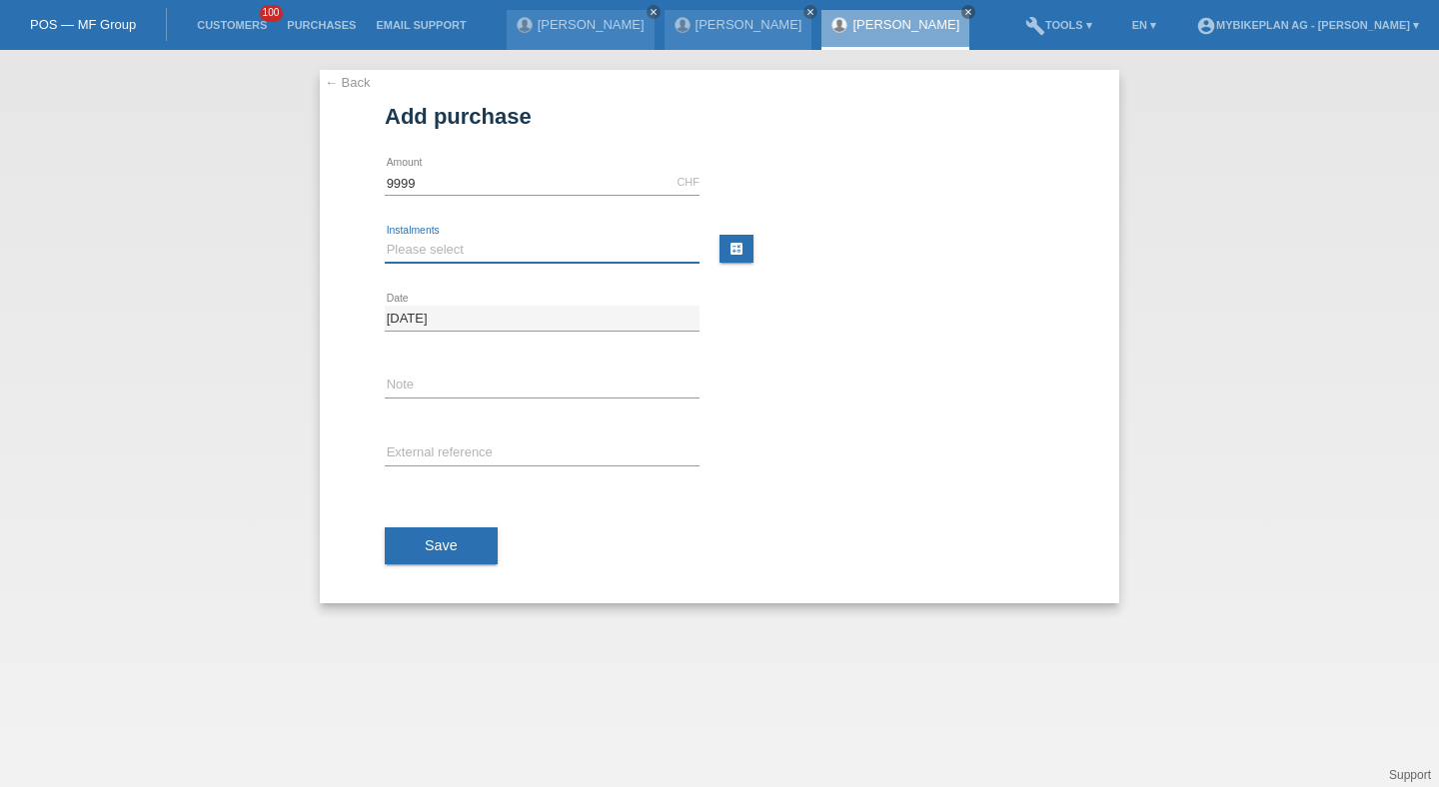
type input "9999.00"
click at [434, 251] on select "Please select 6 instalments 12 instalments 18 instalments 24 instalments 36 ins…" at bounding box center [542, 250] width 315 height 24
select select "488"
click at [385, 238] on select "Please select 6 instalments 12 instalments 18 instalments 24 instalments 36 ins…" at bounding box center [542, 250] width 315 height 24
click at [429, 445] on input "text" at bounding box center [542, 454] width 315 height 25
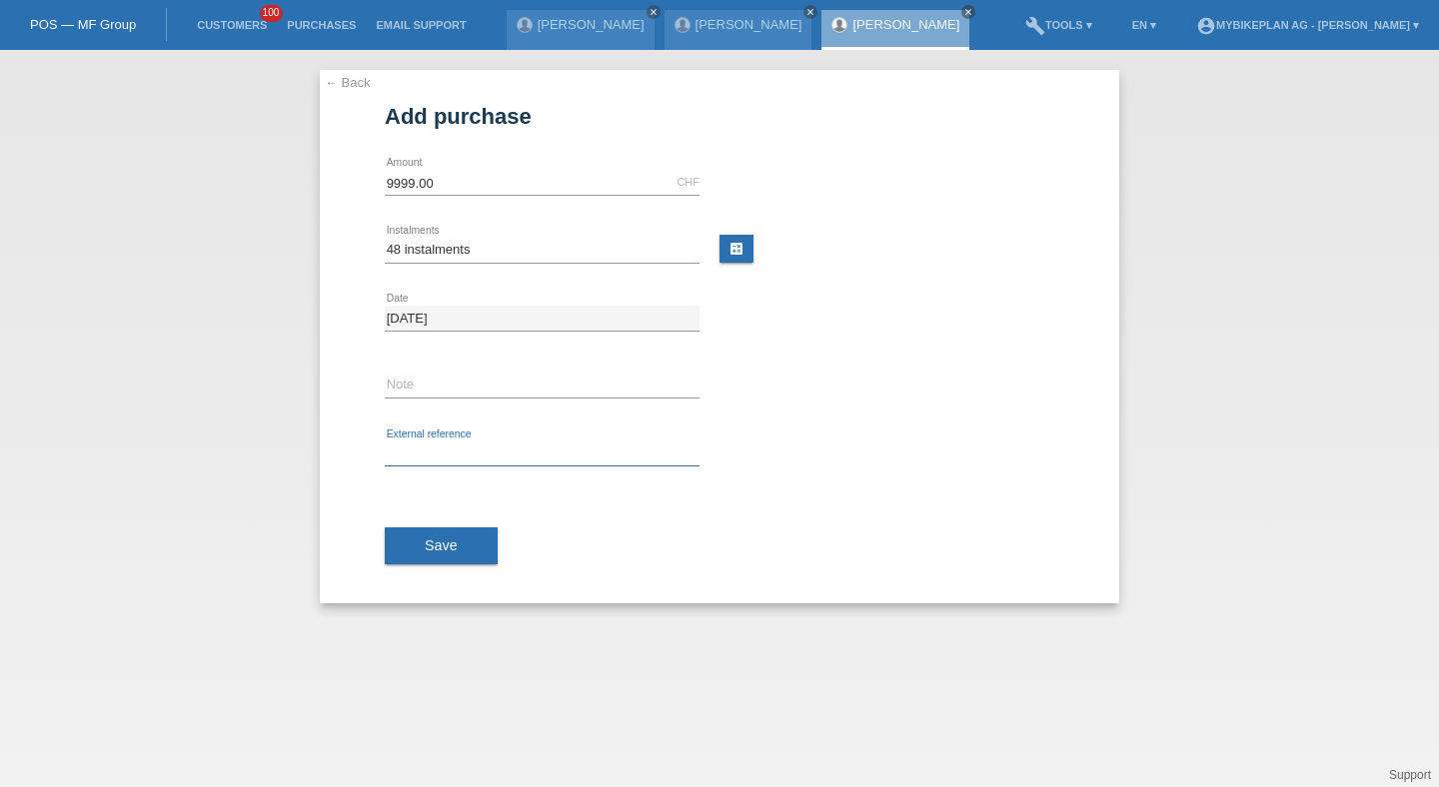
paste input "44631364749"
type input "44631364749"
click at [425, 531] on button "Save" at bounding box center [441, 547] width 113 height 38
